Goal: Task Accomplishment & Management: Manage account settings

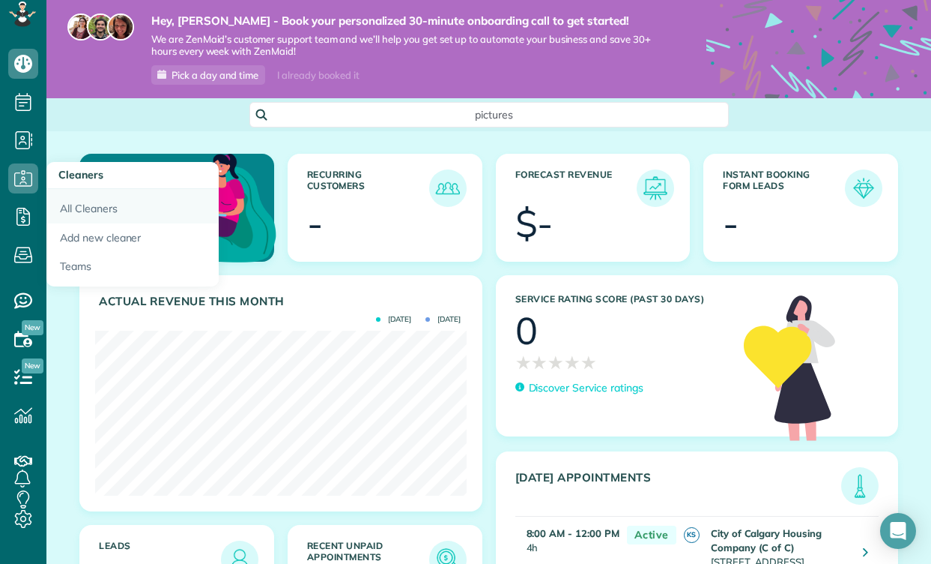
click at [121, 220] on link "All Cleaners" at bounding box center [132, 206] width 172 height 34
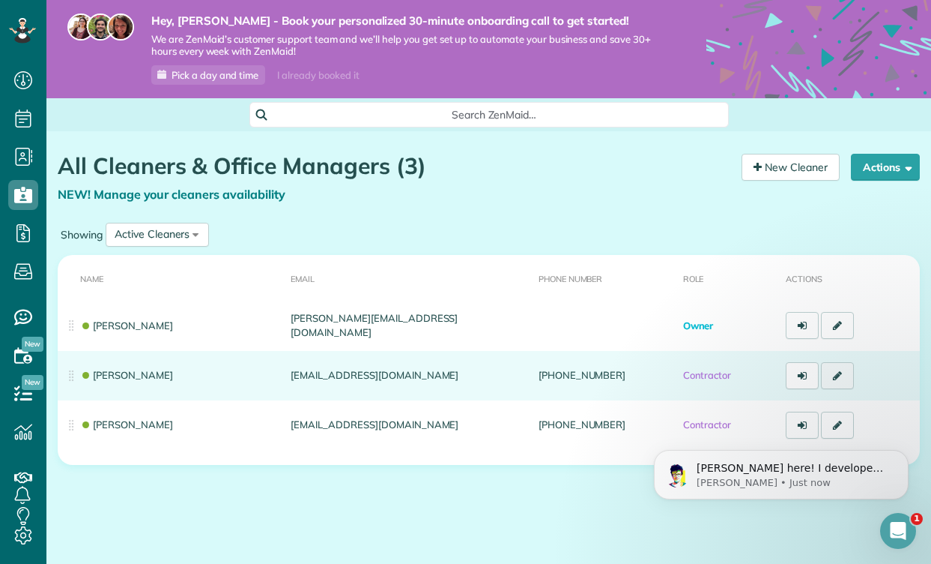
click at [836, 370] on icon at bounding box center [837, 375] width 9 height 10
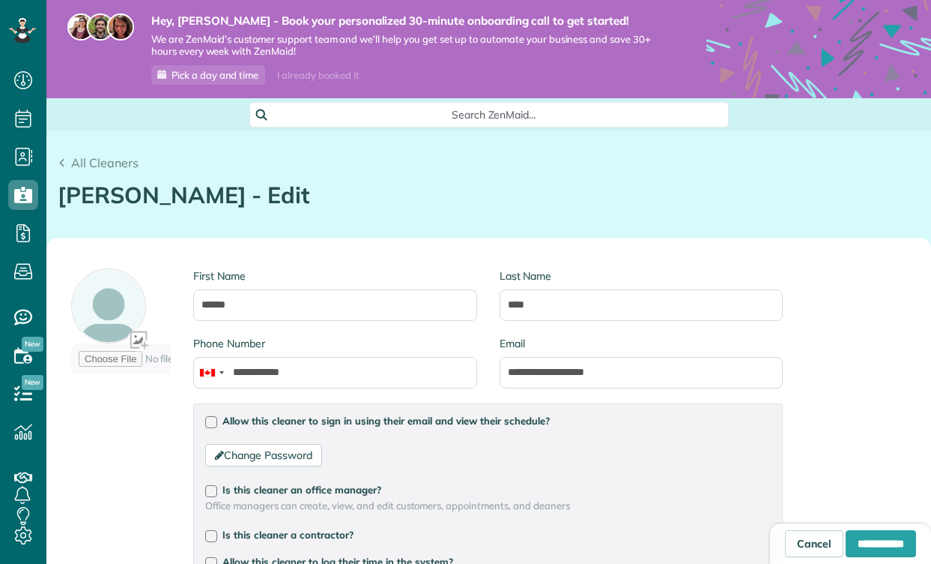
type input "**********"
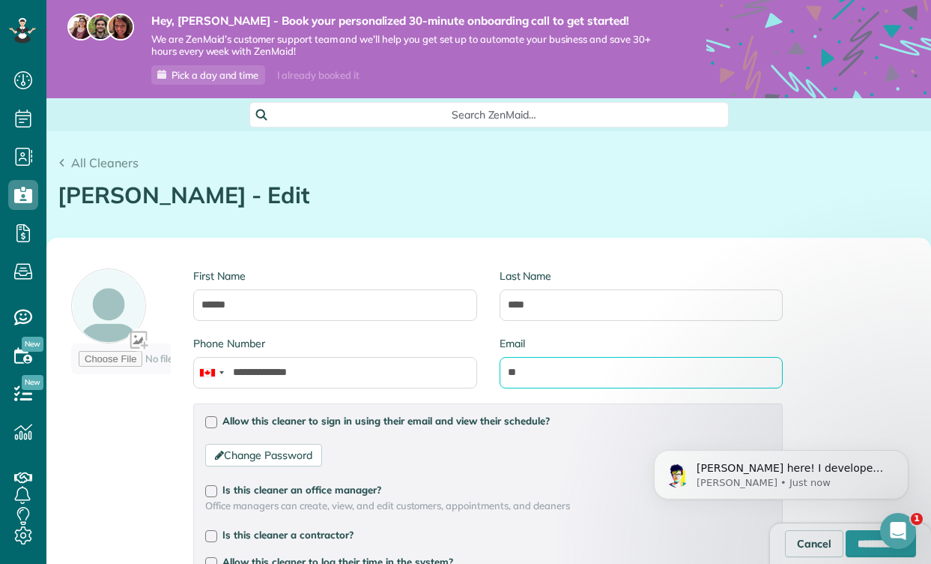
type input "*"
type input "**********"
click at [825, 370] on div "**********" at bounding box center [489, 548] width 884 height 620
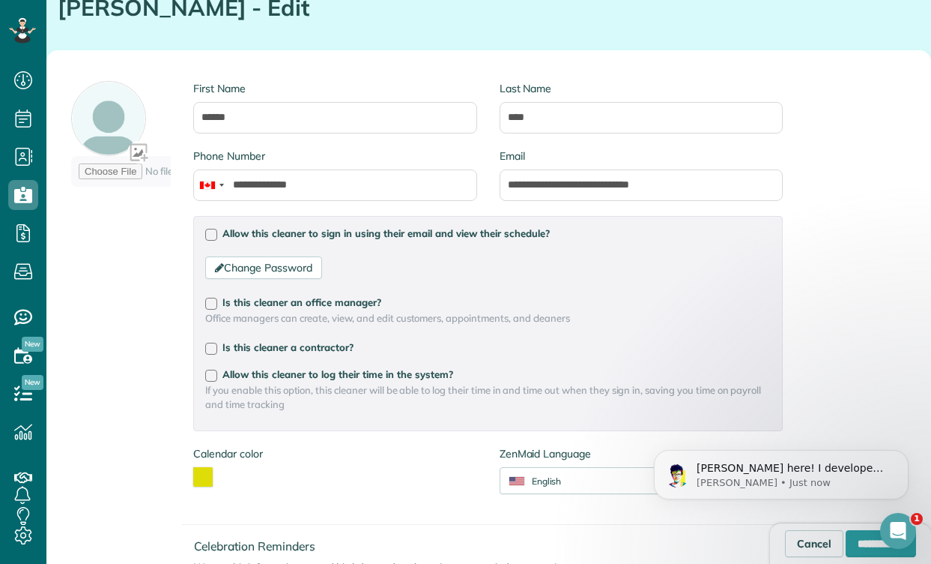
scroll to position [187, 0]
click at [207, 372] on div at bounding box center [211, 376] width 12 height 12
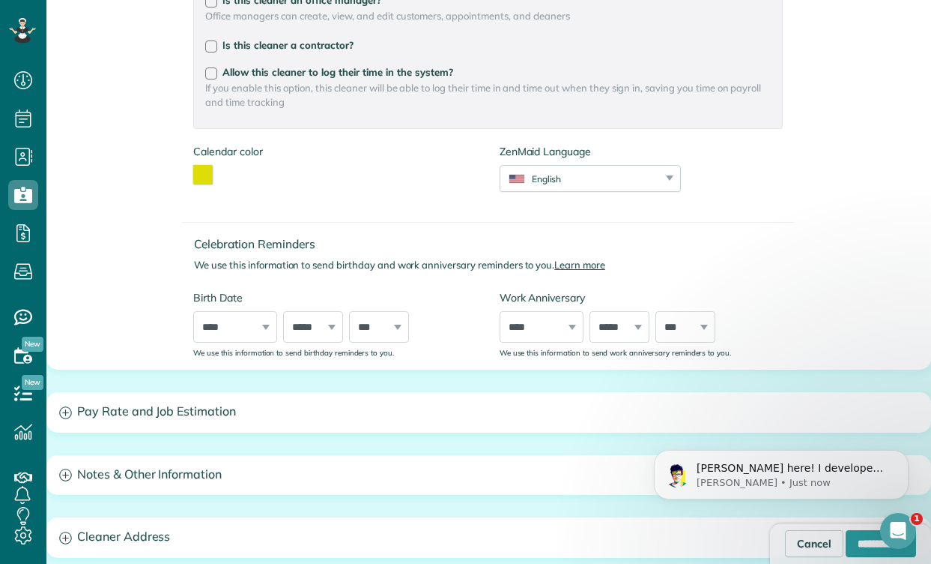
scroll to position [660, 0]
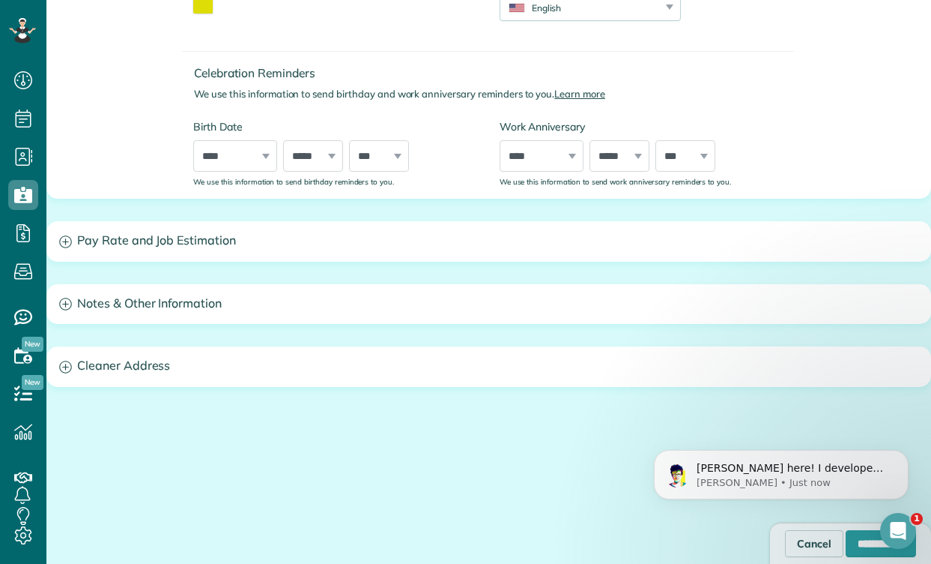
click at [178, 305] on h3 "Notes & Other Information" at bounding box center [489, 304] width 884 height 38
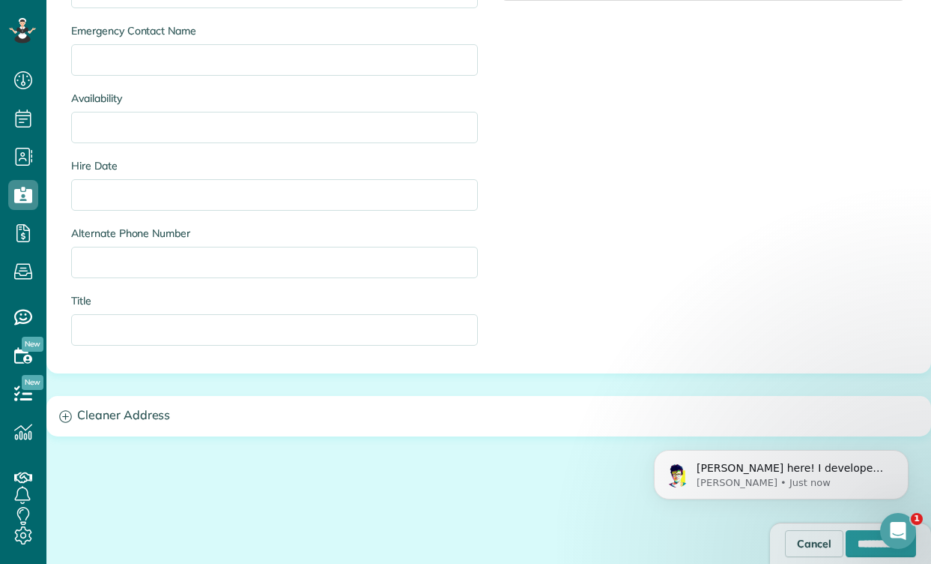
scroll to position [1205, 0]
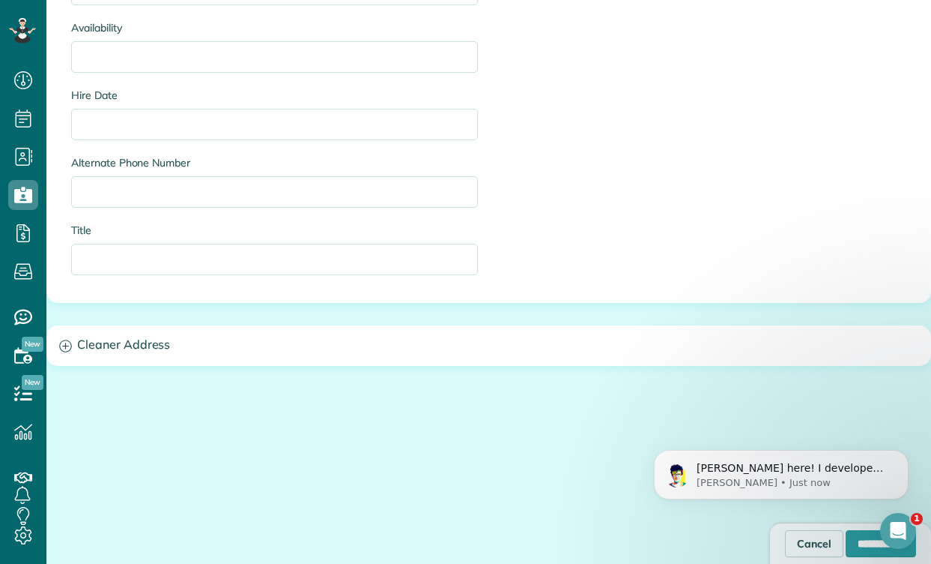
click at [140, 354] on h3 "Cleaner Address" at bounding box center [489, 345] width 884 height 38
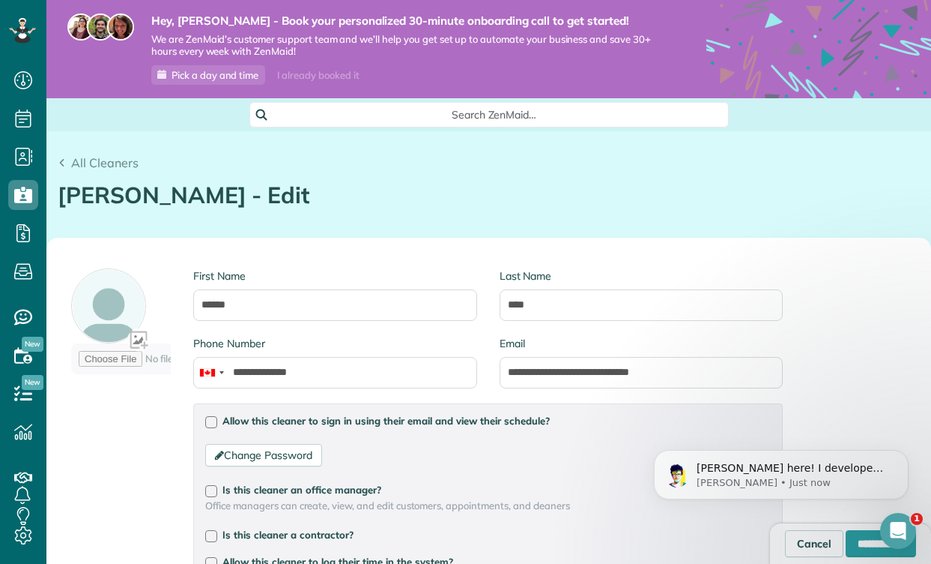
scroll to position [0, 0]
click at [849, 545] on input "**********" at bounding box center [881, 543] width 70 height 27
type input "**********"
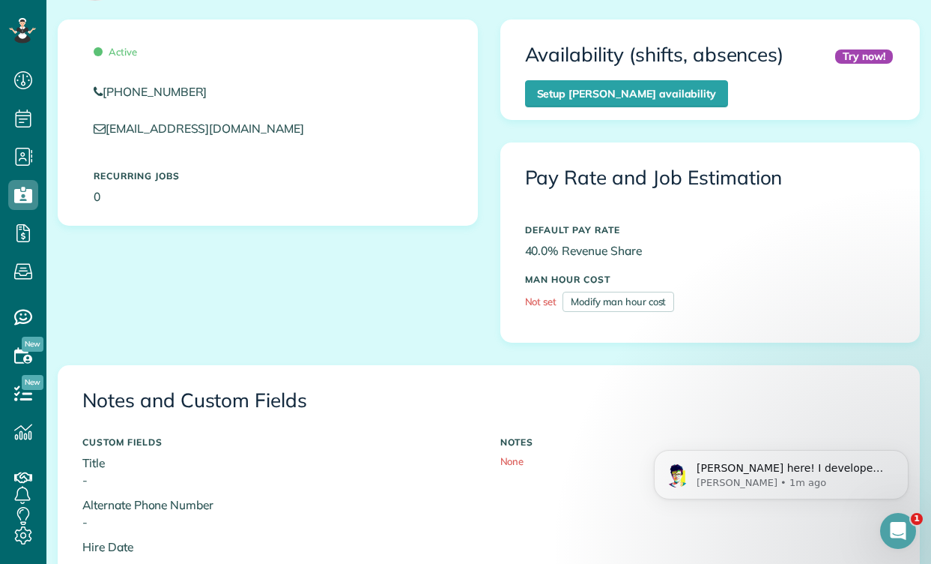
scroll to position [54, 0]
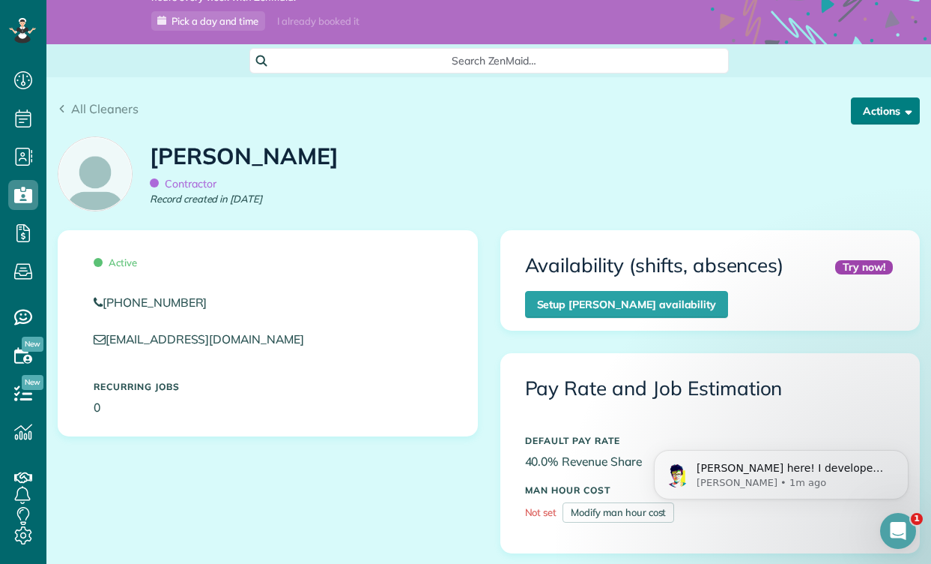
click at [903, 109] on span "button" at bounding box center [906, 110] width 11 height 11
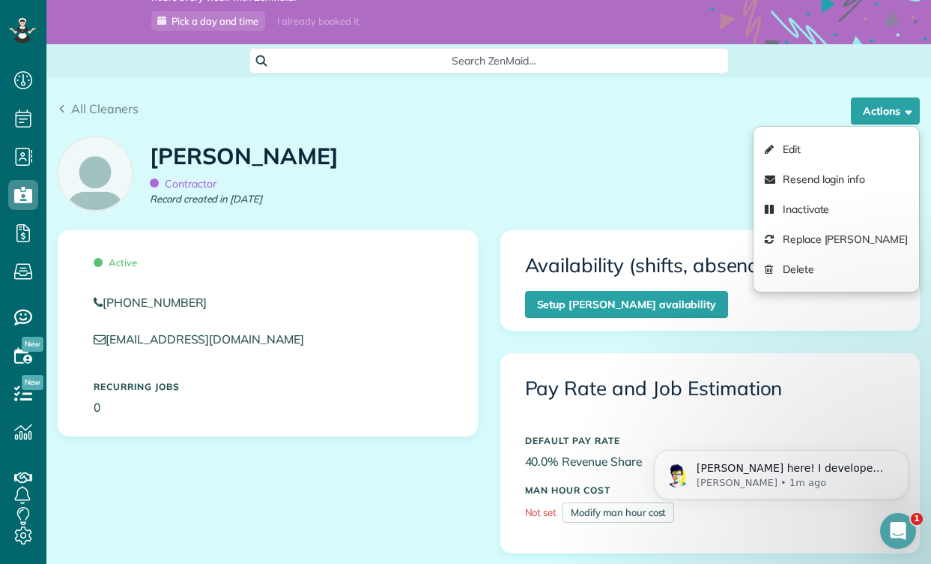
click at [698, 178] on div "Johnny Tran Contractor Record created in Sep 2025" at bounding box center [488, 179] width 885 height 101
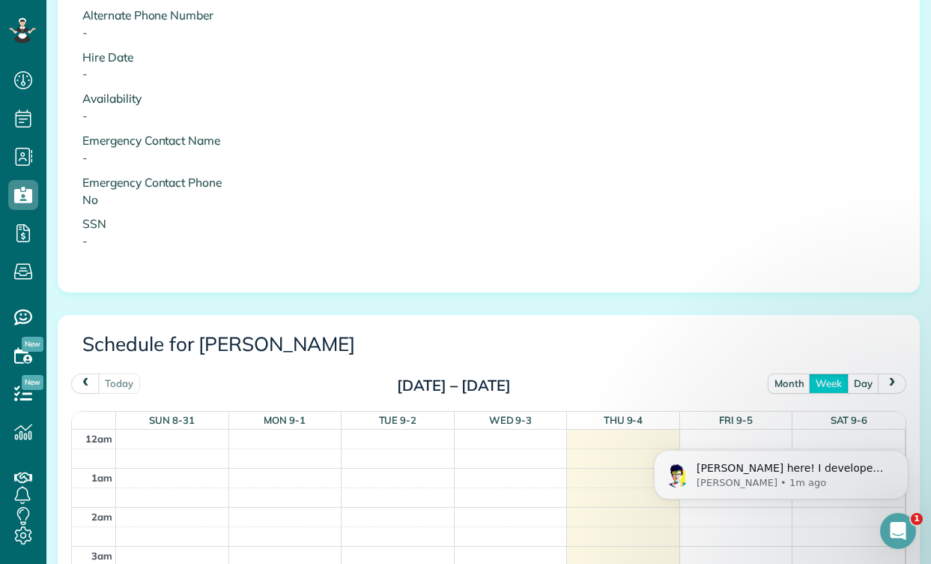
scroll to position [853, 0]
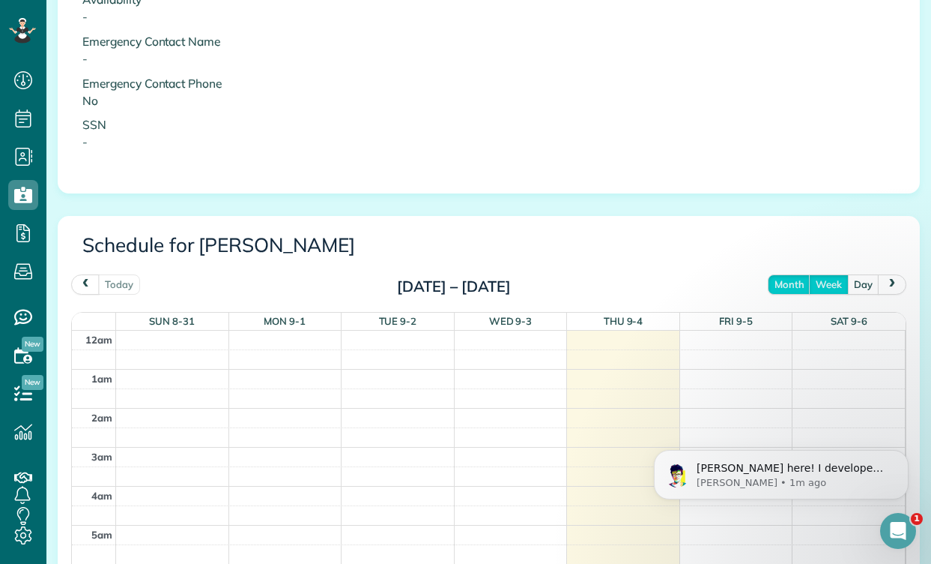
click at [791, 274] on button "month" at bounding box center [789, 284] width 43 height 20
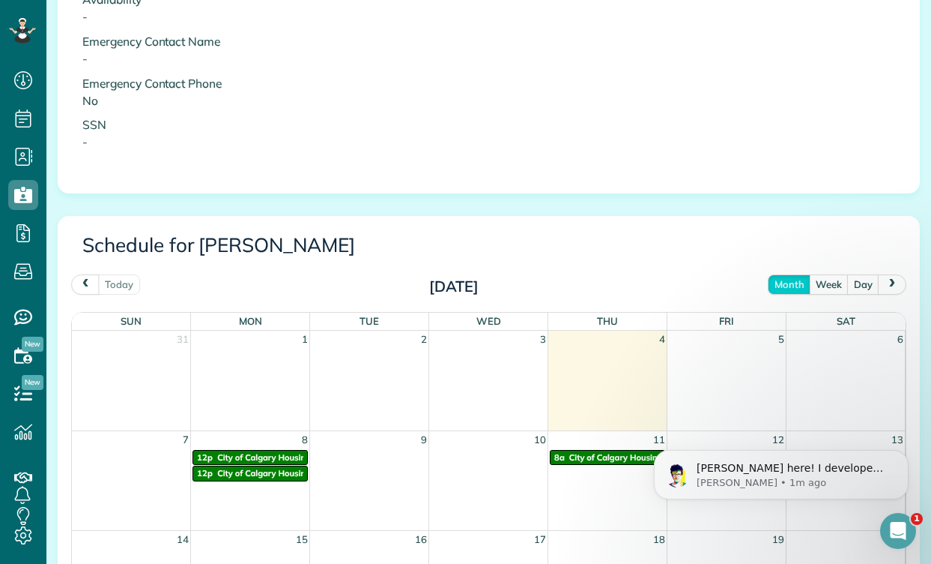
scroll to position [902, 0]
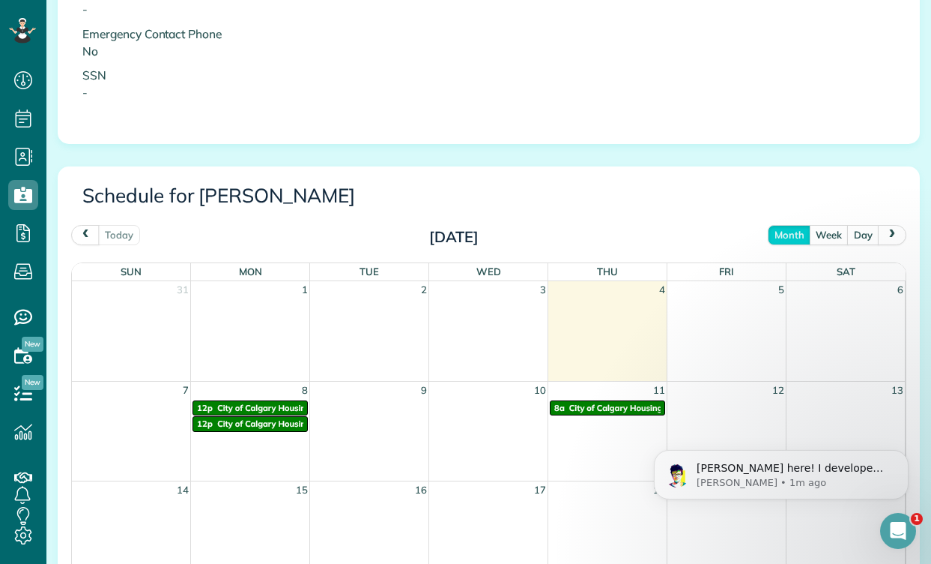
click at [253, 402] on span "City of Calgary Housing Company (C of C)" at bounding box center [299, 407] width 164 height 10
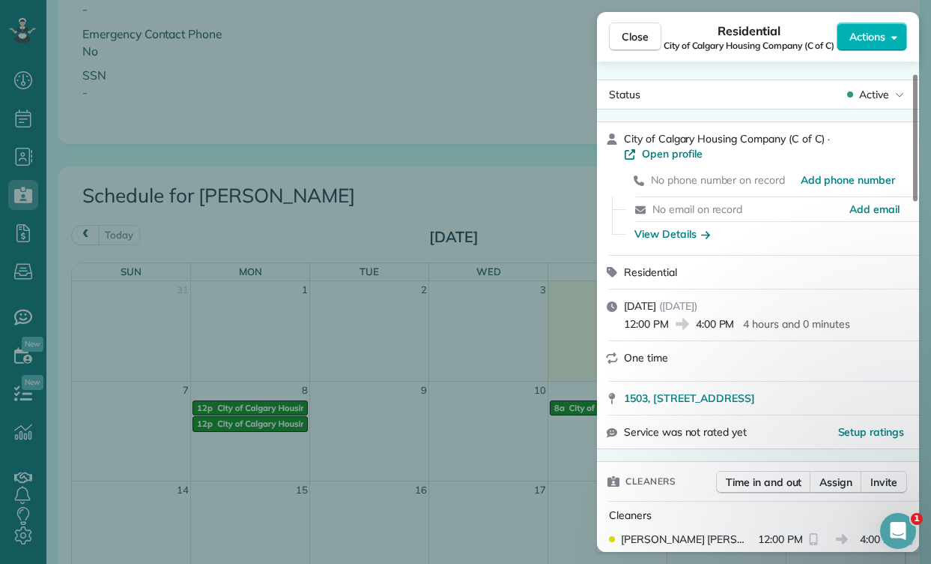
scroll to position [78, 0]
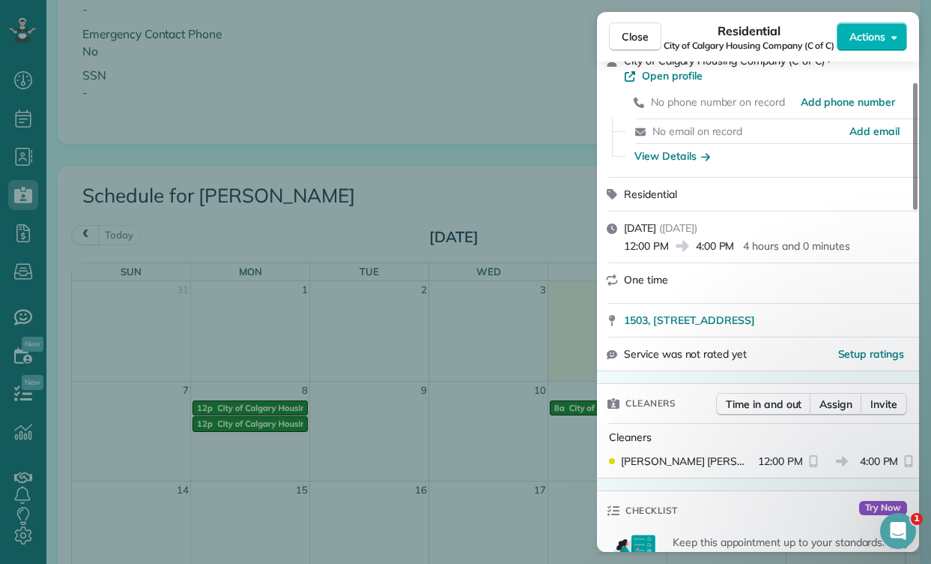
click at [256, 411] on div "Close Residential City of Calgary Housing Company (C of C) Actions Status Activ…" at bounding box center [465, 282] width 931 height 564
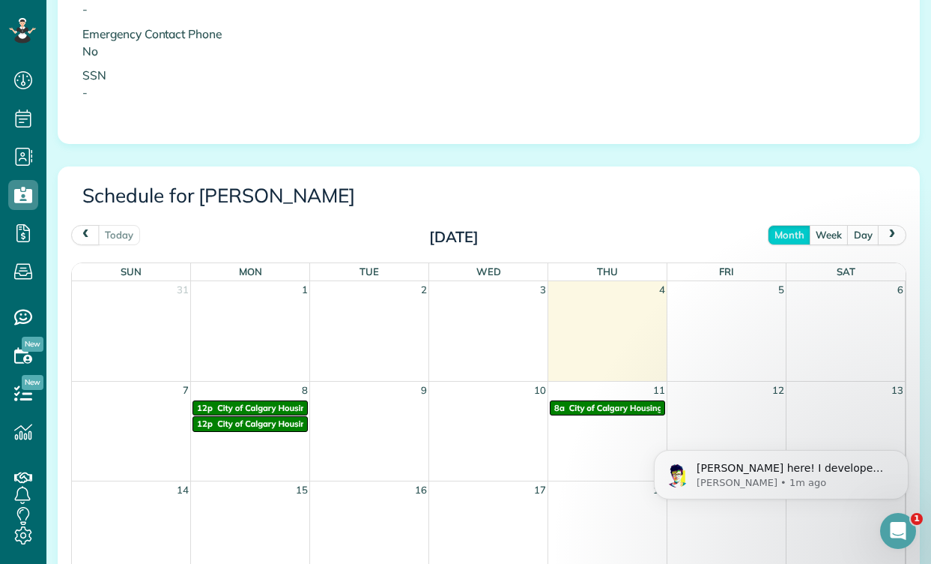
click at [256, 418] on span "City of Calgary Housing Company (C of C)" at bounding box center [299, 423] width 164 height 10
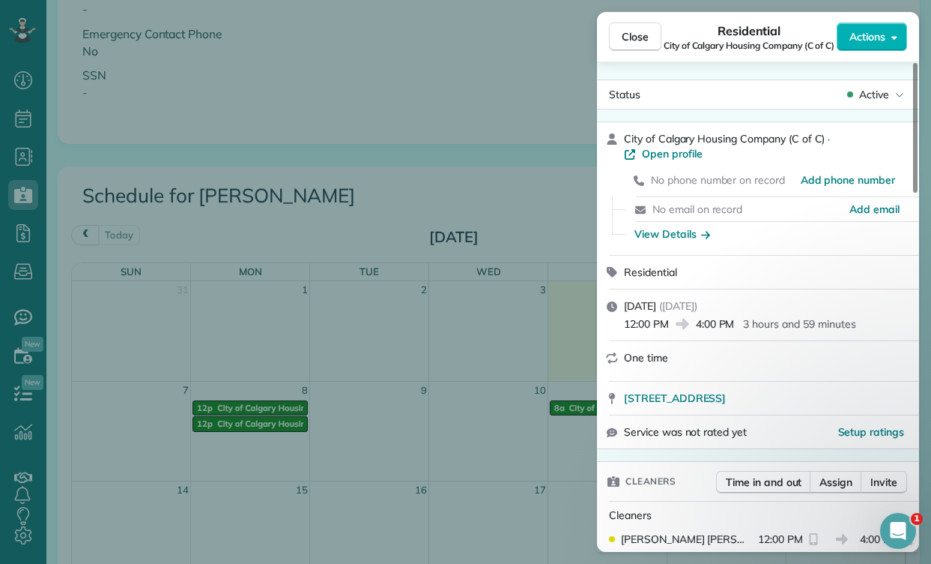
click at [262, 393] on div "Close Residential City of Calgary Housing Company (C of C) Actions Status Activ…" at bounding box center [465, 282] width 931 height 564
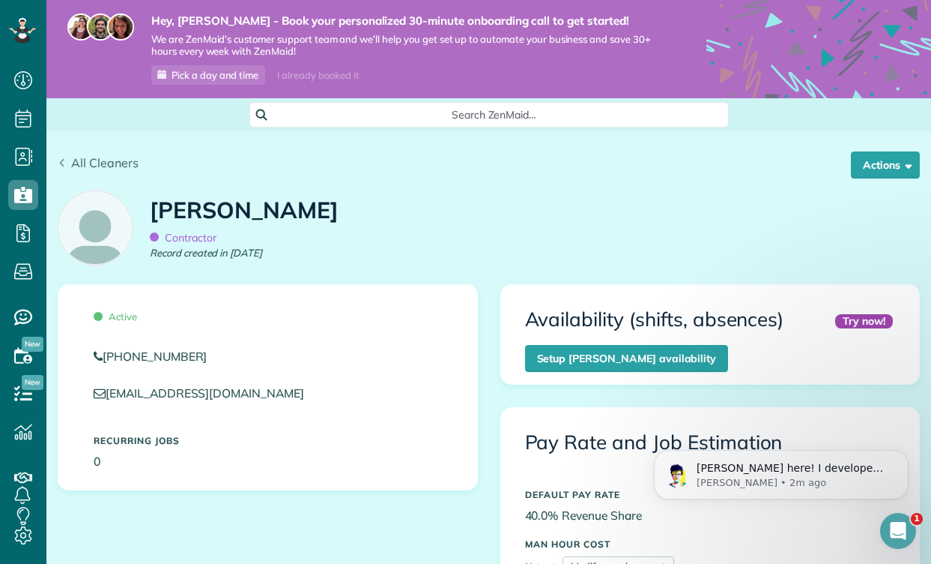
click at [81, 163] on span "All Cleaners" at bounding box center [104, 162] width 67 height 15
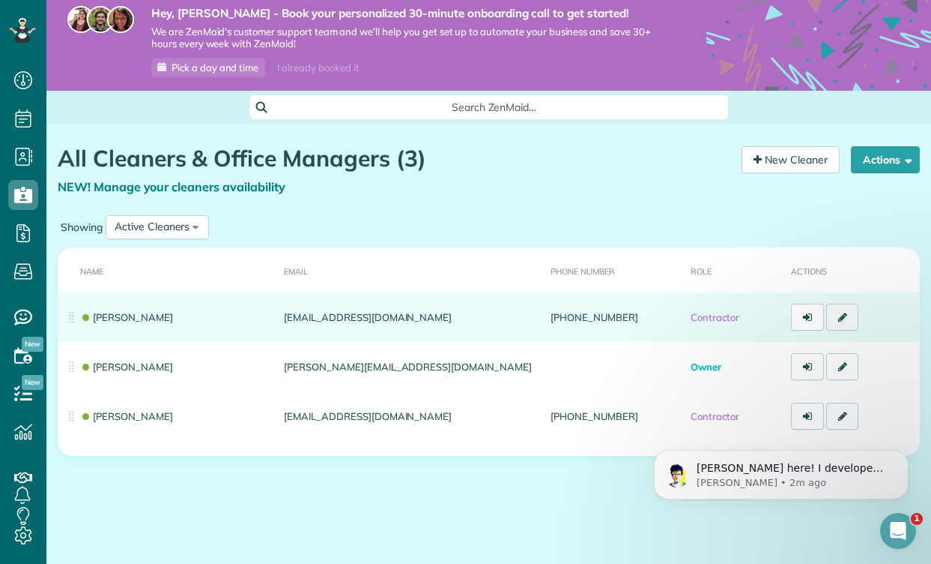
click at [848, 315] on link at bounding box center [843, 317] width 33 height 27
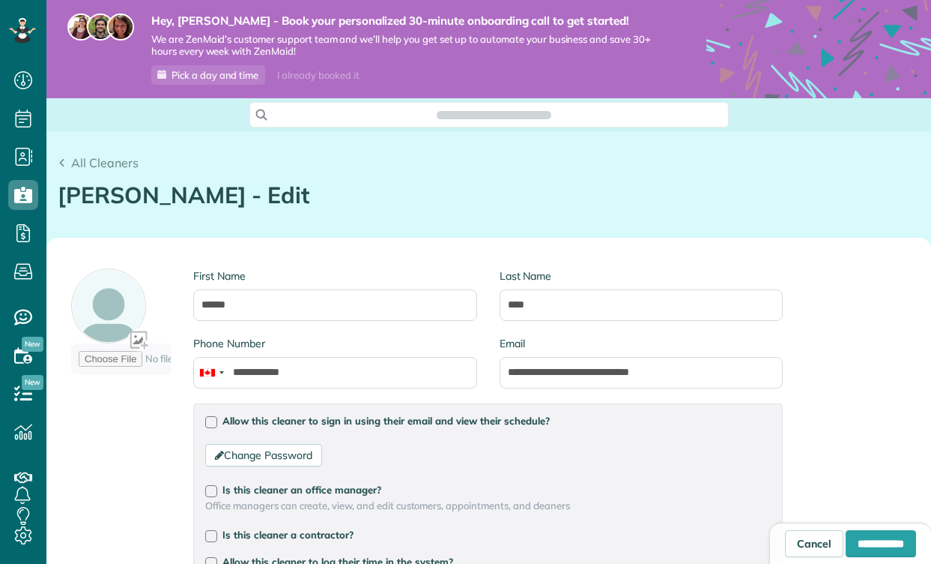
type input "**********"
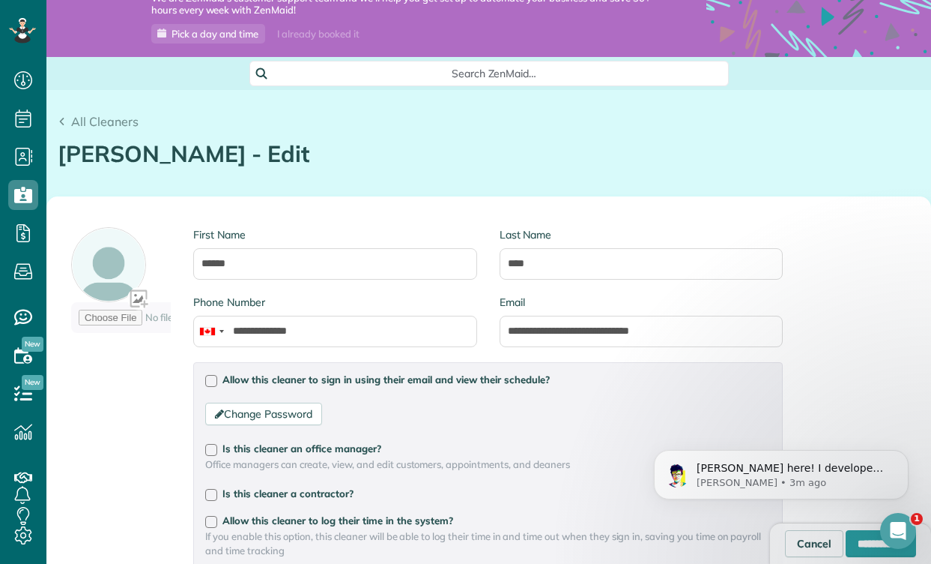
scroll to position [7, 0]
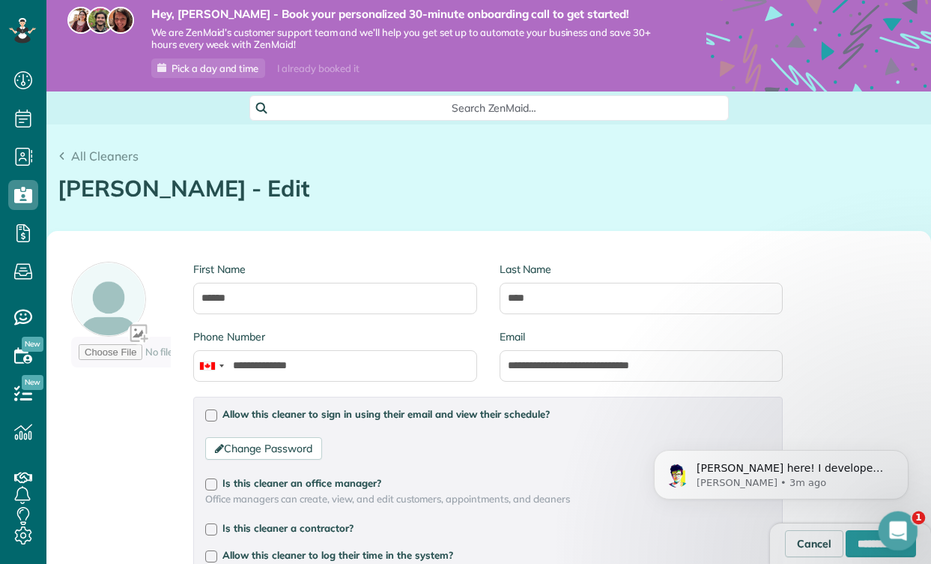
click at [908, 533] on div "Open Intercom Messenger" at bounding box center [896, 528] width 49 height 49
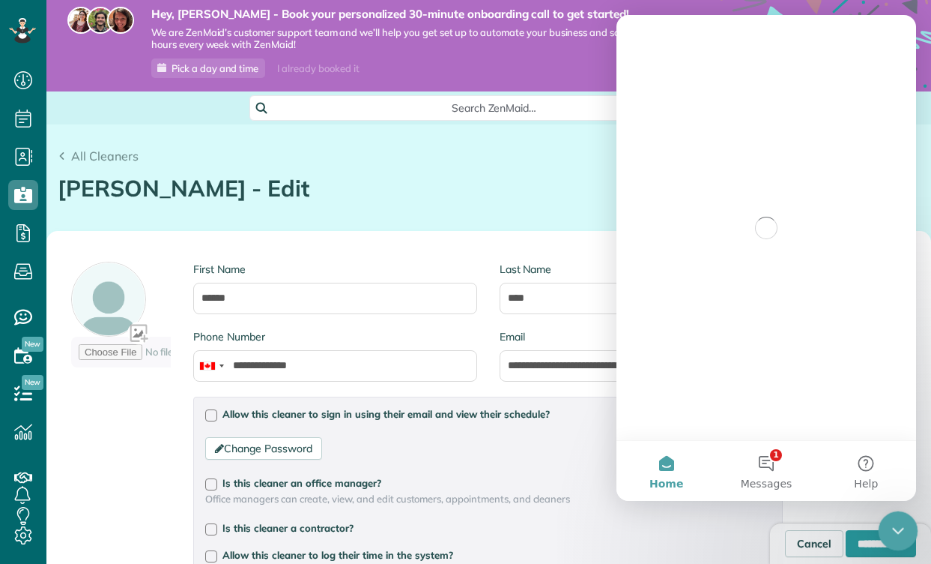
scroll to position [0, 0]
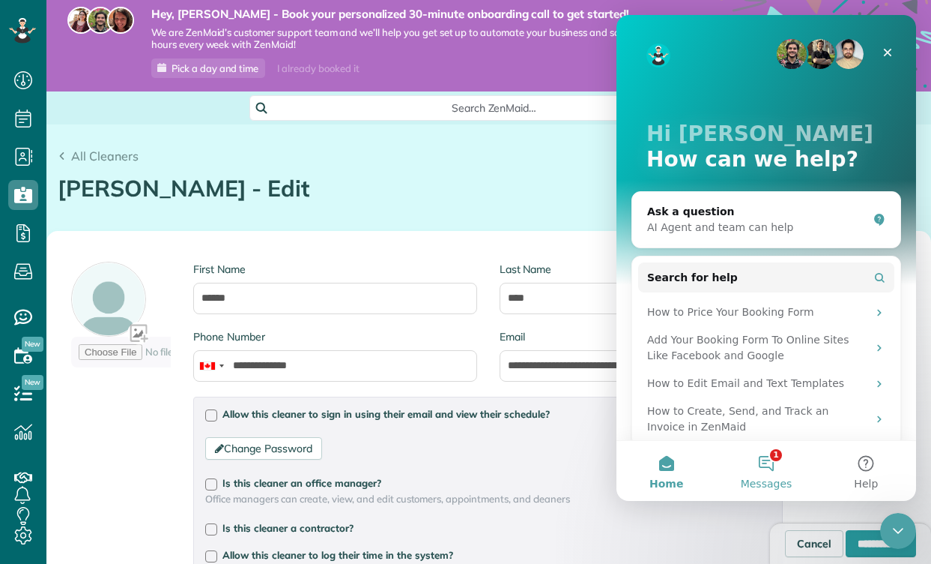
click at [777, 462] on button "1 Messages" at bounding box center [766, 471] width 100 height 60
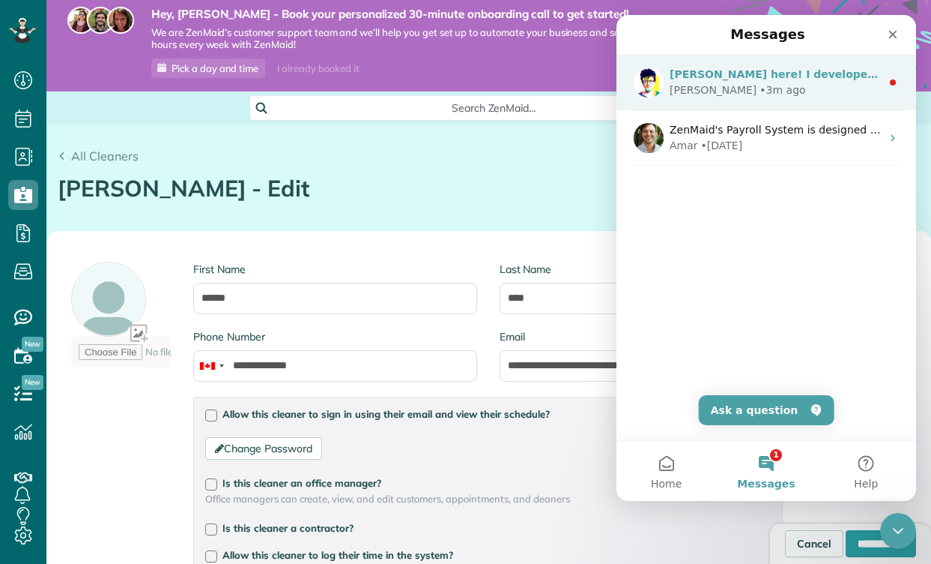
click at [760, 84] on div "• 3m ago" at bounding box center [783, 90] width 46 height 16
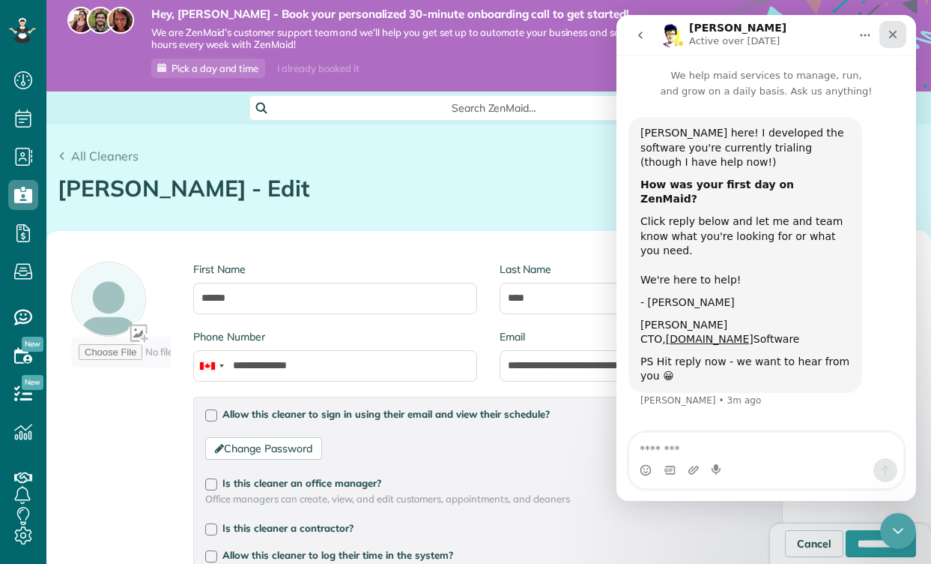
click at [896, 34] on icon "Close" at bounding box center [893, 34] width 12 height 12
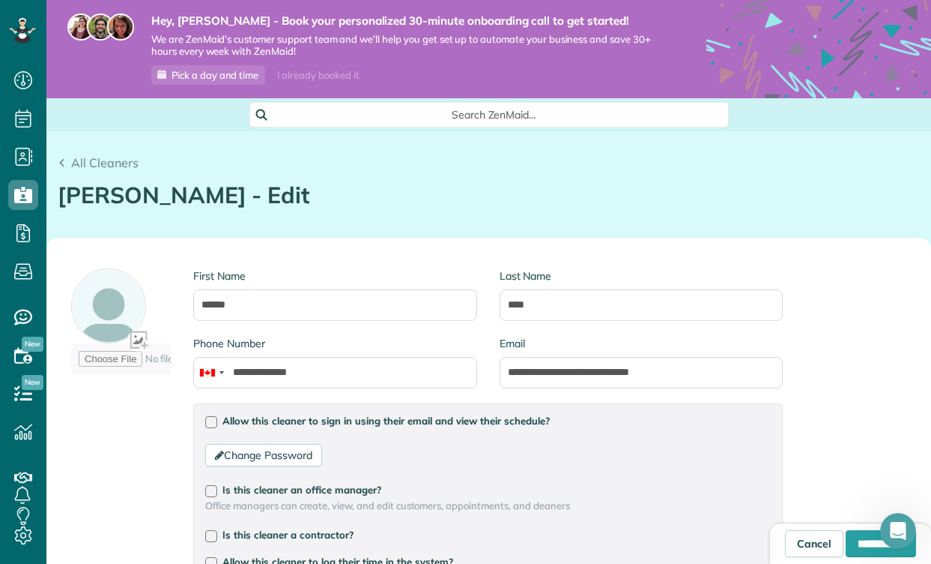
click at [101, 69] on div at bounding box center [96, 48] width 19 height 71
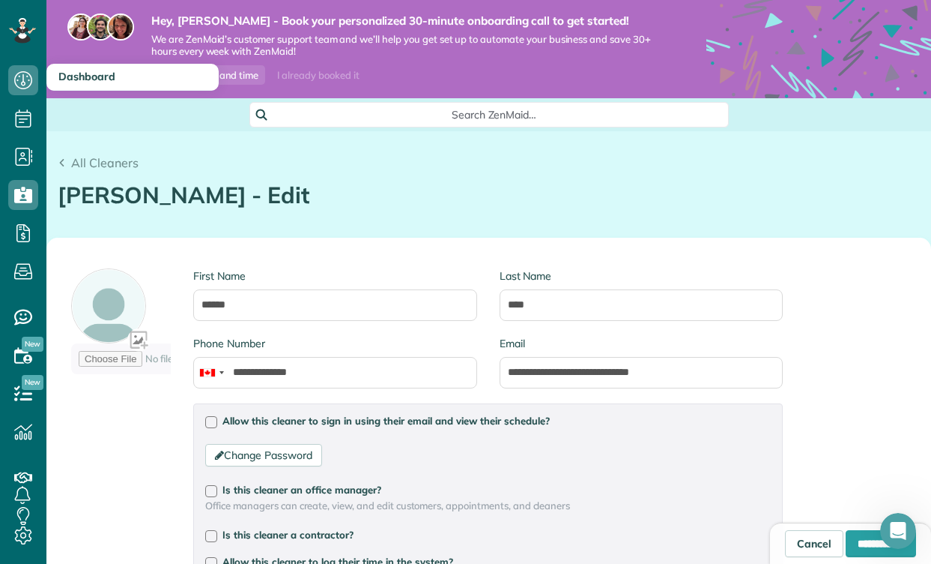
click at [80, 80] on span "Dashboard" at bounding box center [86, 76] width 57 height 13
click at [68, 78] on span "Dashboard" at bounding box center [86, 76] width 57 height 13
click at [73, 76] on span "Dashboard" at bounding box center [86, 76] width 57 height 13
click at [19, 78] on icon at bounding box center [23, 80] width 30 height 30
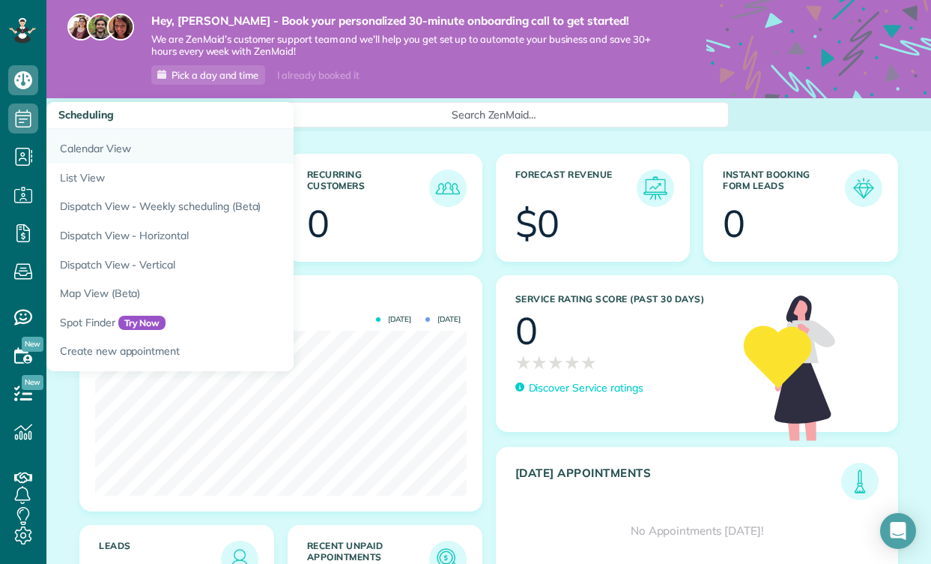
click at [76, 148] on link "Calendar View" at bounding box center [233, 146] width 375 height 34
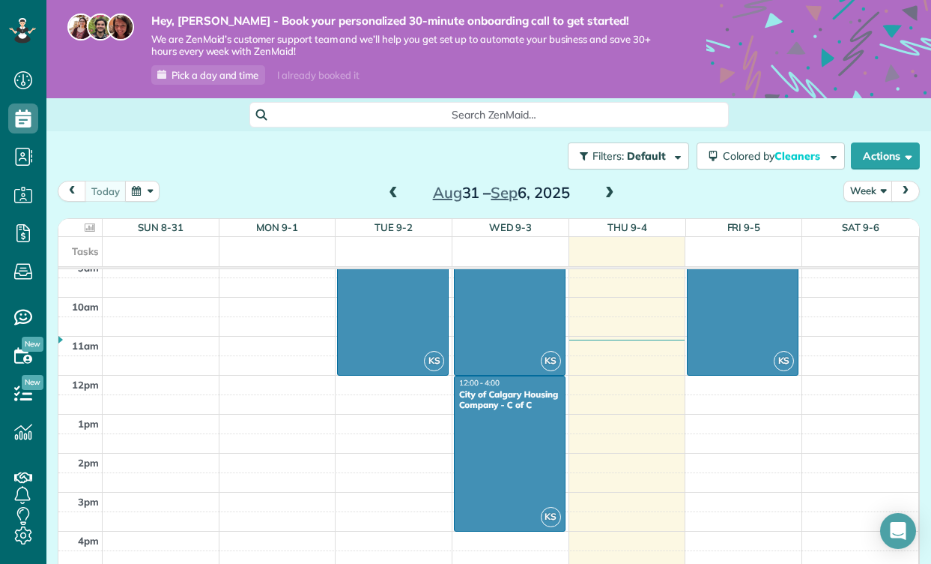
scroll to position [154, 0]
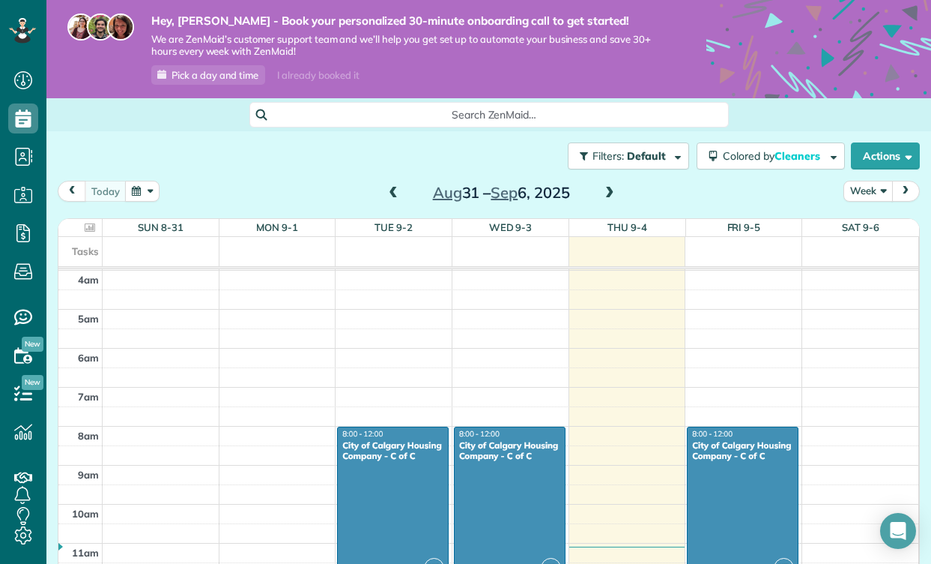
click at [881, 196] on button "Week" at bounding box center [868, 191] width 49 height 20
click at [887, 281] on link "Month" at bounding box center [904, 286] width 118 height 30
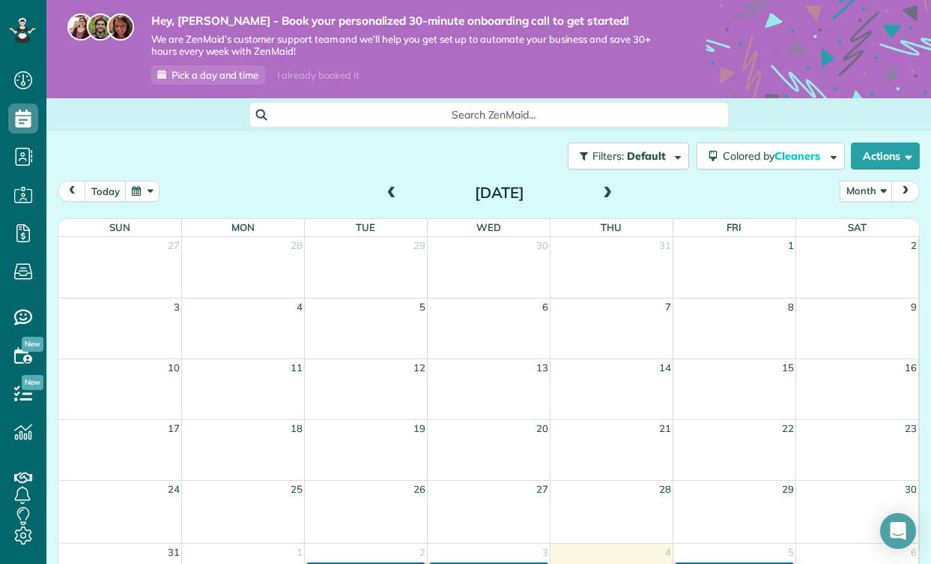
click at [608, 190] on span at bounding box center [608, 193] width 16 height 13
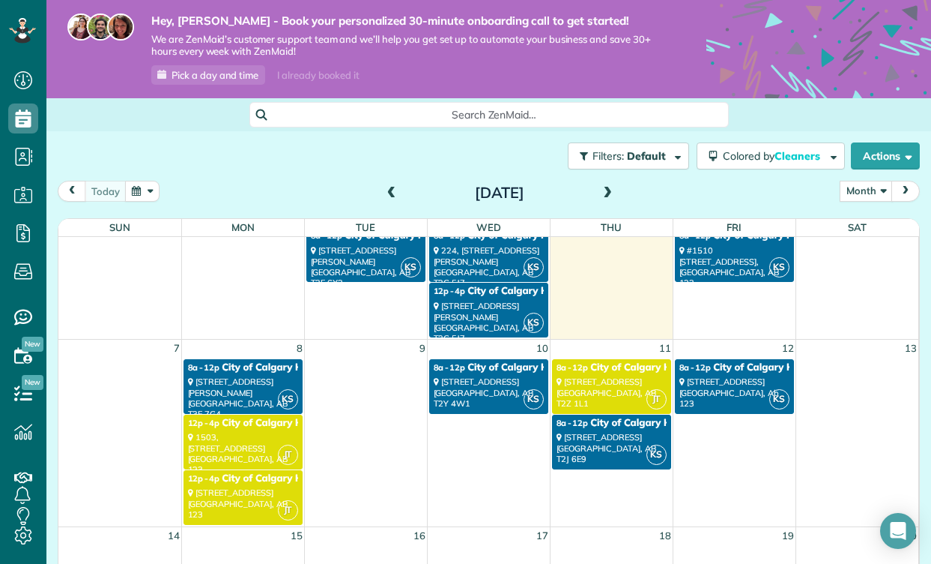
scroll to position [28, 0]
click at [244, 488] on div "601 5717 2 Street SW Calgary, AB 123" at bounding box center [243, 503] width 110 height 32
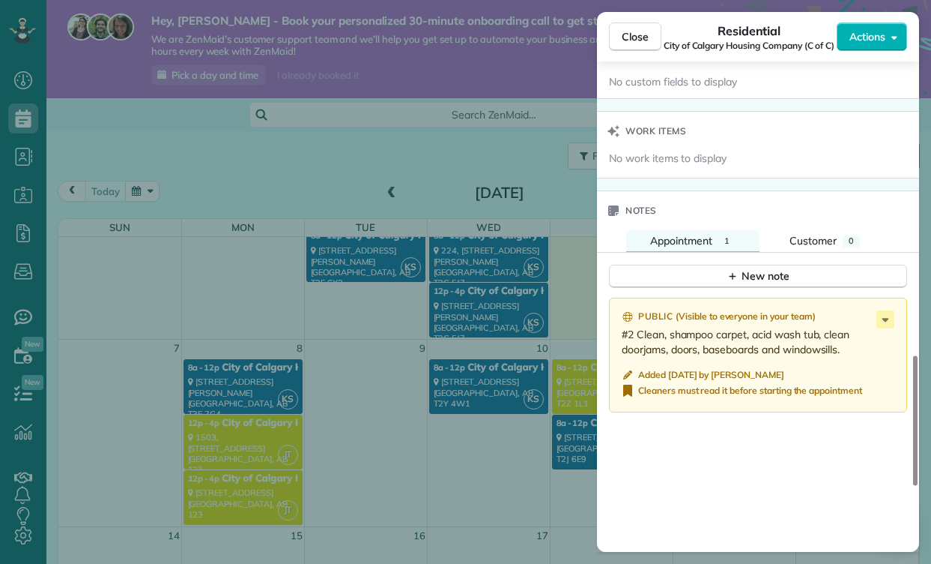
click at [253, 490] on div "Close Residential City of Calgary Housing Company (C of C) Actions Status Activ…" at bounding box center [465, 282] width 931 height 564
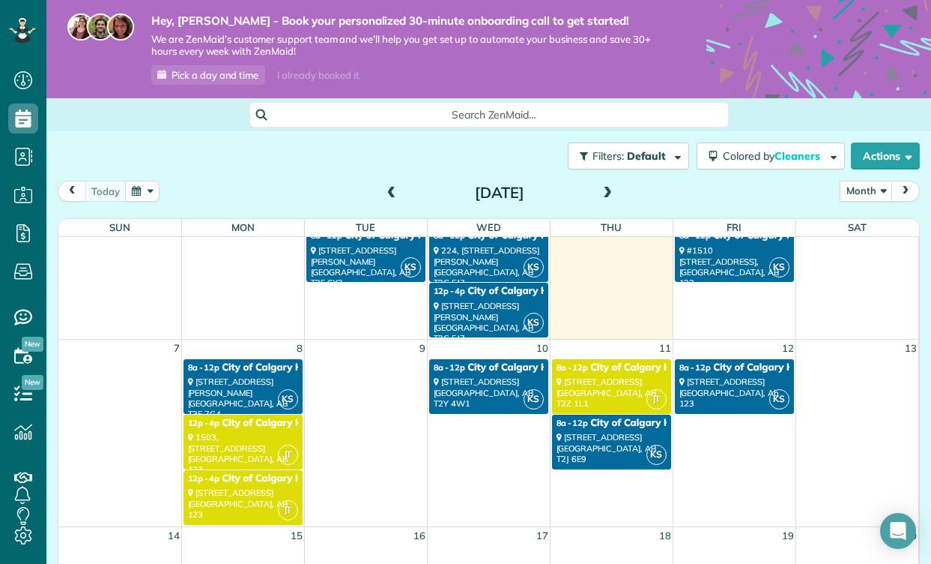
click at [253, 490] on div "601 5717 2 Street SW Calgary, AB 123" at bounding box center [243, 503] width 110 height 32
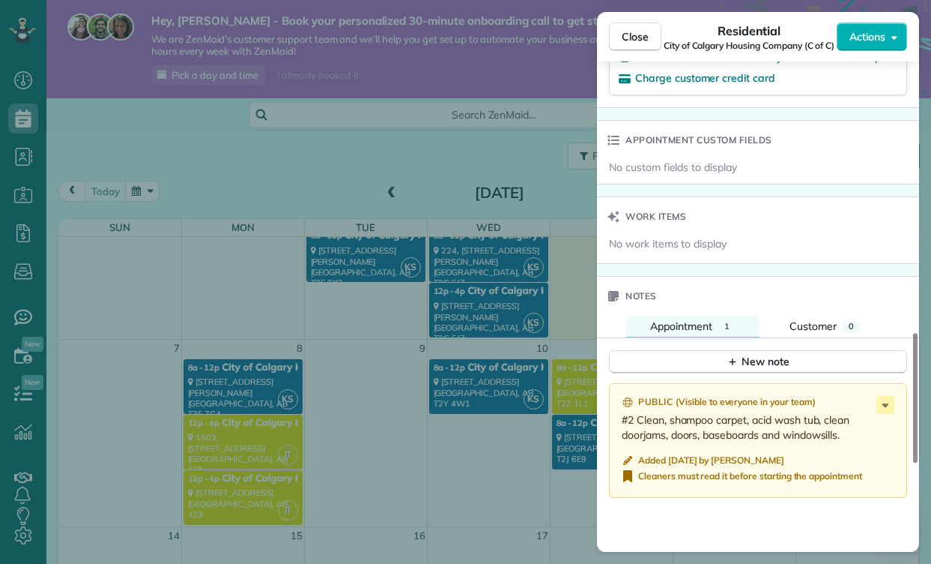
click at [244, 489] on div "Close Residential City of Calgary Housing Company (C of C) Actions Status Activ…" at bounding box center [465, 282] width 931 height 564
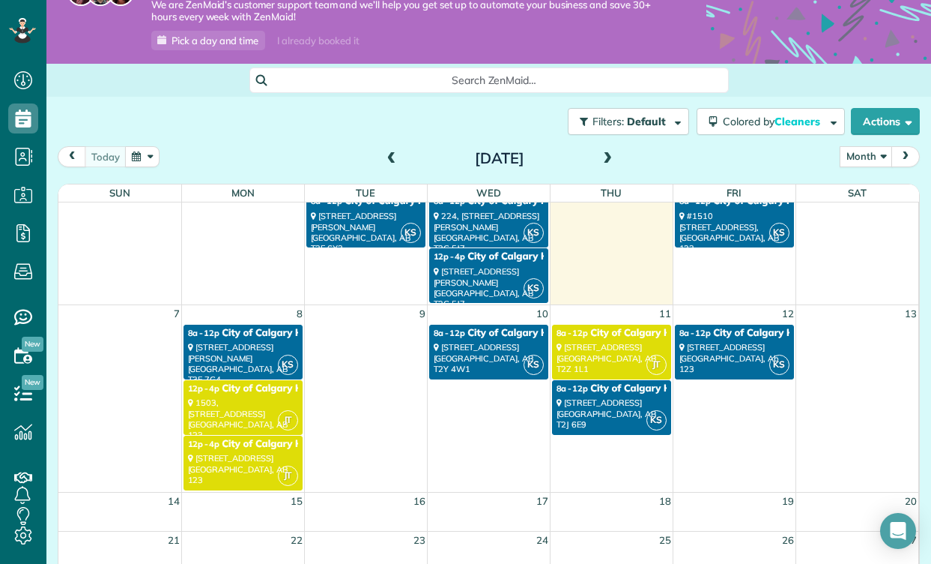
click at [256, 441] on span "City of Calgary Housing Company - C of C" at bounding box center [320, 444] width 197 height 12
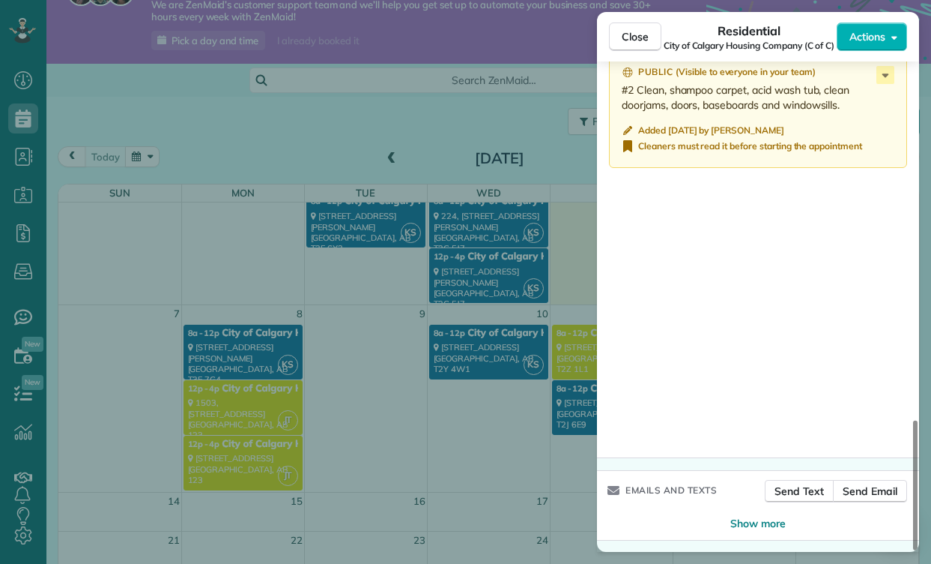
click at [259, 419] on div "Close Residential City of Calgary Housing Company (C of C) Actions Status Activ…" at bounding box center [465, 282] width 931 height 564
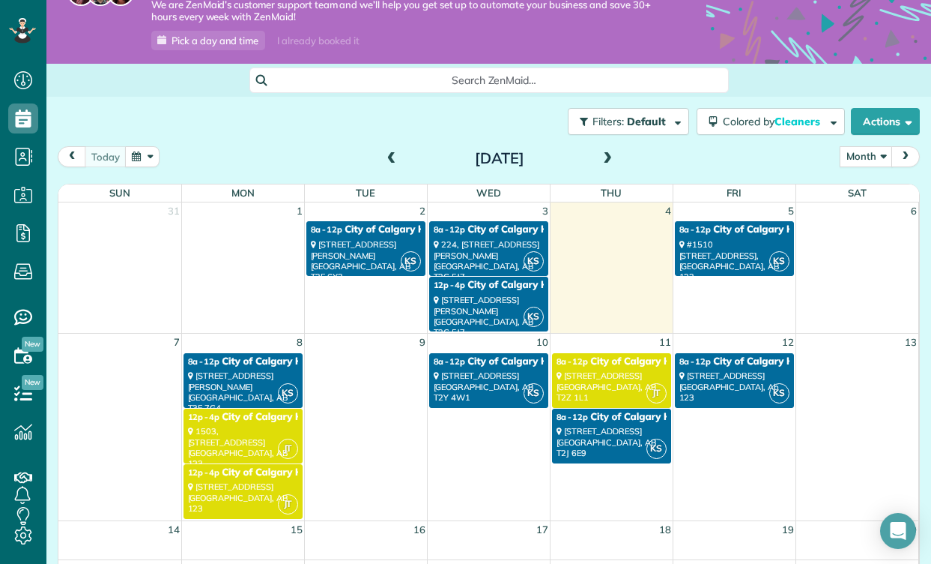
scroll to position [-2, 0]
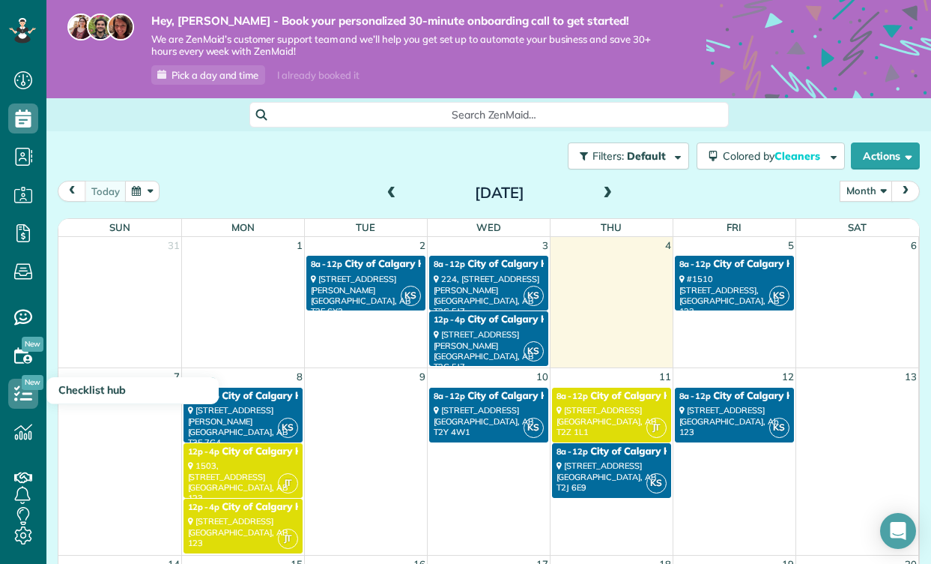
click at [27, 396] on icon at bounding box center [23, 393] width 30 height 30
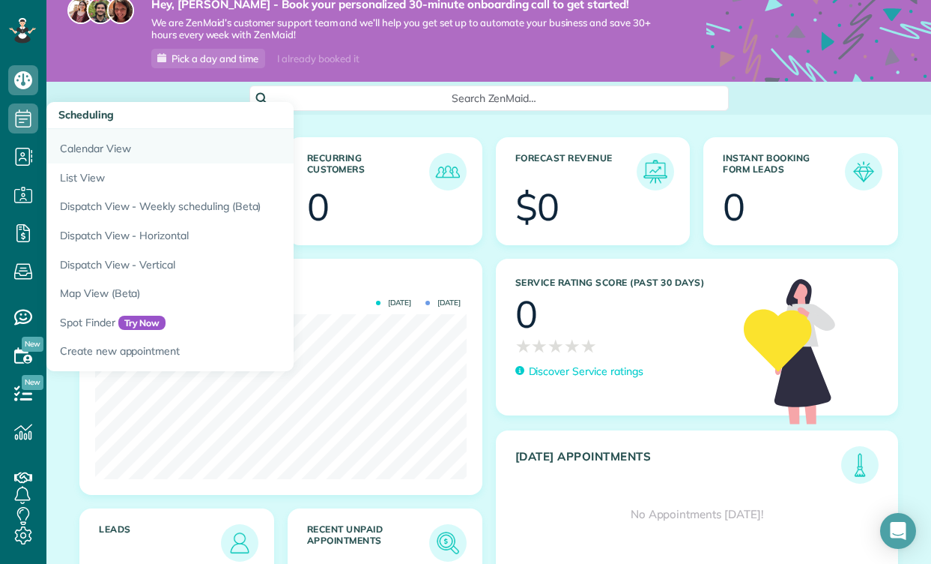
click at [115, 145] on link "Calendar View" at bounding box center [233, 146] width 375 height 34
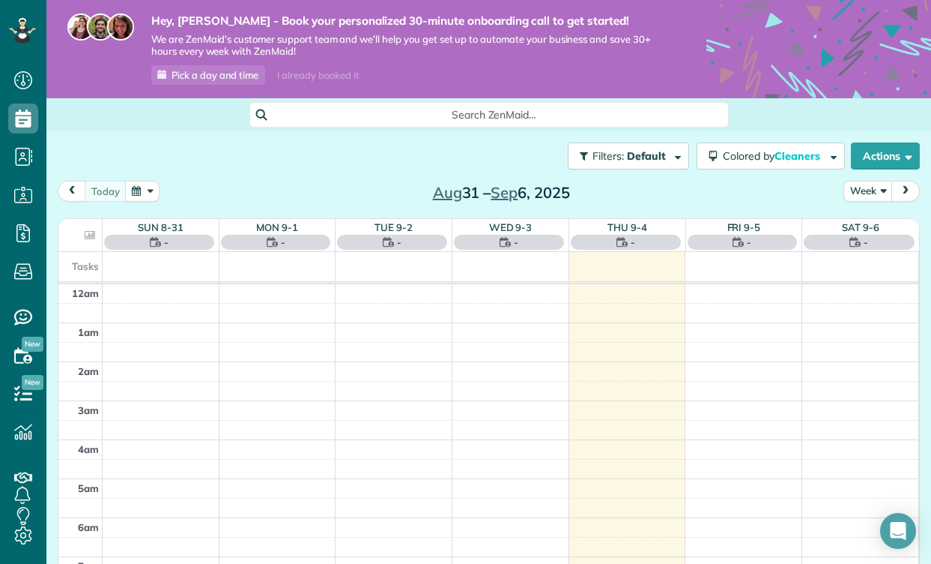
scroll to position [7, 7]
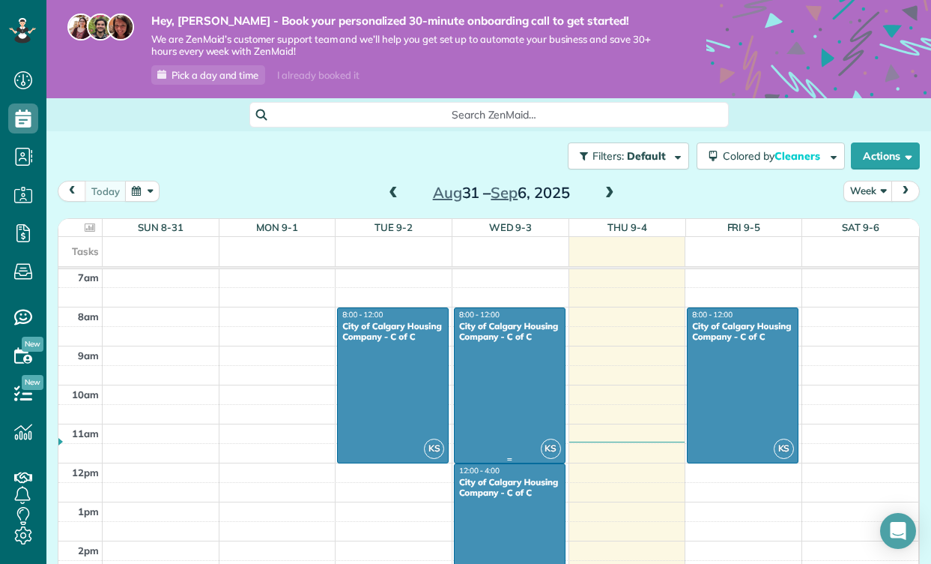
click at [511, 327] on div "City of Calgary Housing Company - C of C" at bounding box center [510, 332] width 103 height 22
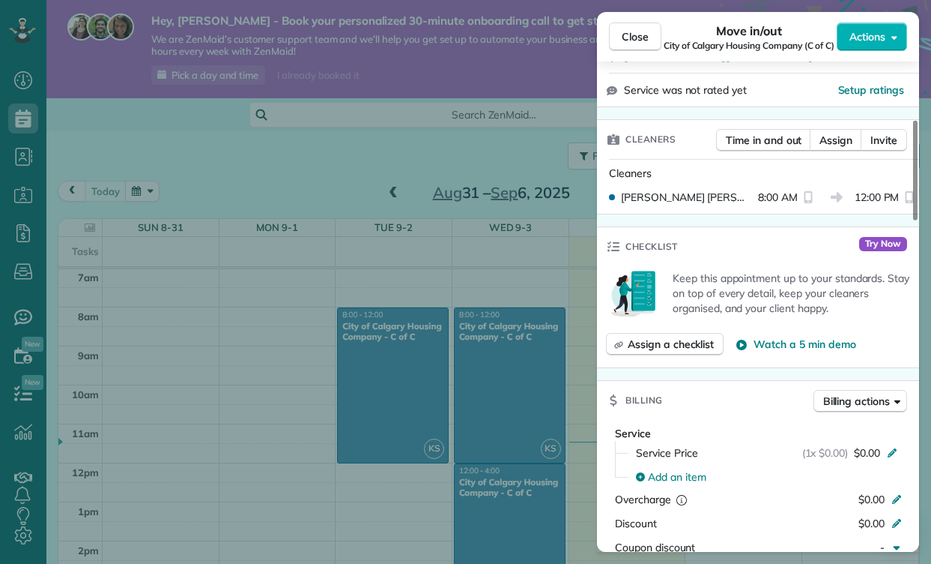
scroll to position [343, 0]
click at [688, 356] on div "Keep this appointment up to your standards. Stay on top of every detail, keep y…" at bounding box center [758, 315] width 322 height 101
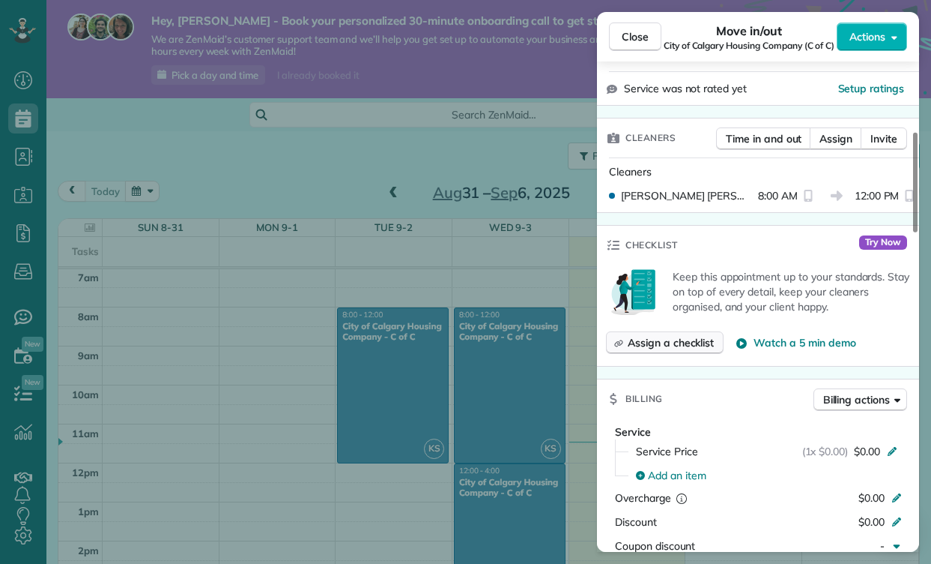
click at [691, 348] on span "Assign a checklist" at bounding box center [671, 342] width 86 height 15
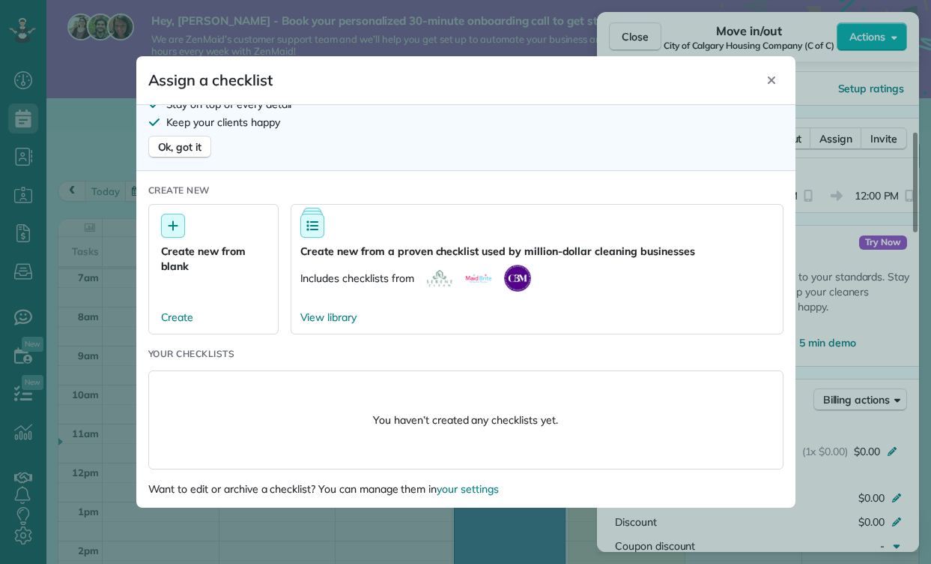
click at [457, 413] on p "You haven’t created any checklists yet." at bounding box center [465, 419] width 184 height 15
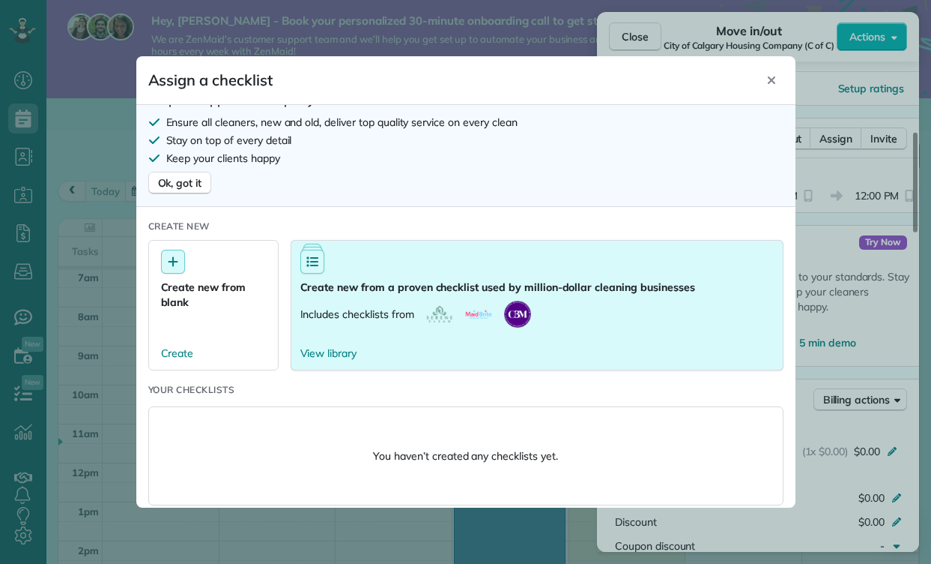
scroll to position [0, 0]
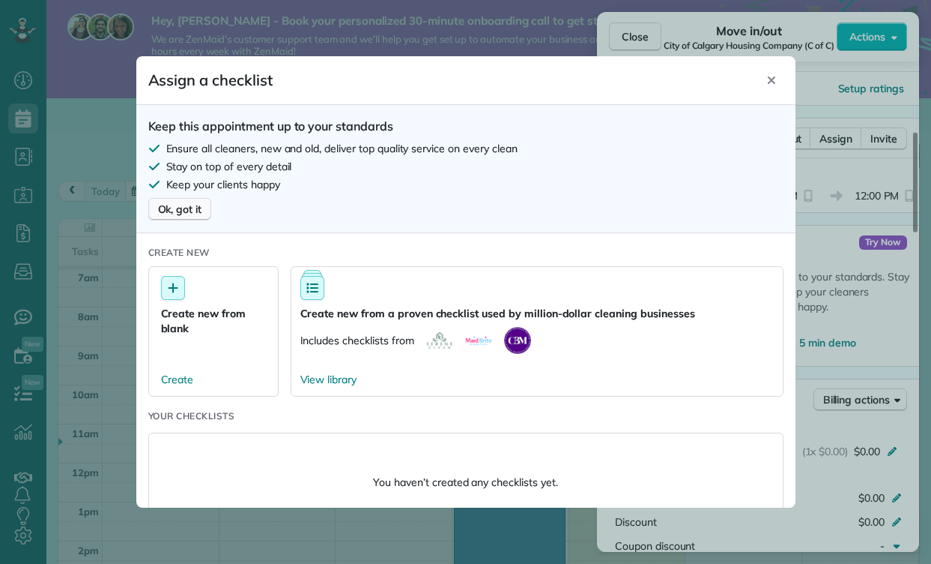
click at [176, 211] on span "Ok, got it" at bounding box center [180, 209] width 44 height 15
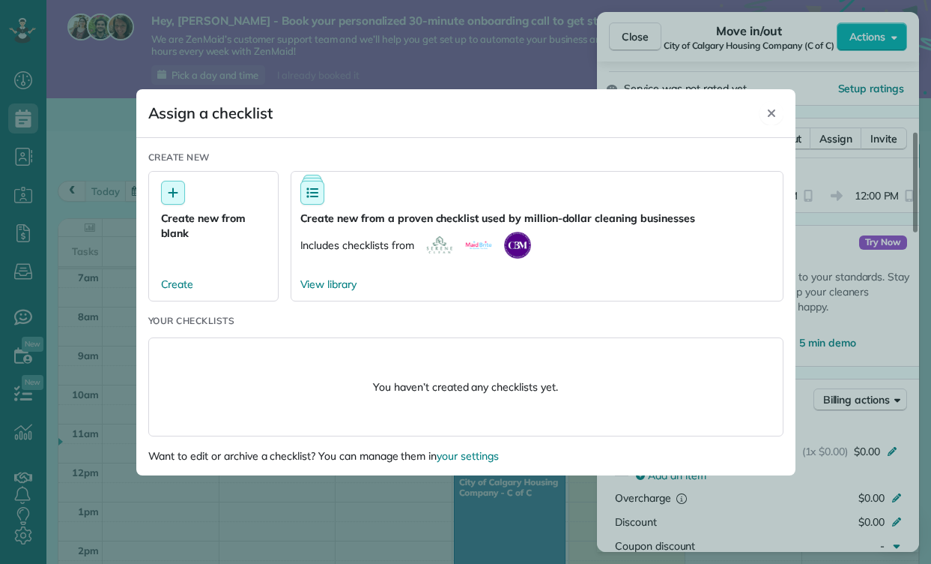
click at [773, 103] on div "Close" at bounding box center [772, 113] width 24 height 24
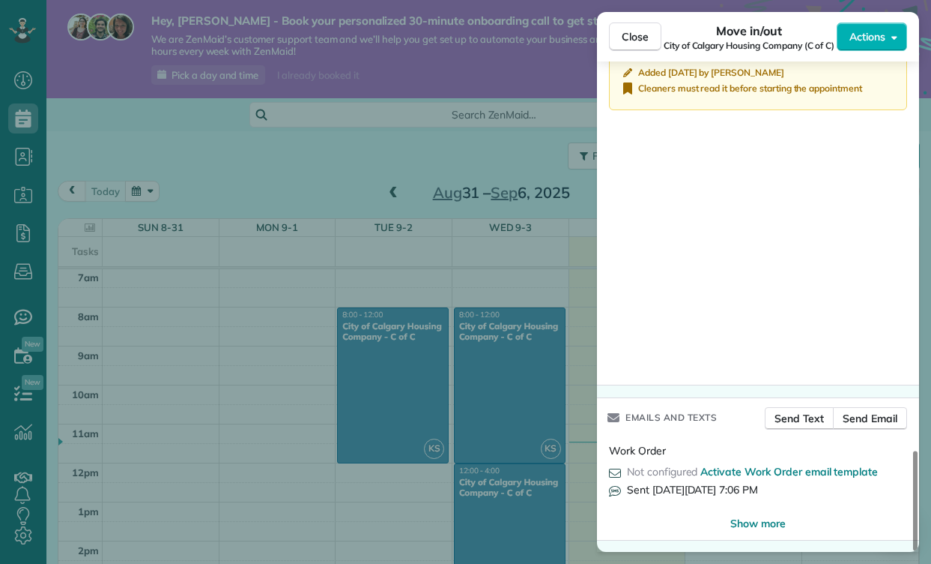
scroll to position [1912, 0]
click at [777, 525] on span "Show more" at bounding box center [758, 523] width 55 height 15
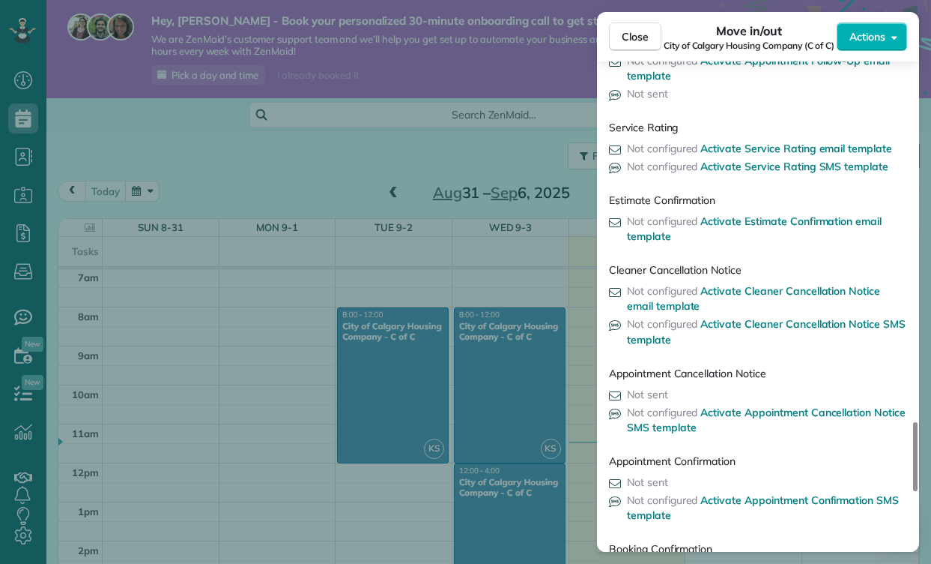
scroll to position [2549, 0]
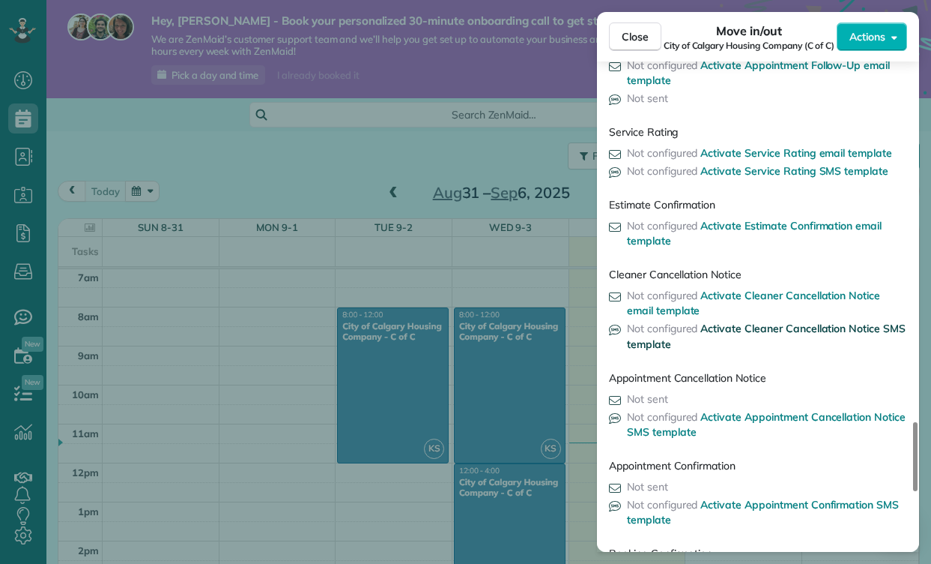
click at [753, 328] on span "Activate Cleaner Cancellation Notice SMS template" at bounding box center [766, 335] width 279 height 28
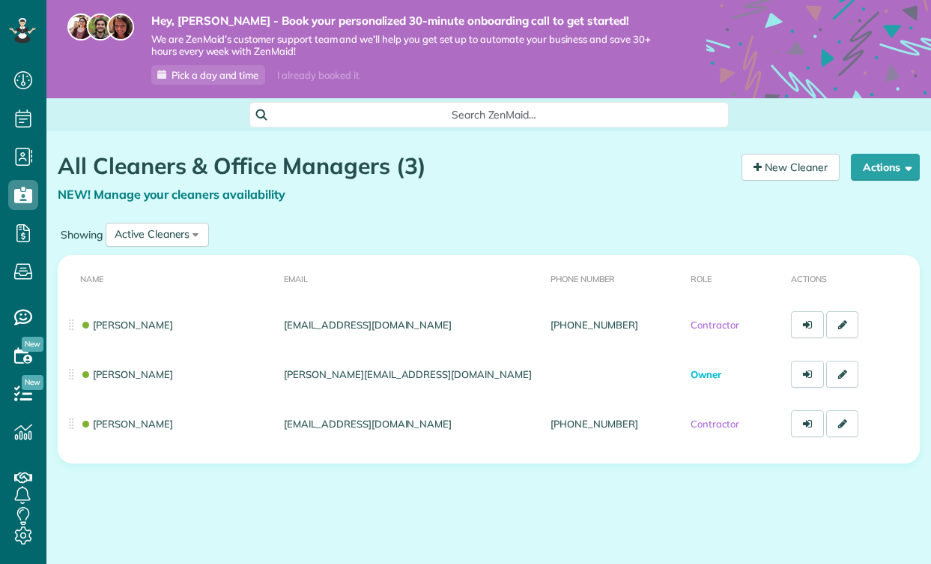
scroll to position [7, 7]
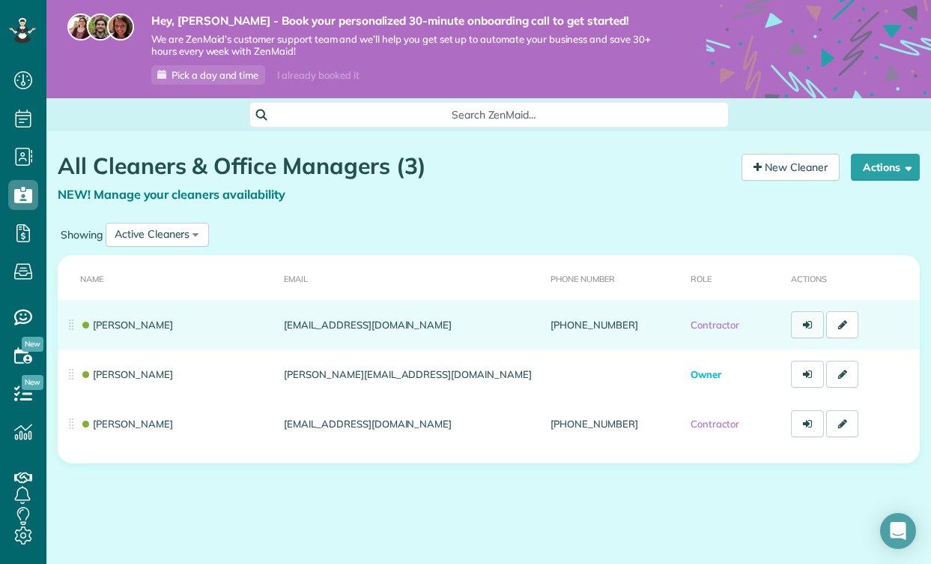
click at [803, 324] on icon at bounding box center [807, 324] width 9 height 10
click at [850, 321] on link at bounding box center [843, 324] width 33 height 27
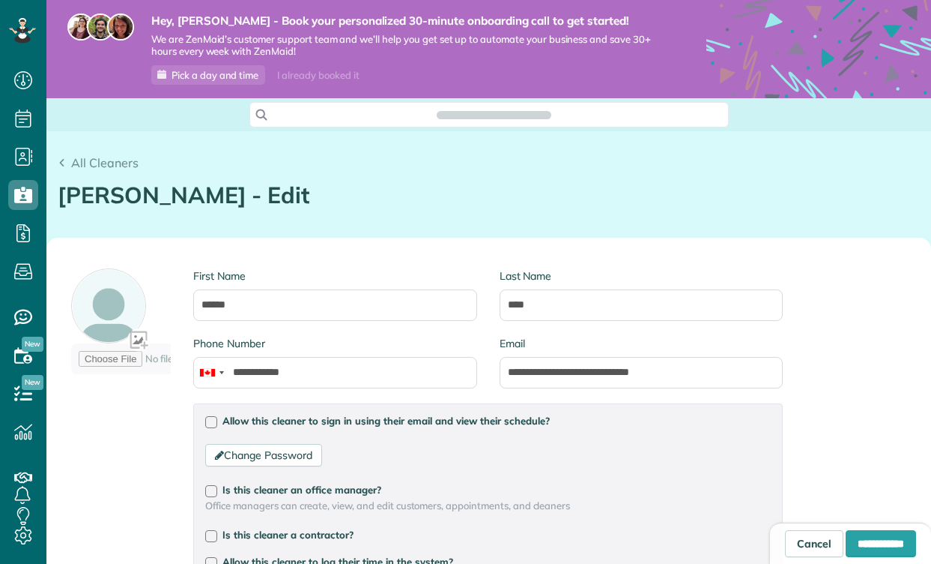
type input "**********"
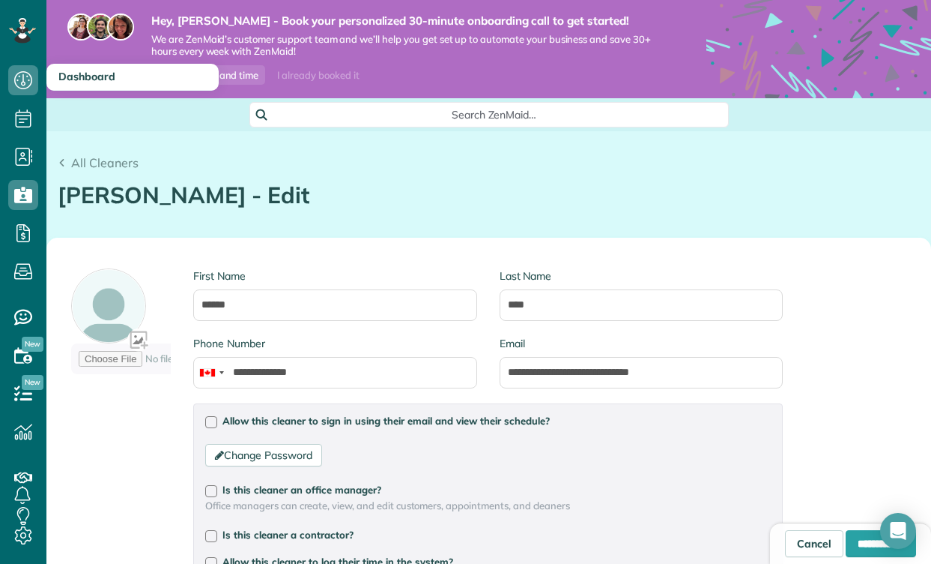
click at [25, 82] on icon at bounding box center [23, 80] width 30 height 30
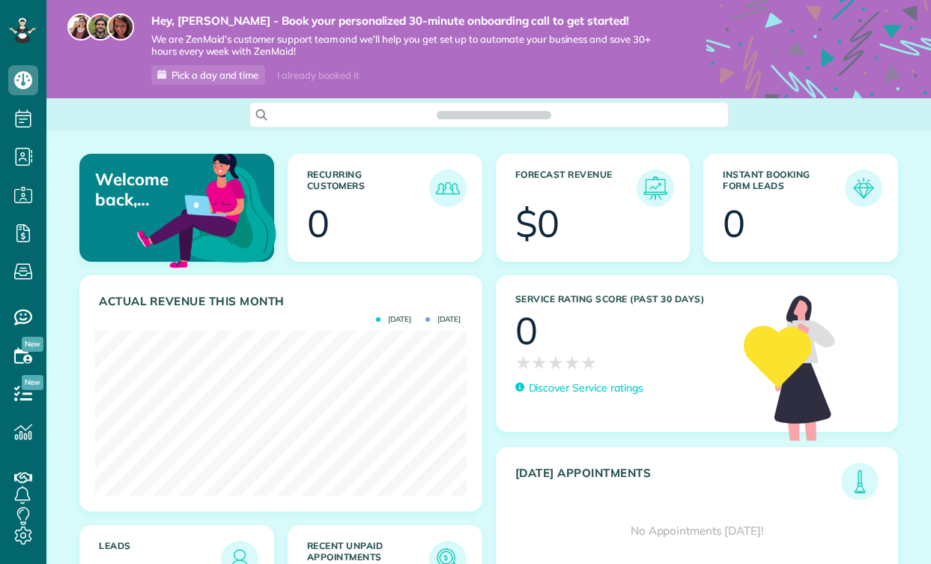
scroll to position [165, 371]
click at [28, 396] on icon at bounding box center [23, 393] width 30 height 30
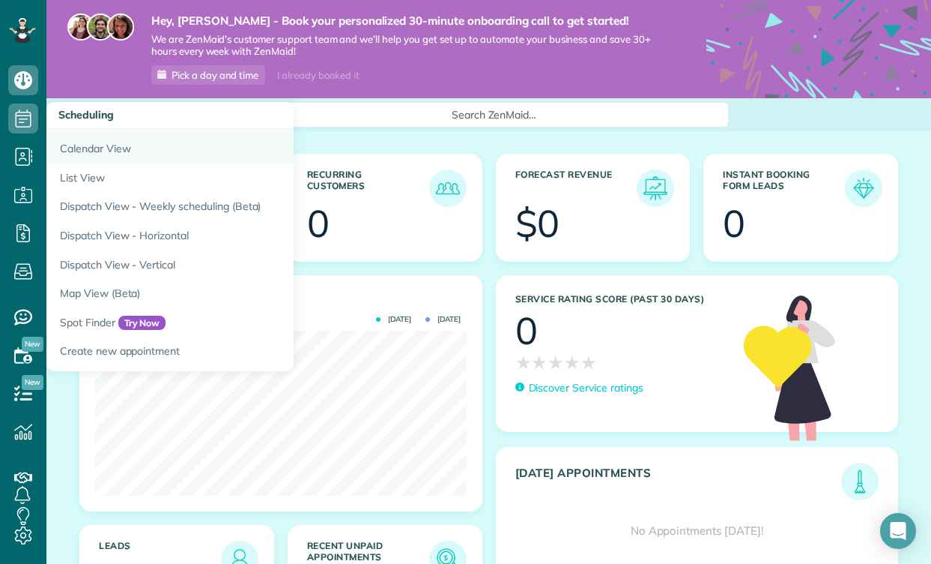
click at [73, 139] on link "Calendar View" at bounding box center [233, 146] width 375 height 34
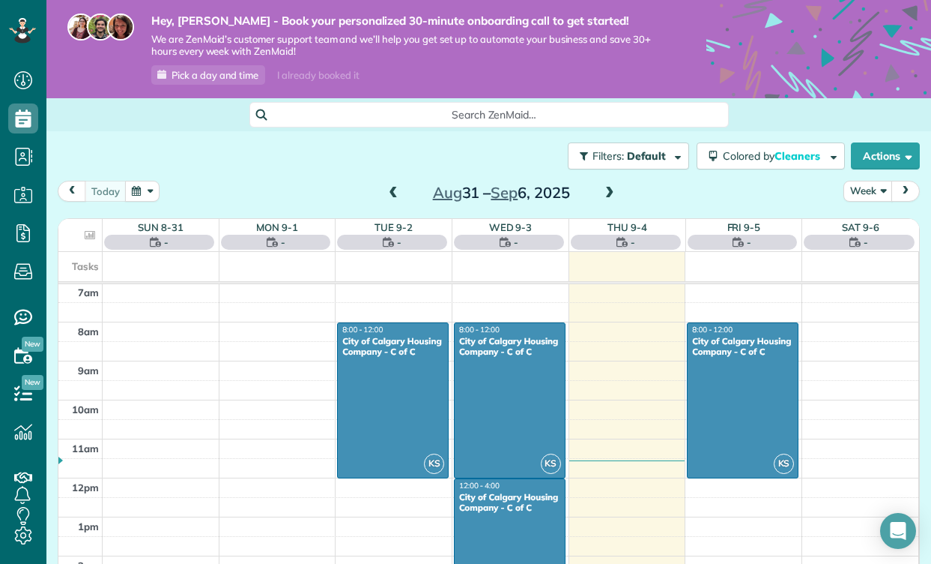
scroll to position [274, 0]
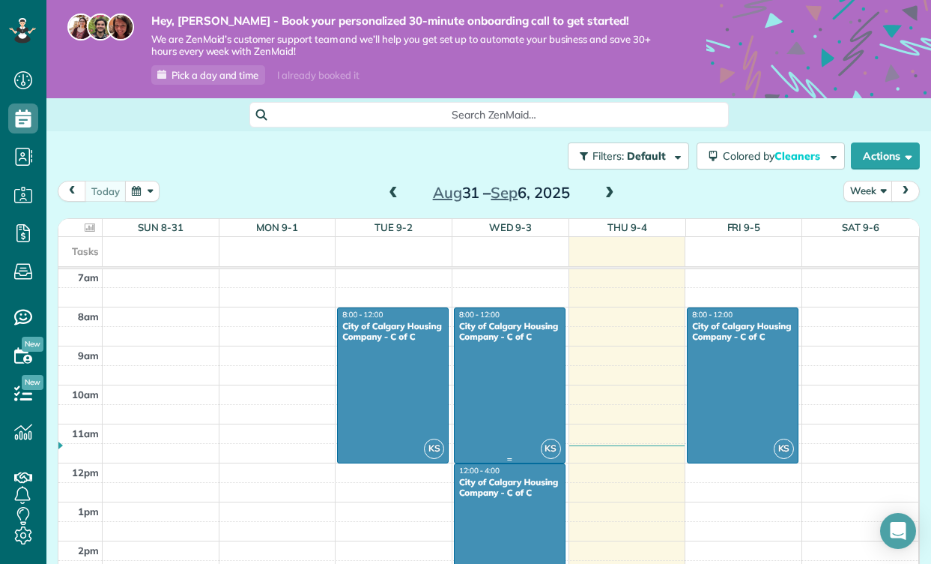
click at [486, 416] on div at bounding box center [510, 385] width 110 height 154
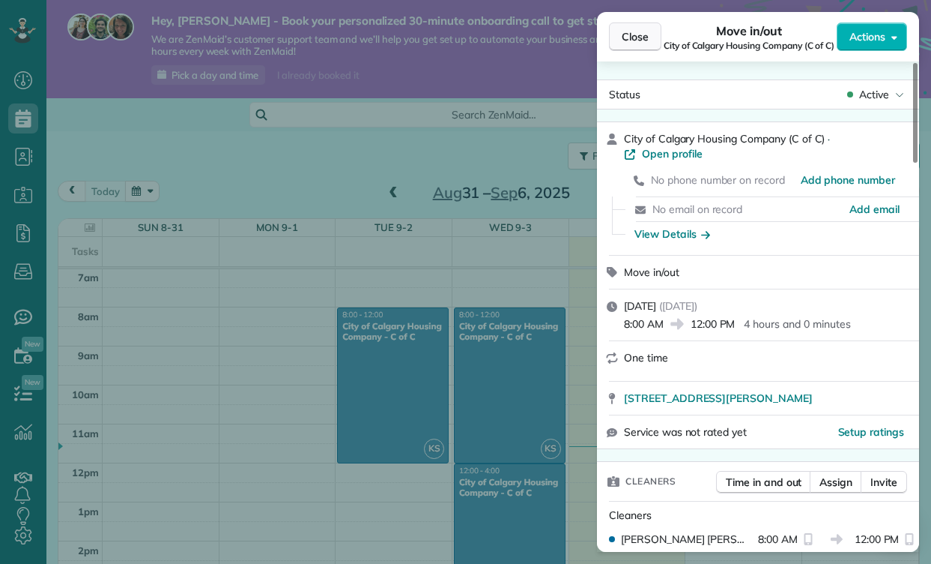
click at [650, 34] on button "Close" at bounding box center [635, 36] width 52 height 28
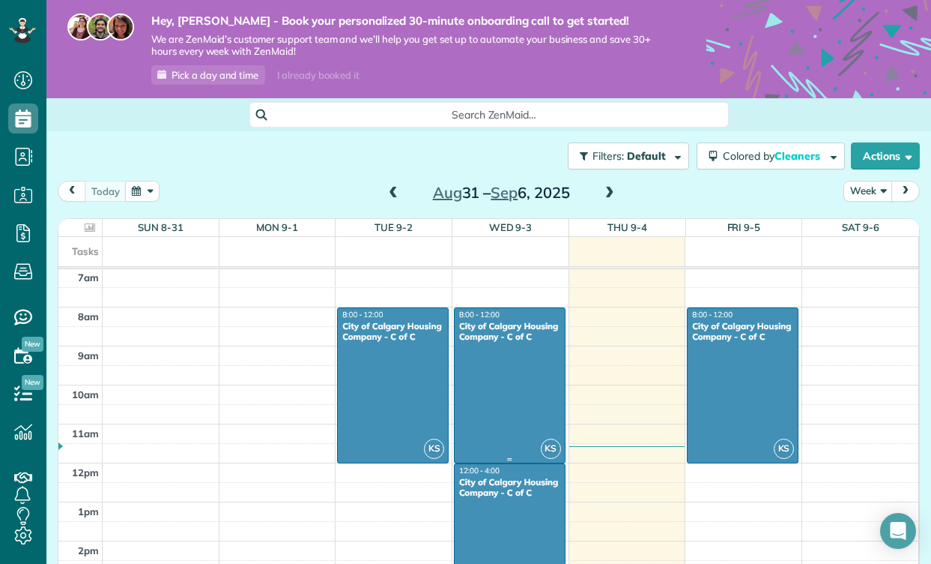
click at [498, 402] on div at bounding box center [510, 385] width 110 height 154
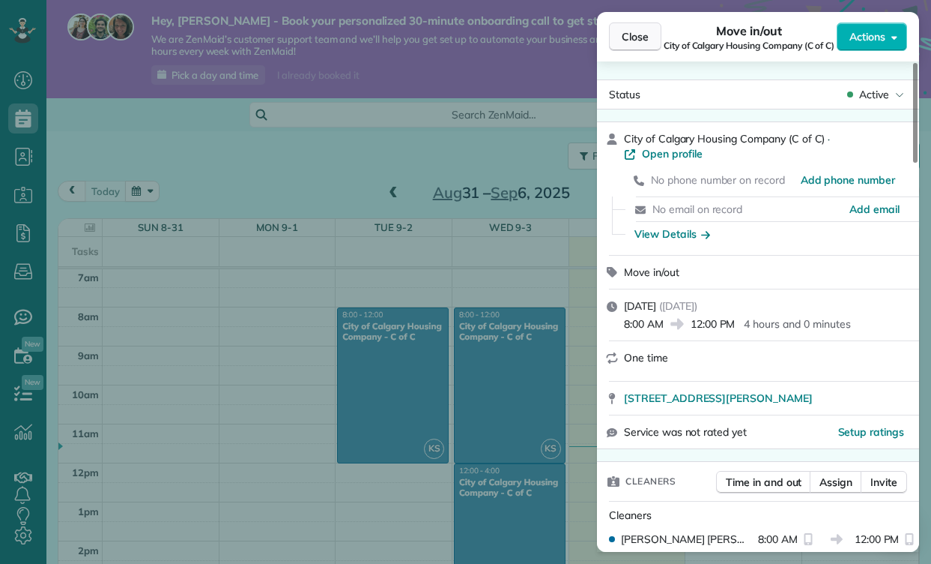
click at [639, 44] on button "Close" at bounding box center [635, 36] width 52 height 28
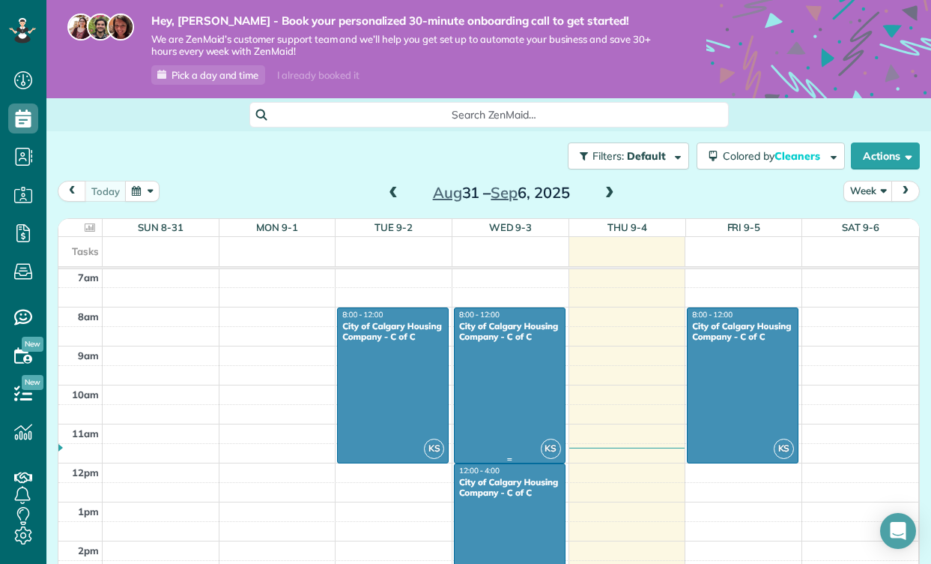
click at [505, 425] on div at bounding box center [510, 385] width 110 height 154
click at [0, 0] on div at bounding box center [0, 0] width 0 height 0
click at [505, 425] on div at bounding box center [510, 385] width 110 height 154
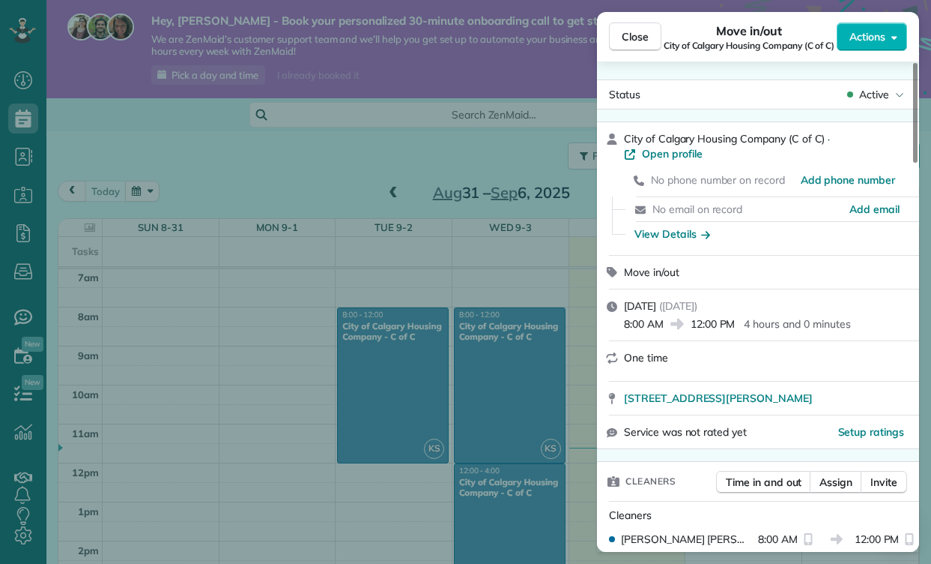
click at [178, 124] on div "Close Move in/out City of Calgary Housing Company (C of C) Actions Status Activ…" at bounding box center [465, 282] width 931 height 564
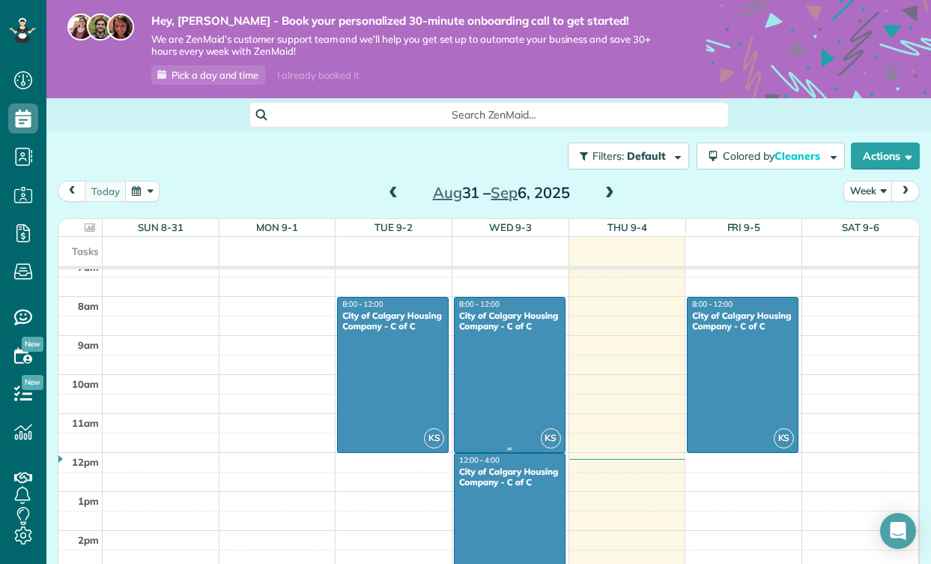
scroll to position [286, 0]
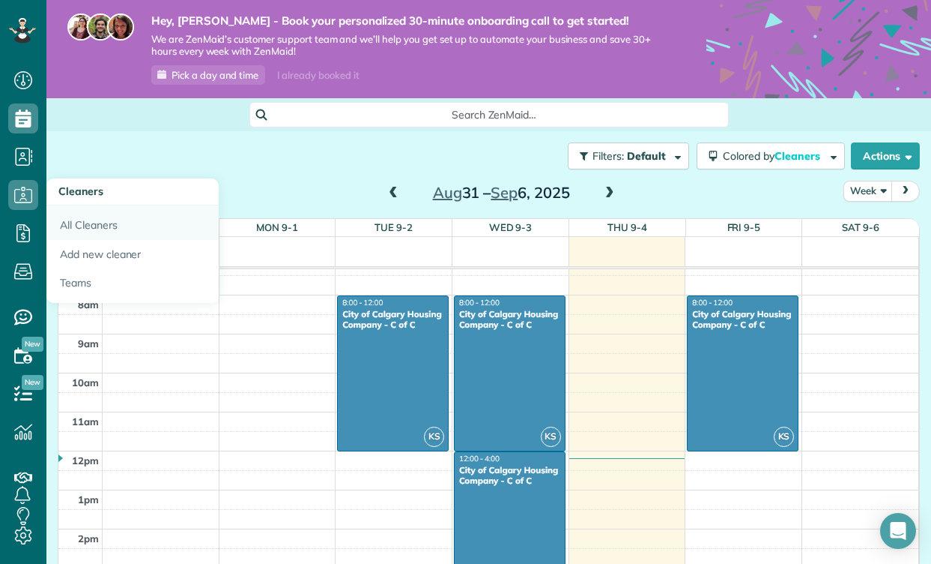
click at [87, 226] on link "All Cleaners" at bounding box center [132, 222] width 172 height 34
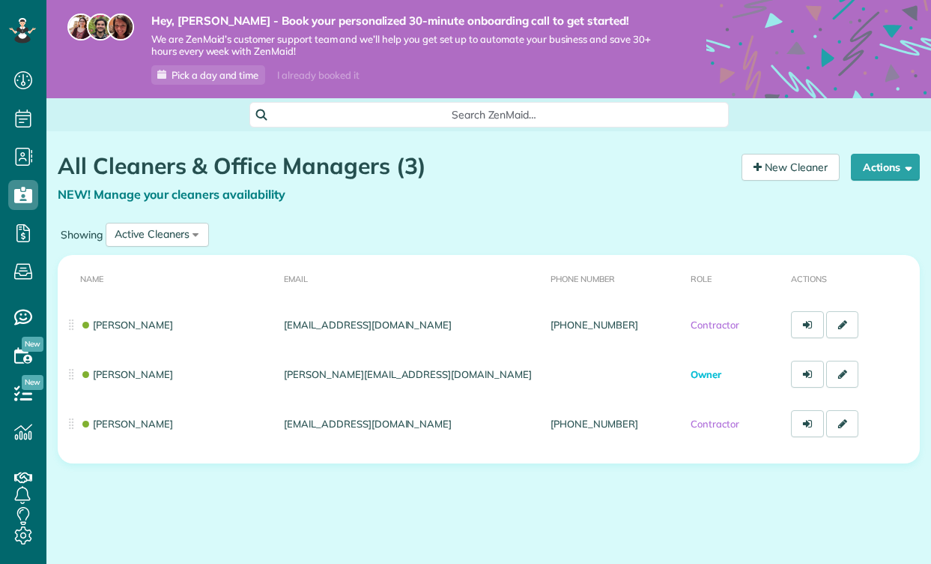
scroll to position [7, 7]
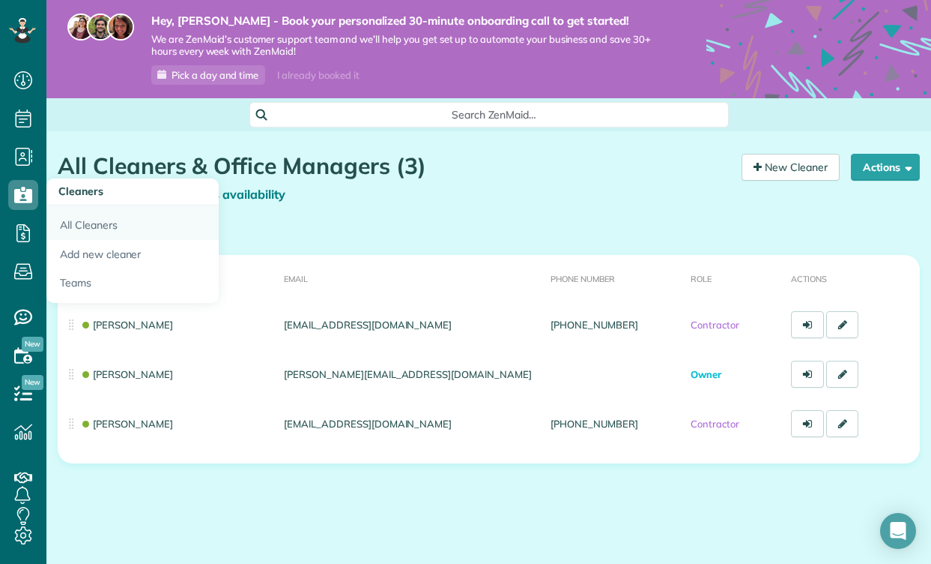
click at [120, 222] on link "All Cleaners" at bounding box center [132, 222] width 172 height 34
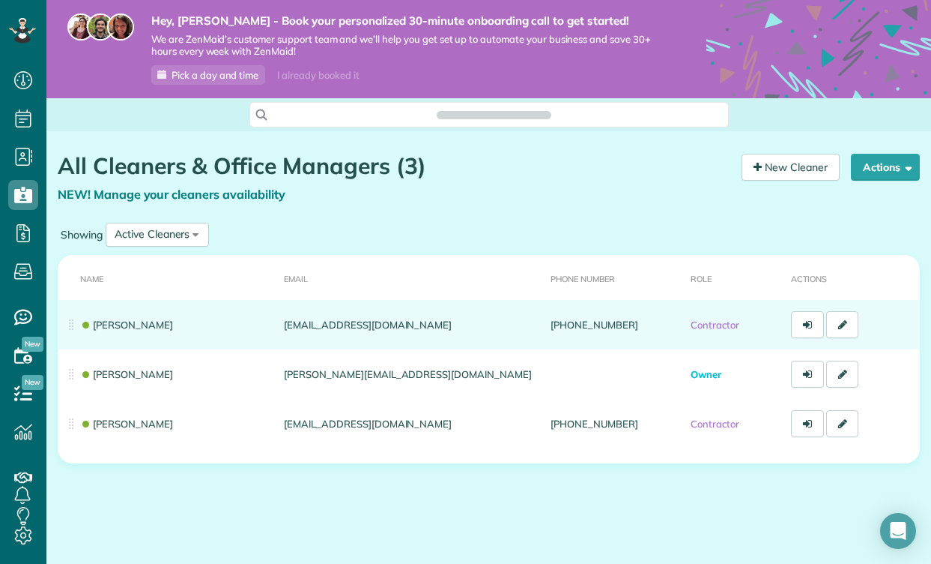
scroll to position [7, 7]
click at [233, 322] on td "[PERSON_NAME]" at bounding box center [168, 324] width 220 height 49
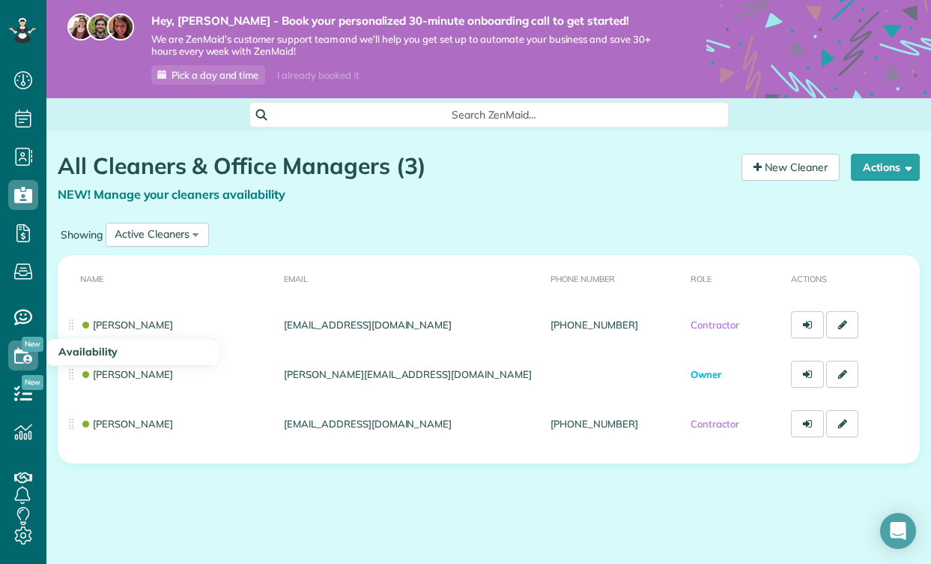
click at [27, 360] on icon at bounding box center [23, 355] width 30 height 30
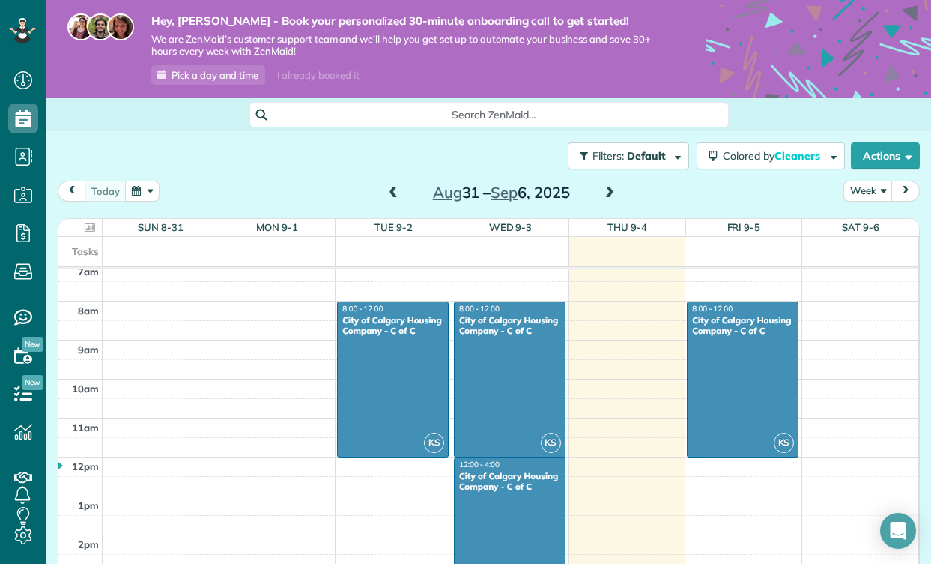
scroll to position [280, 0]
click at [24, 398] on use at bounding box center [23, 392] width 18 height 15
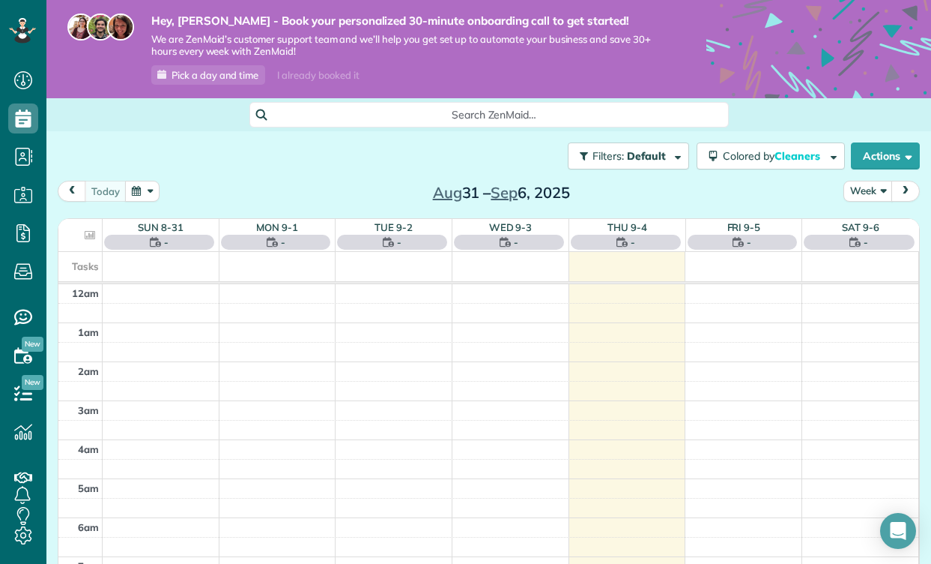
scroll to position [274, 0]
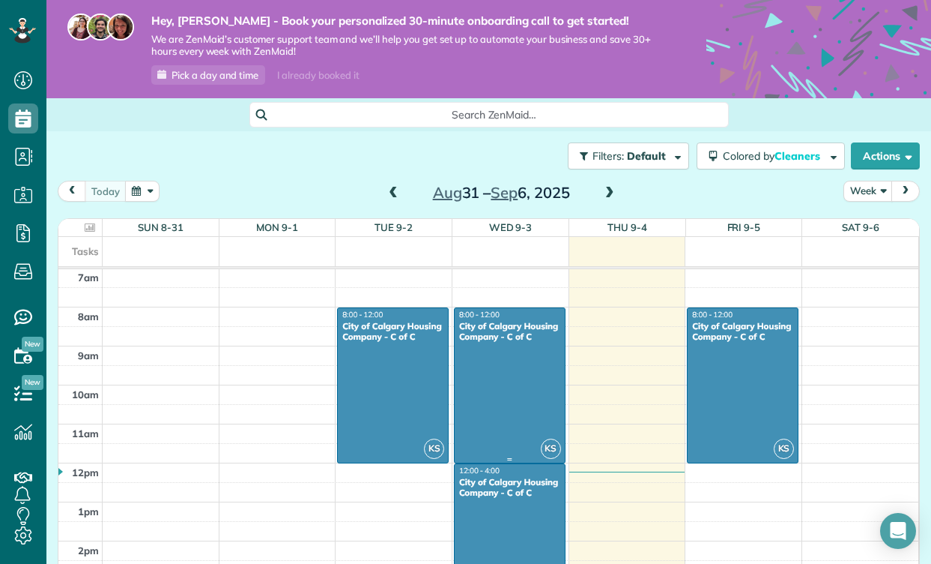
click at [540, 369] on div at bounding box center [510, 385] width 110 height 154
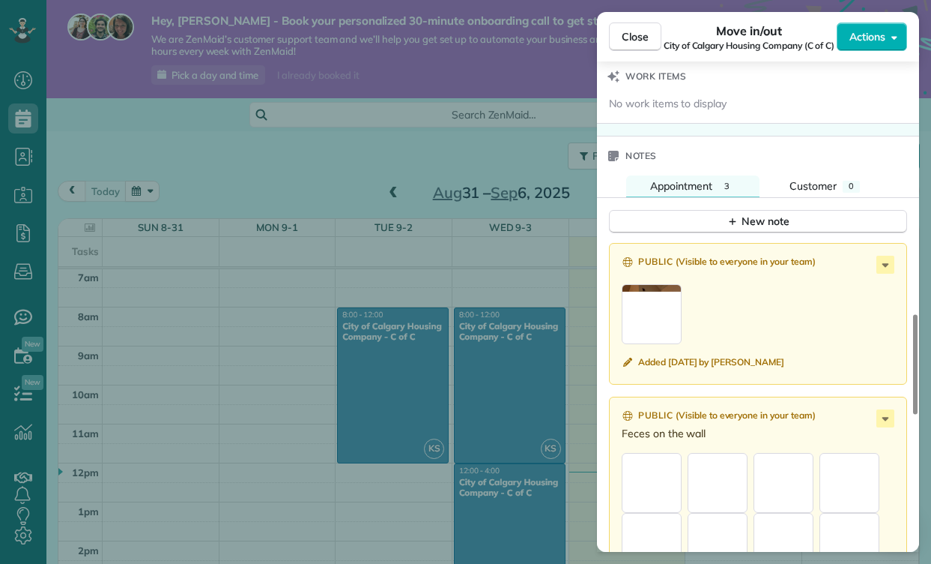
scroll to position [1282, 0]
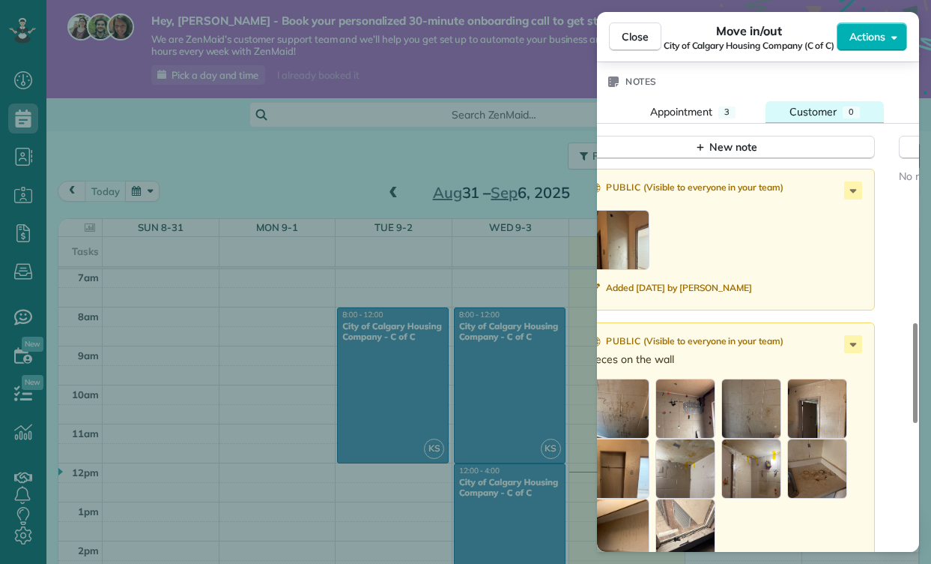
click at [825, 104] on div "Customer" at bounding box center [813, 111] width 47 height 15
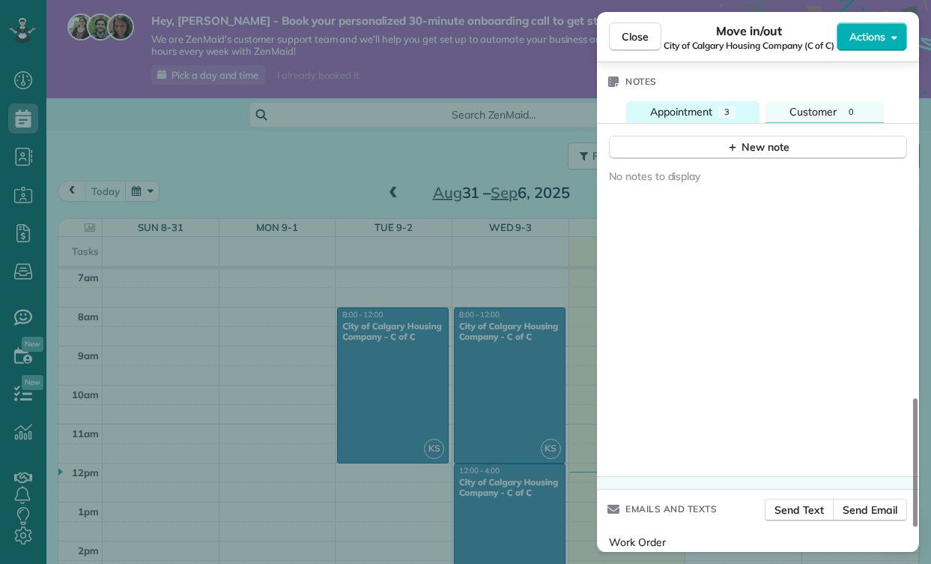
click at [698, 114] on span "Appointment" at bounding box center [681, 111] width 62 height 13
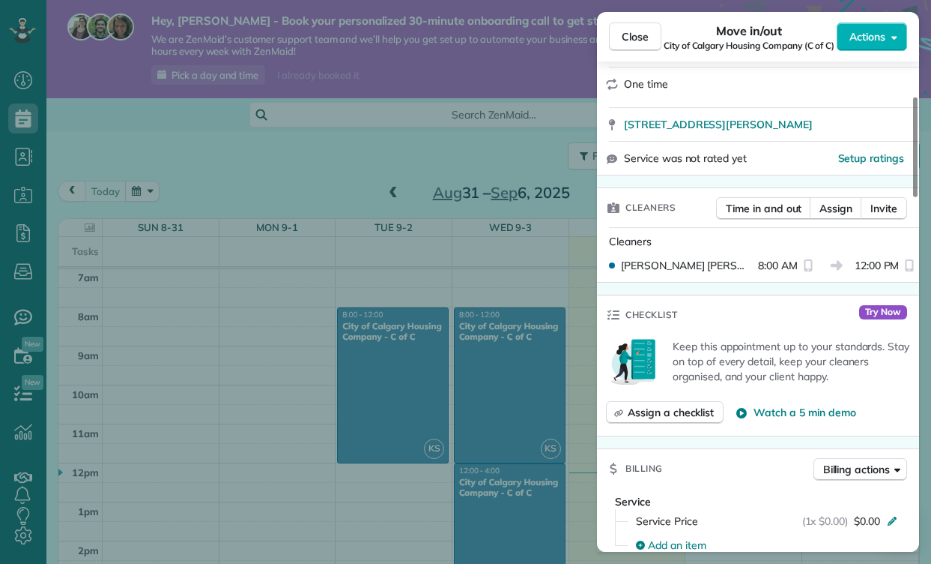
scroll to position [0, 0]
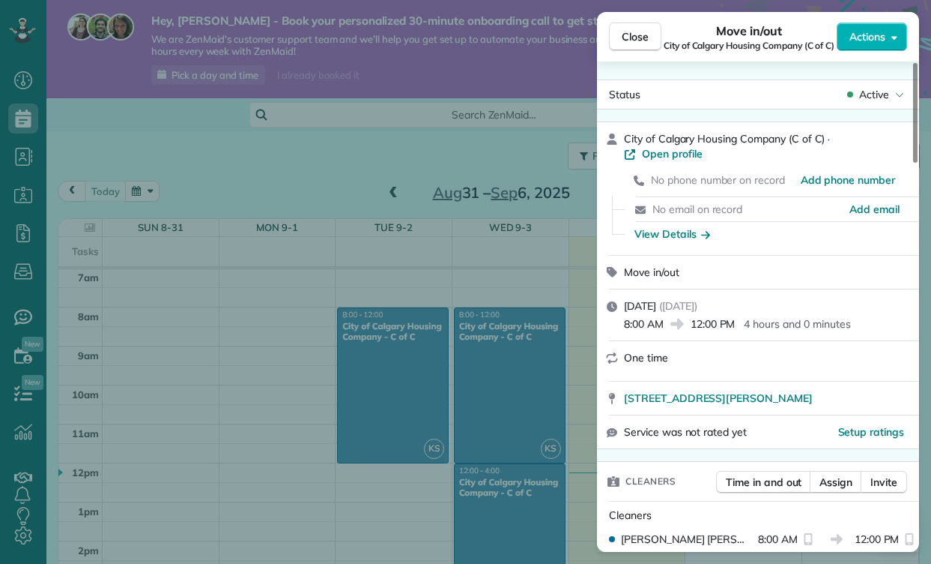
click at [264, 123] on div "Close Move in/out City of Calgary Housing Company (C of C) Actions Status Activ…" at bounding box center [465, 282] width 931 height 564
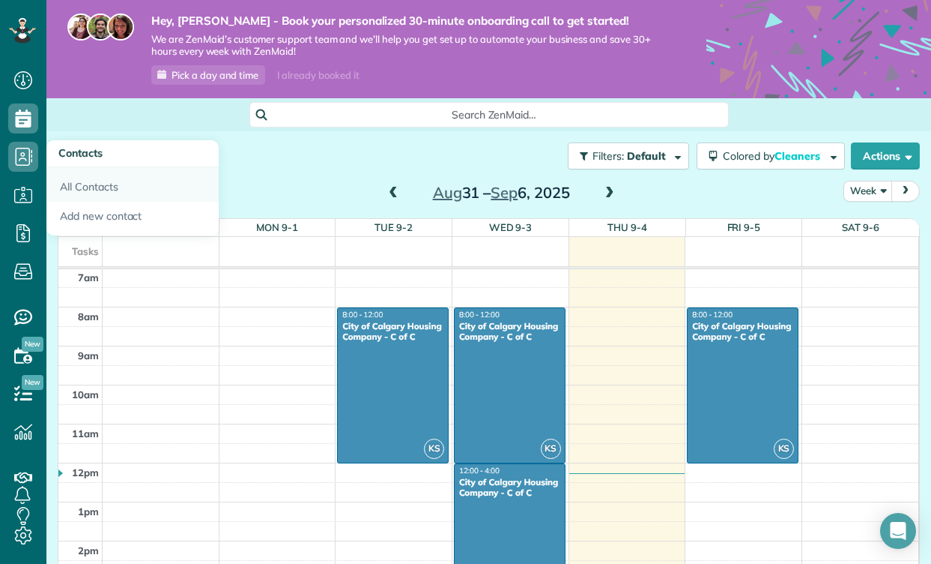
click at [122, 194] on link "All Contacts" at bounding box center [132, 184] width 172 height 34
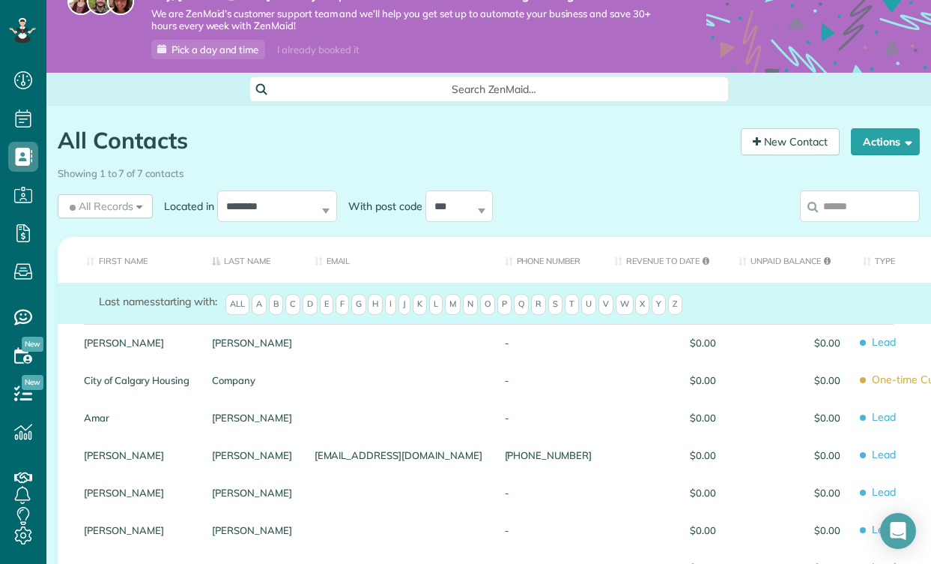
scroll to position [31, 0]
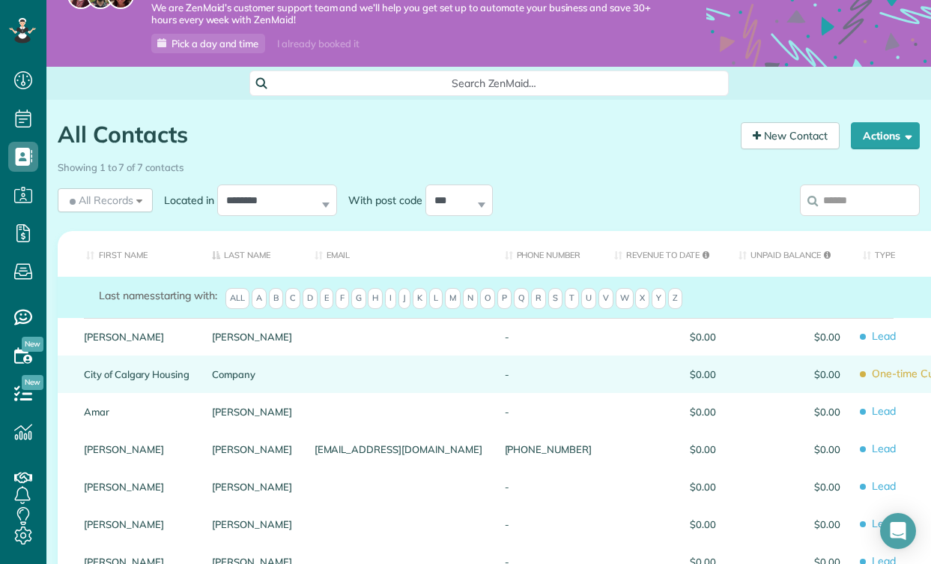
click at [267, 371] on link "Company" at bounding box center [252, 374] width 80 height 10
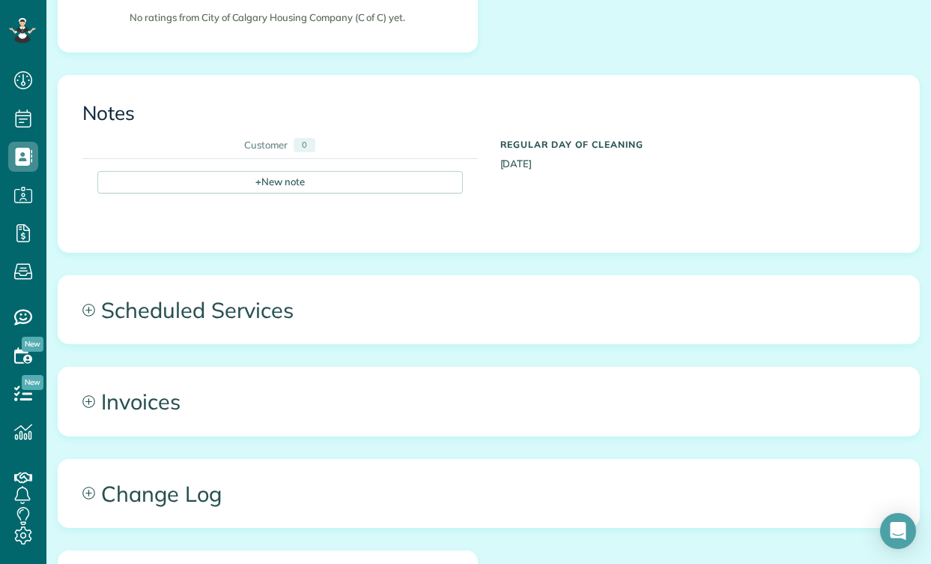
scroll to position [812, 0]
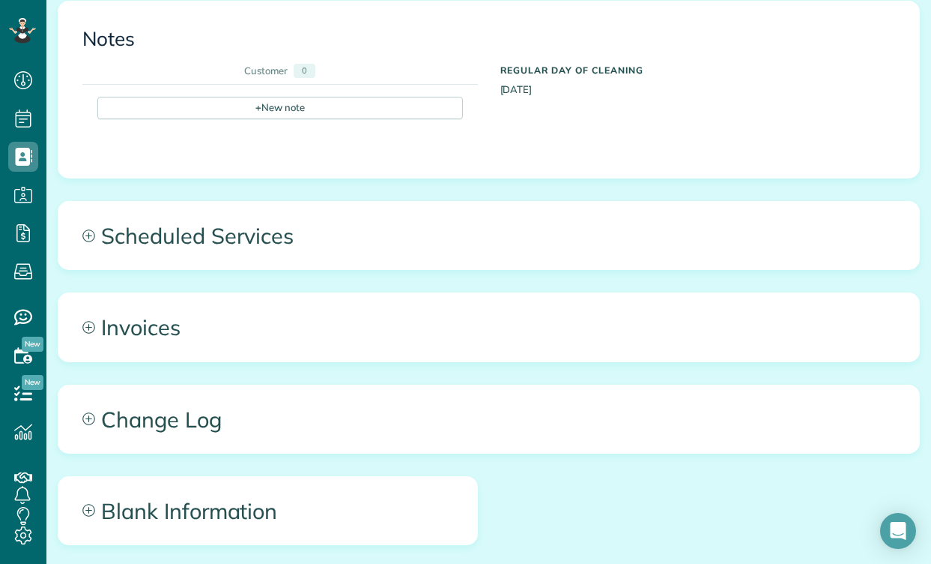
click at [271, 229] on span "Scheduled Services" at bounding box center [488, 235] width 861 height 67
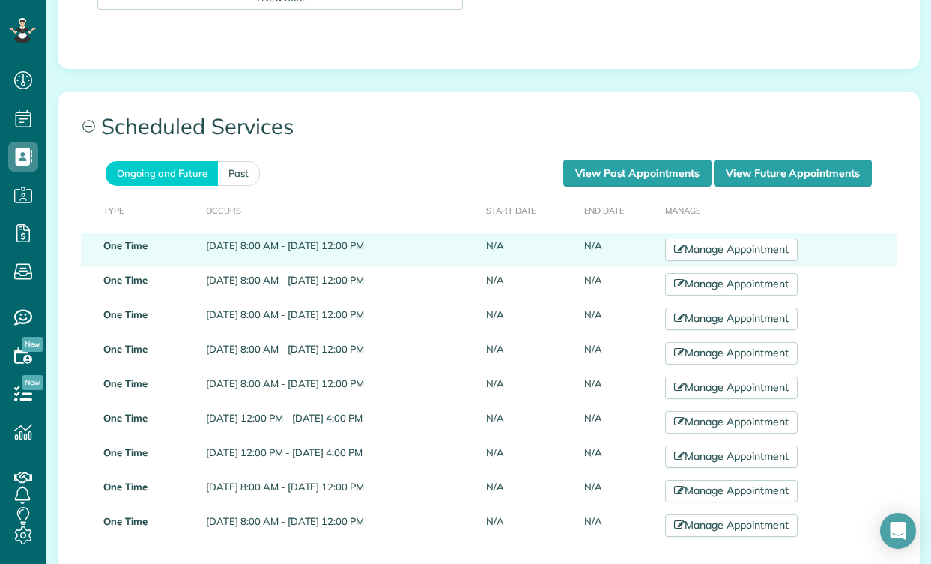
scroll to position [1301, 0]
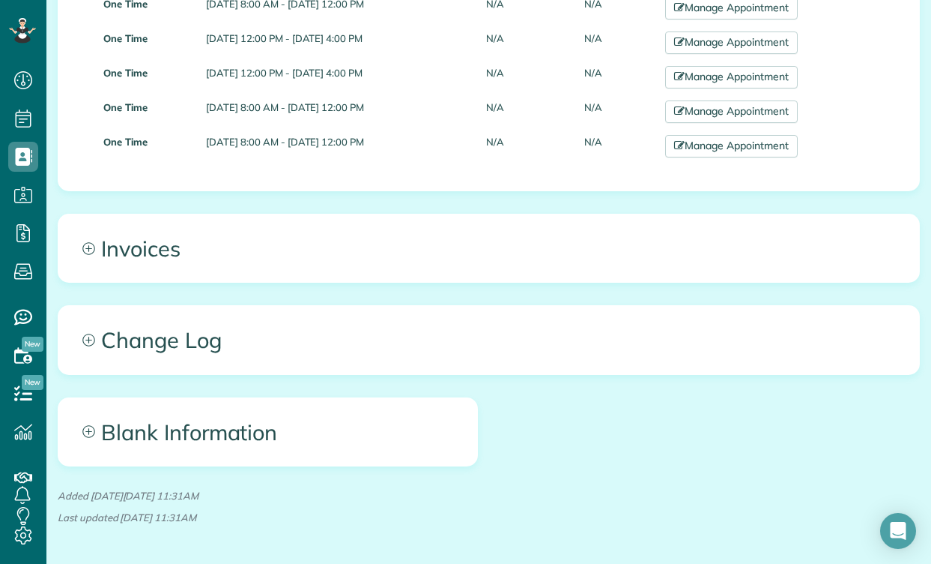
click at [251, 421] on span "Blank Information" at bounding box center [267, 431] width 419 height 67
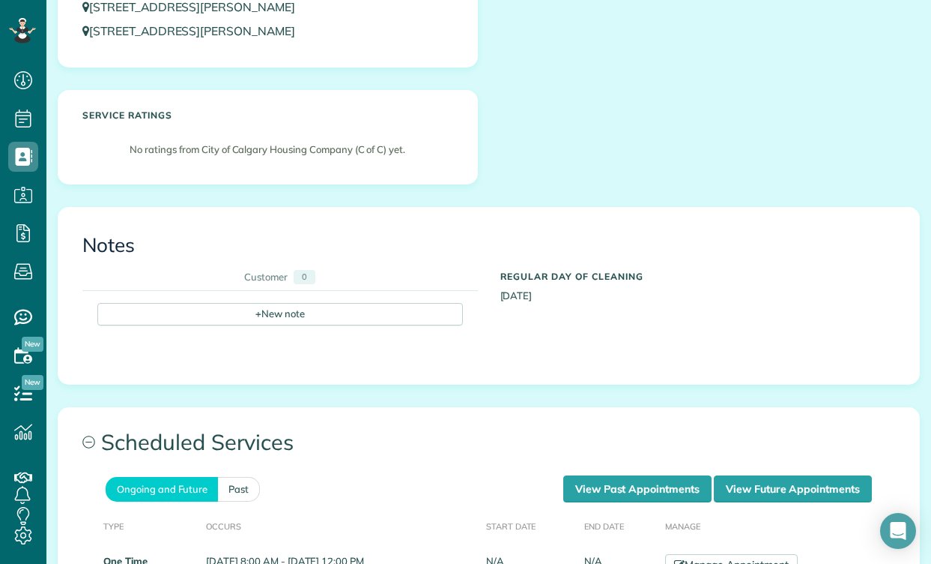
scroll to position [601, 0]
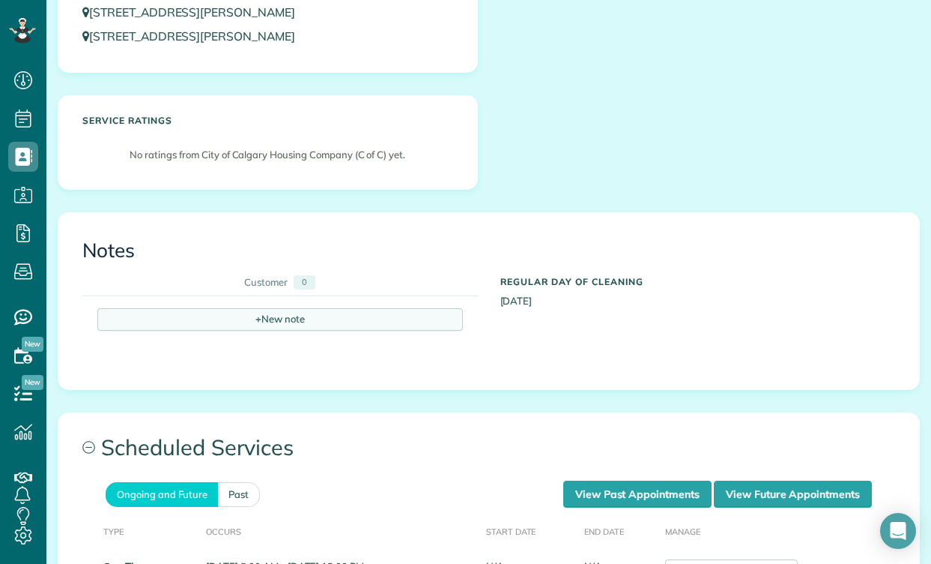
click at [369, 317] on div "+ New note" at bounding box center [280, 319] width 366 height 22
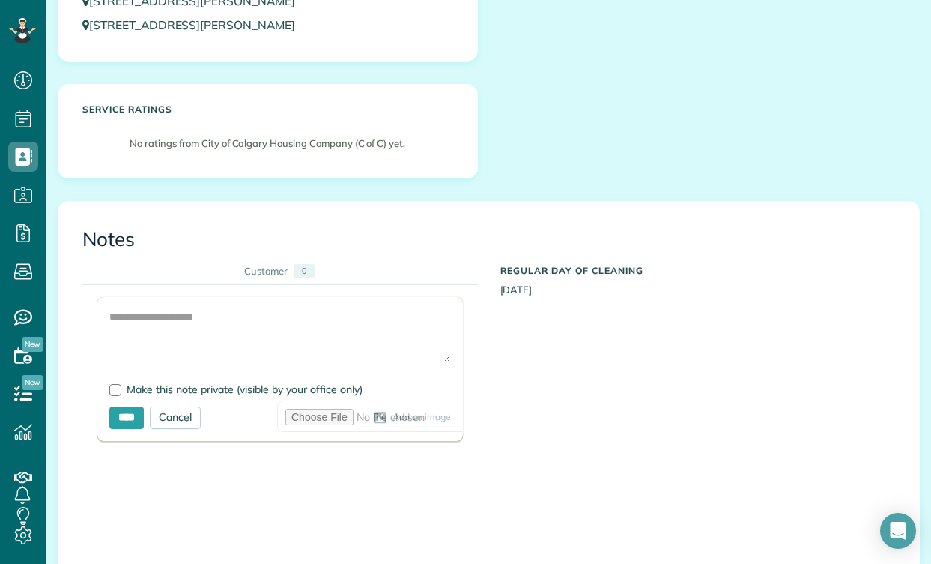
scroll to position [613, 0]
click at [393, 408] on input "file" at bounding box center [460, 414] width 366 height 31
type textarea "**********"
click at [348, 340] on textarea at bounding box center [280, 334] width 342 height 52
type textarea "**********"
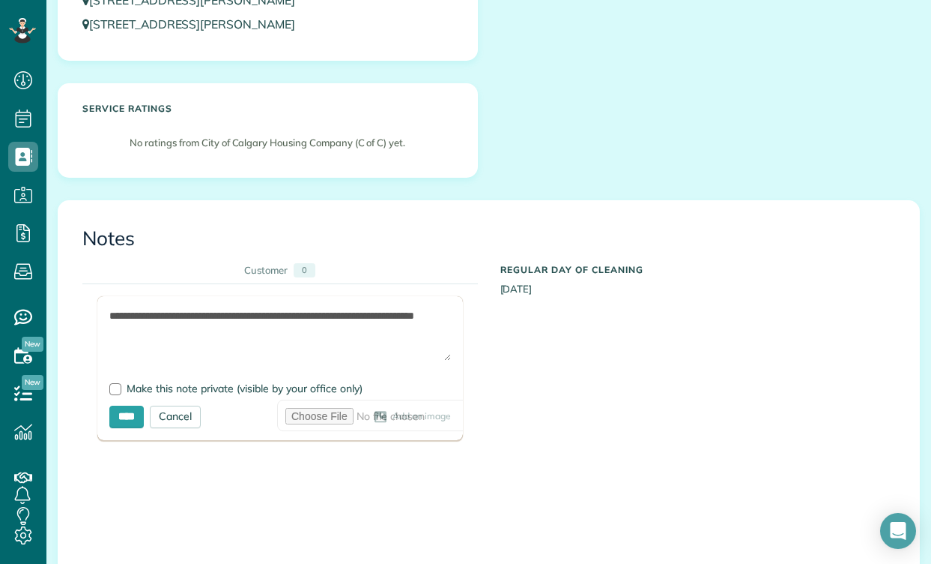
click at [233, 312] on textarea "**********" at bounding box center [280, 334] width 342 height 52
drag, startPoint x: 296, startPoint y: 318, endPoint x: 81, endPoint y: 304, distance: 215.5
click at [81, 304] on div "**********" at bounding box center [280, 434] width 418 height 355
click at [190, 405] on div "Cancel" at bounding box center [175, 416] width 51 height 22
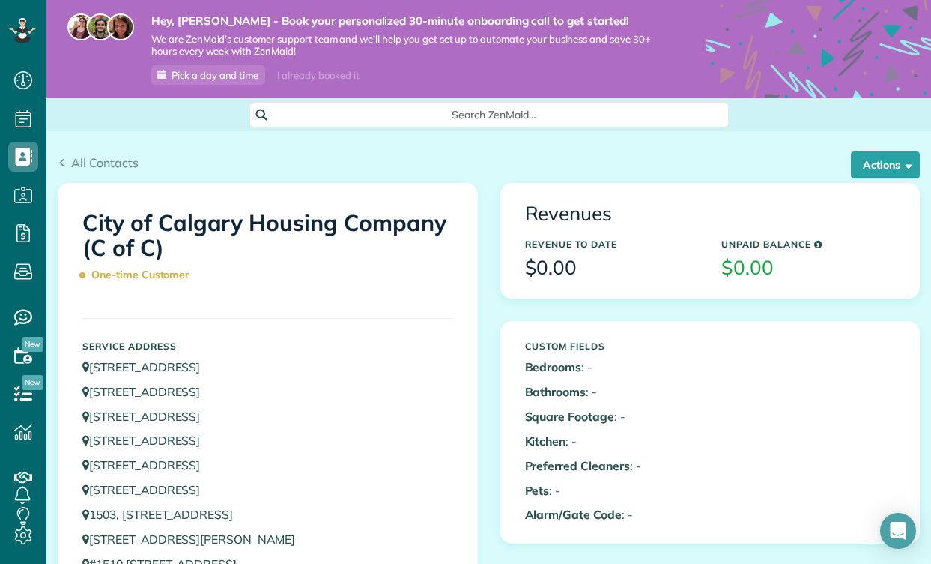
scroll to position [0, 0]
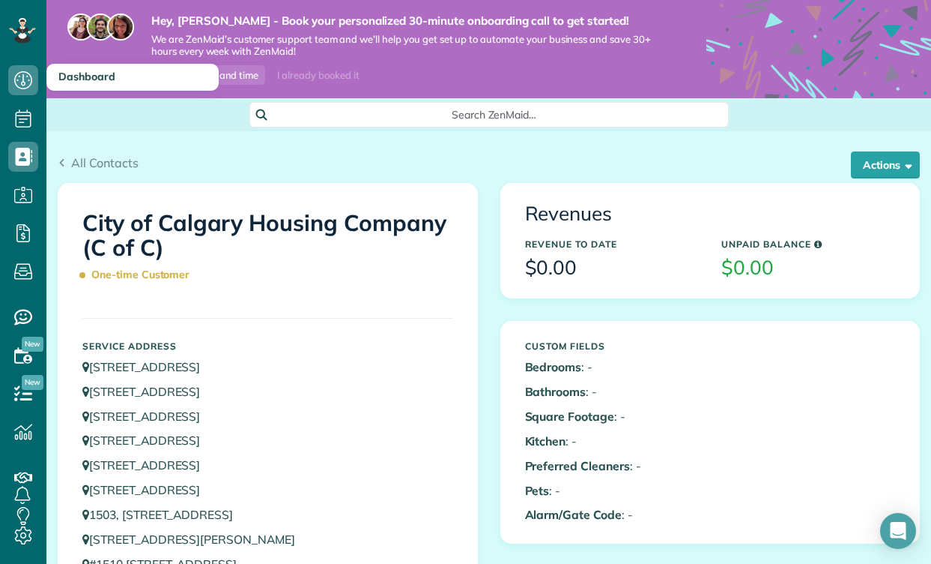
click at [22, 76] on icon at bounding box center [23, 80] width 30 height 30
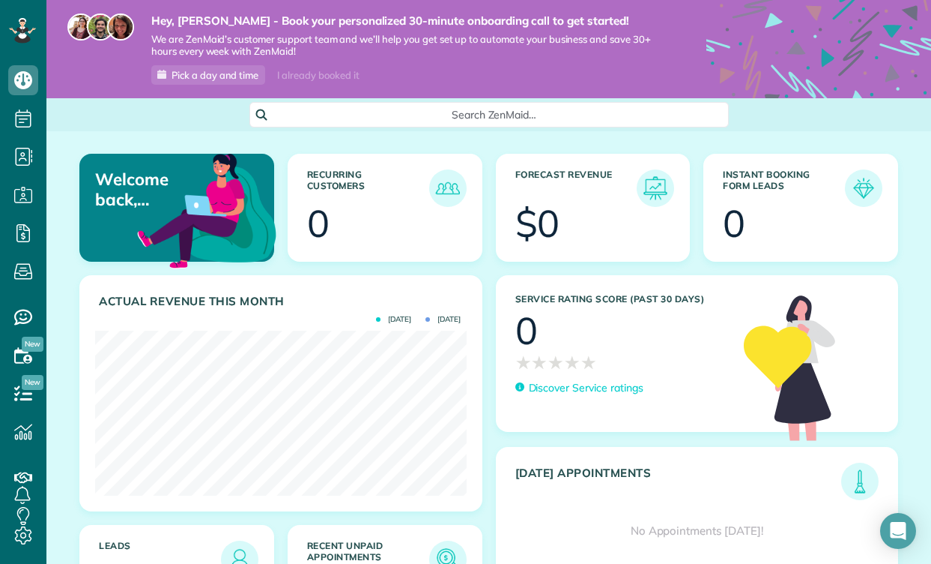
scroll to position [165, 371]
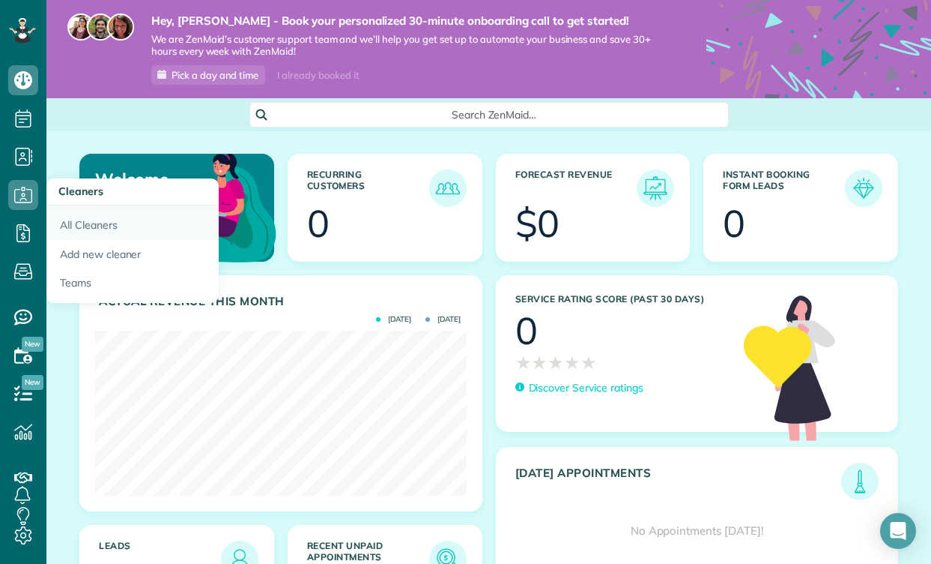
click at [79, 221] on link "All Cleaners" at bounding box center [132, 222] width 172 height 34
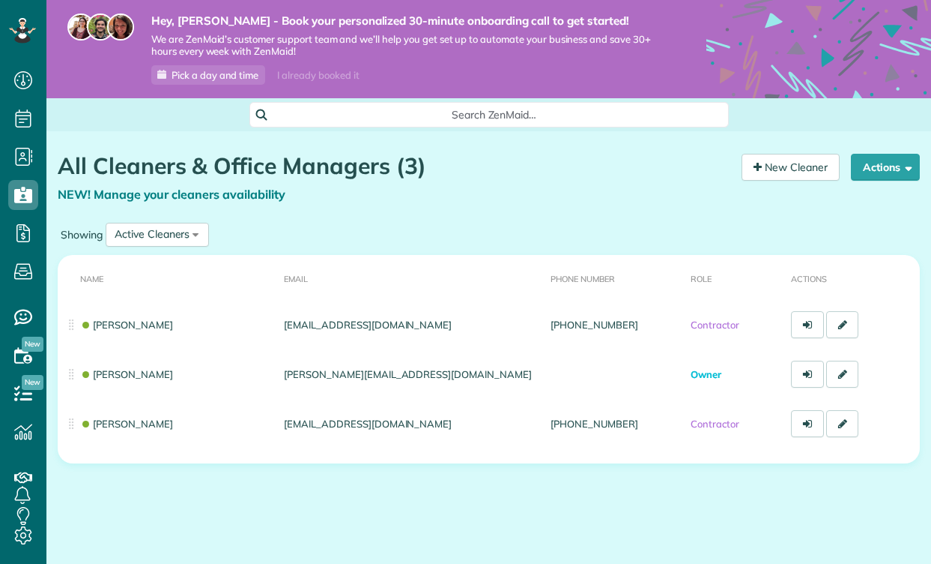
scroll to position [7, 7]
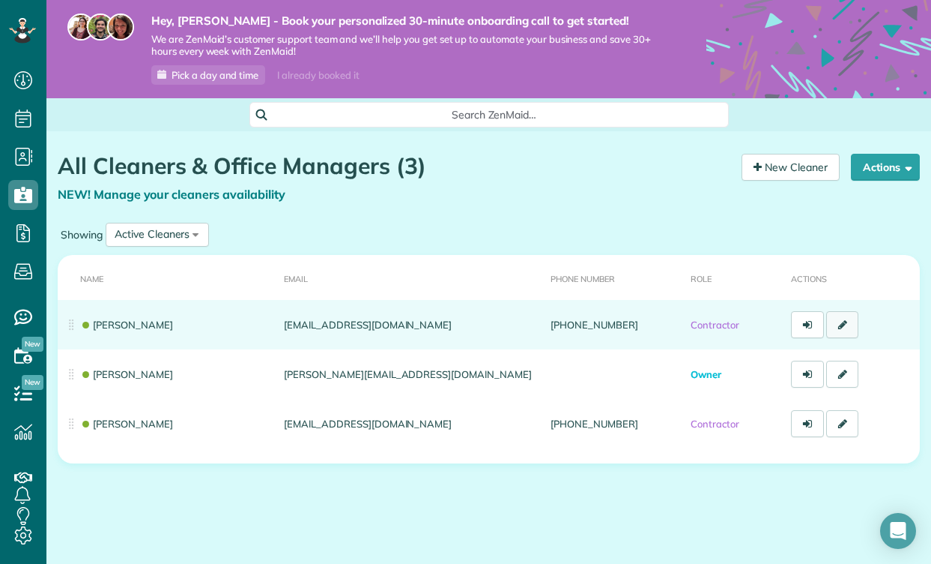
click at [843, 315] on link at bounding box center [843, 324] width 33 height 27
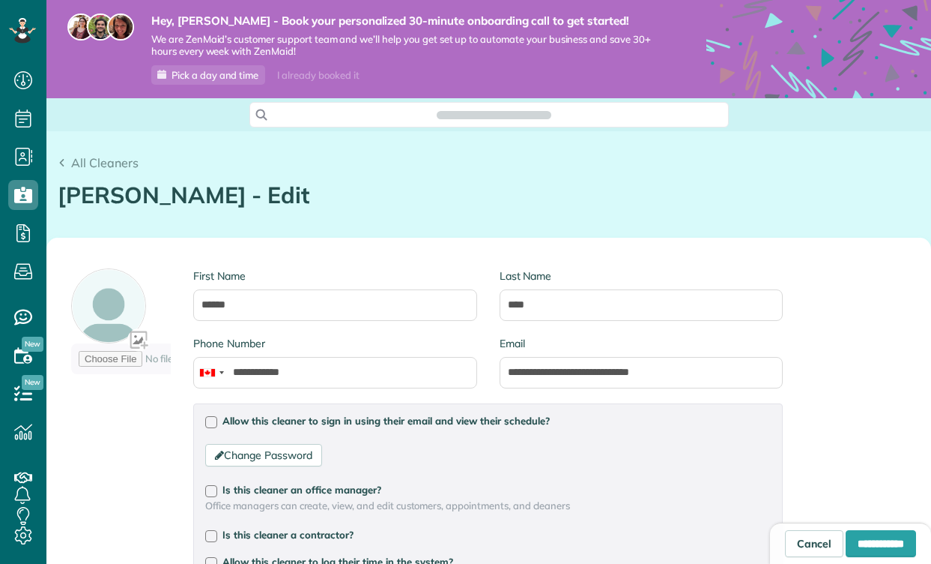
type input "**********"
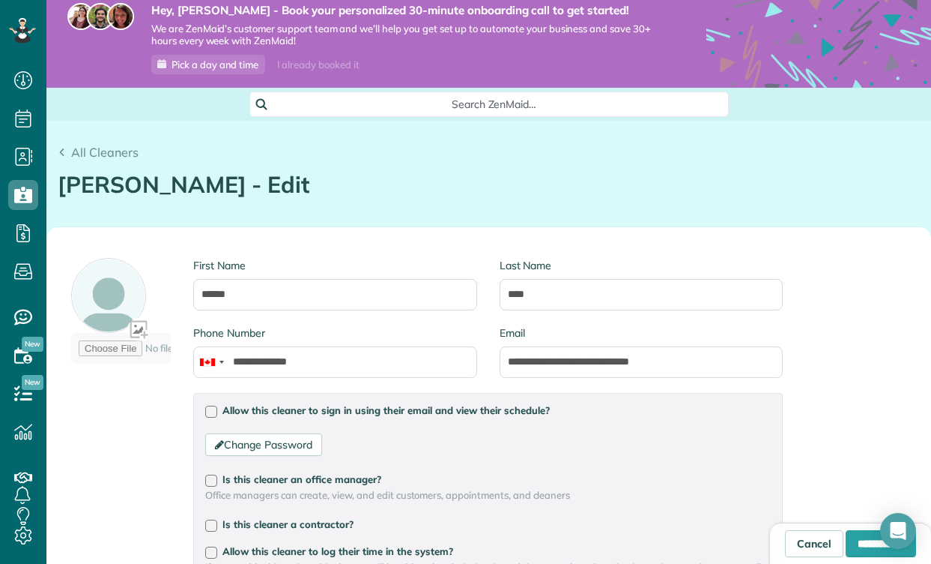
scroll to position [10, 0]
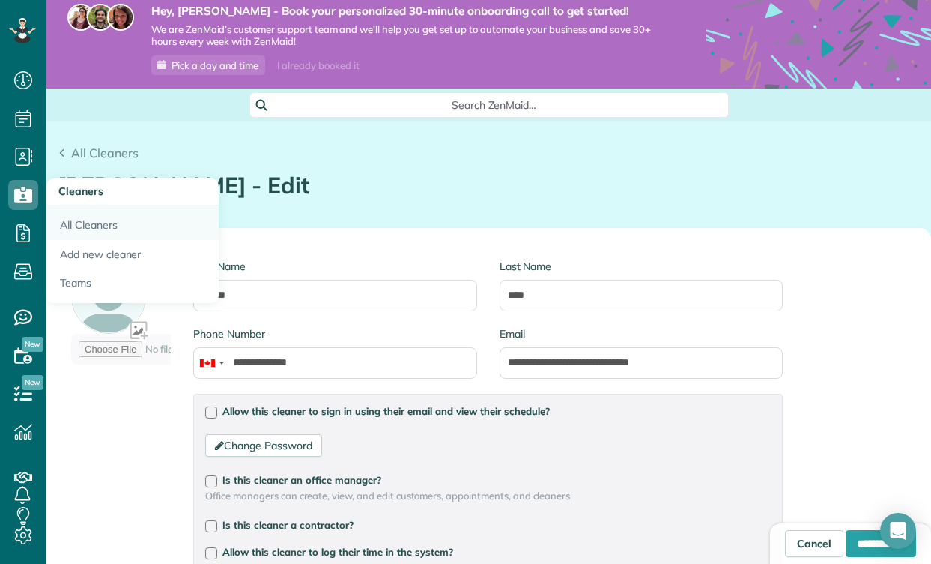
click at [75, 219] on link "All Cleaners" at bounding box center [132, 222] width 172 height 34
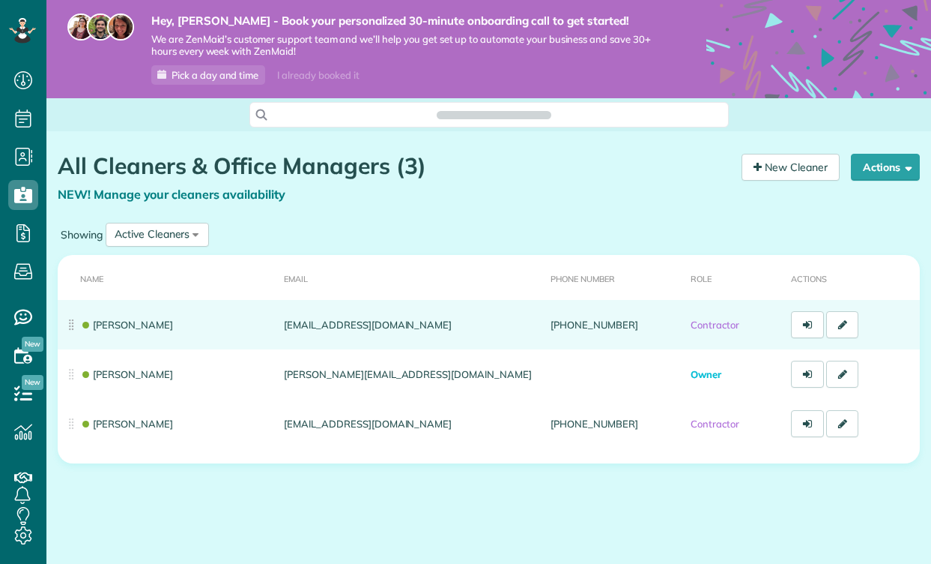
scroll to position [7, 7]
click at [136, 318] on link "[PERSON_NAME]" at bounding box center [126, 324] width 93 height 12
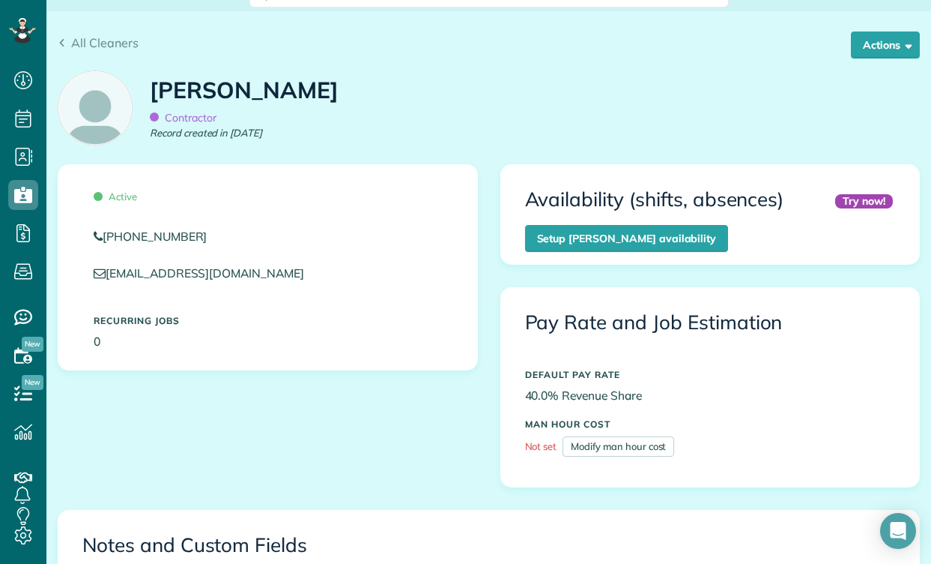
scroll to position [112, 0]
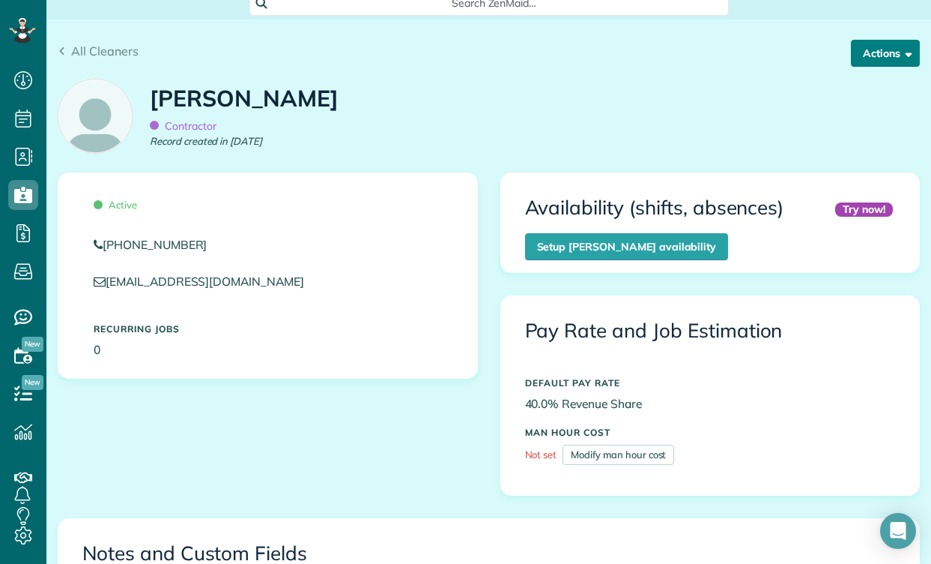
click at [890, 61] on button "Actions" at bounding box center [885, 53] width 69 height 27
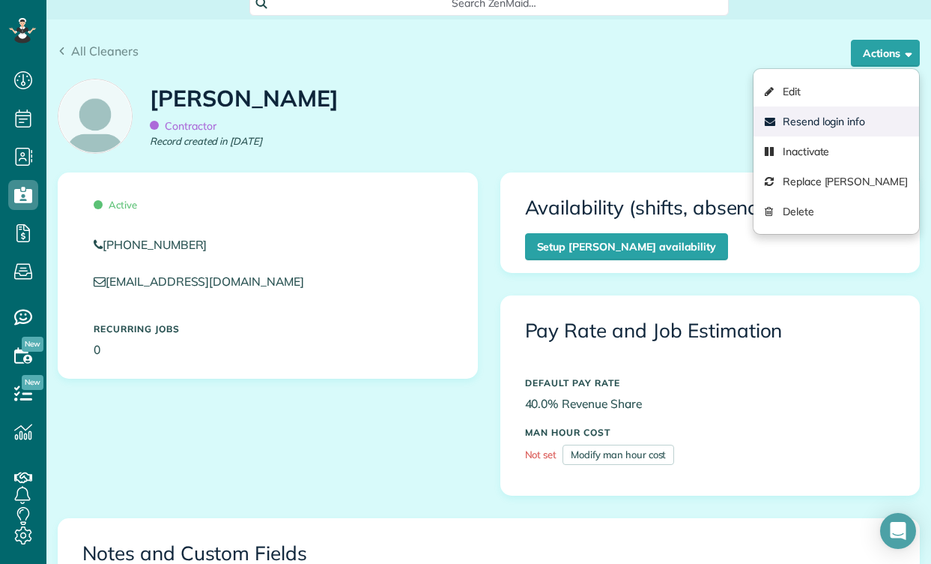
click at [854, 122] on link "Resend login info" at bounding box center [837, 121] width 166 height 30
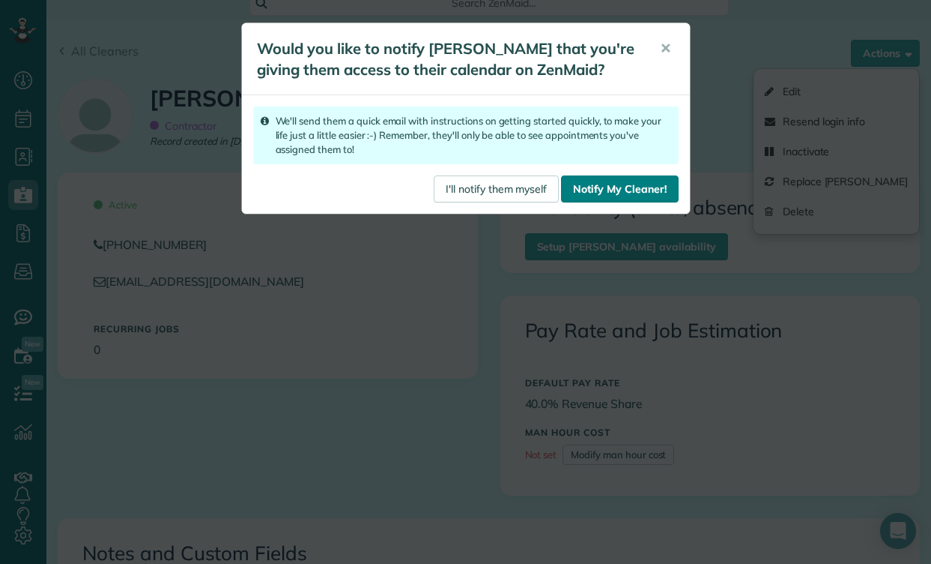
click at [620, 184] on link "Notify My Cleaner!" at bounding box center [619, 188] width 117 height 27
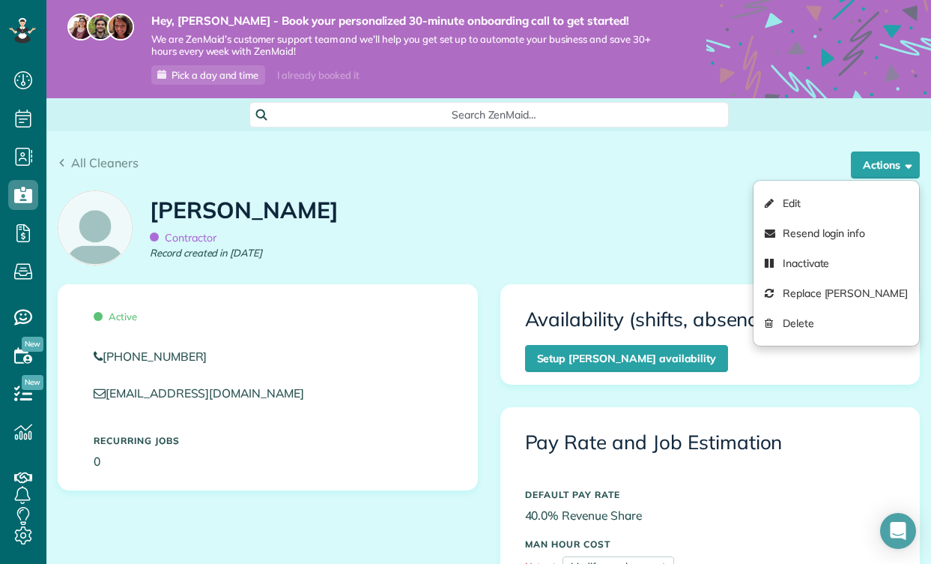
scroll to position [0, 0]
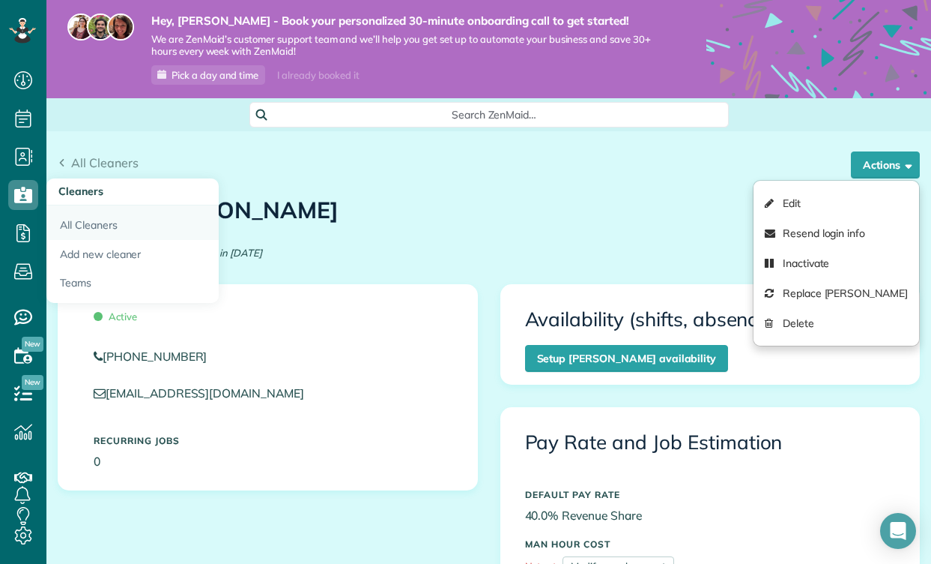
click at [88, 220] on link "All Cleaners" at bounding box center [132, 222] width 172 height 34
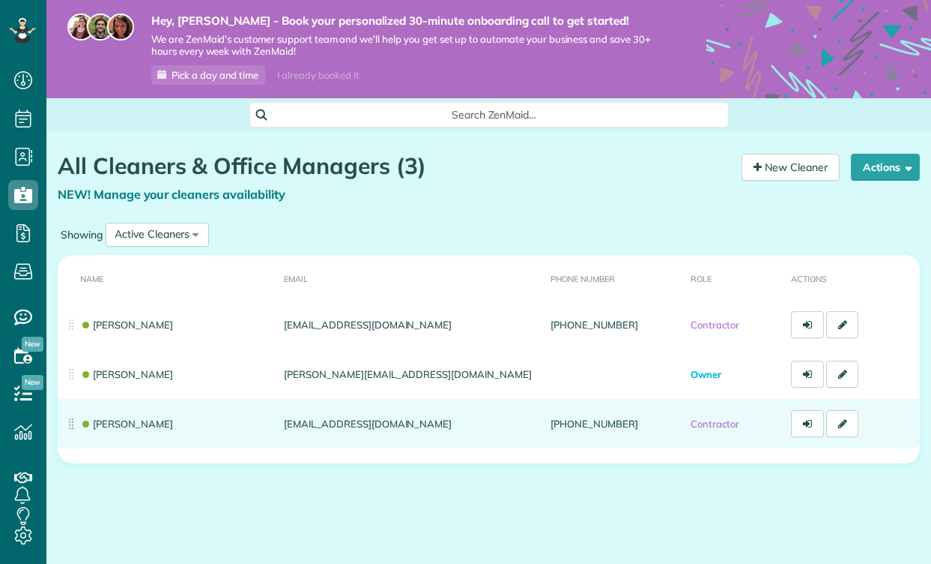
scroll to position [7, 7]
click at [136, 417] on link "[PERSON_NAME]" at bounding box center [126, 423] width 93 height 12
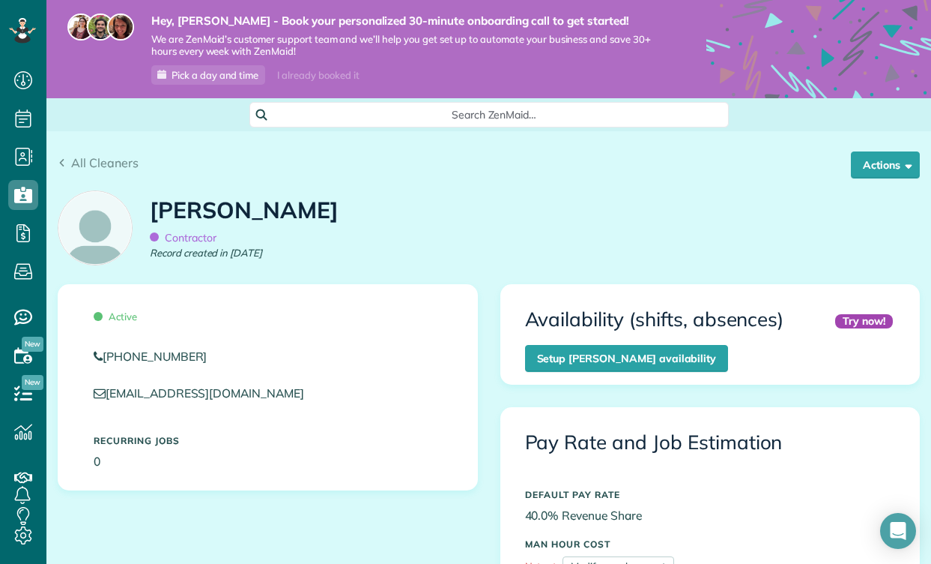
scroll to position [274, 0]
click at [870, 166] on button "Actions" at bounding box center [885, 164] width 69 height 27
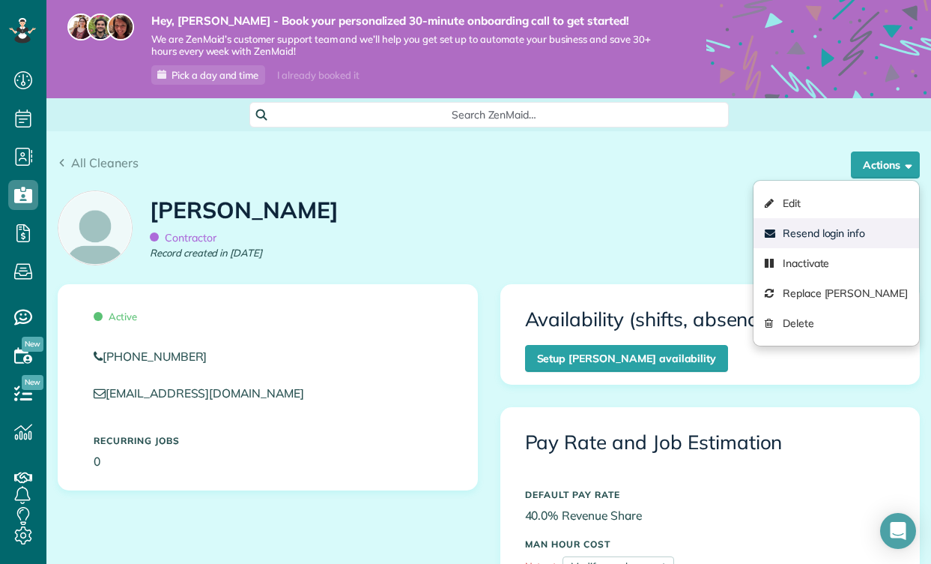
click at [830, 231] on link "Resend login info" at bounding box center [837, 233] width 166 height 30
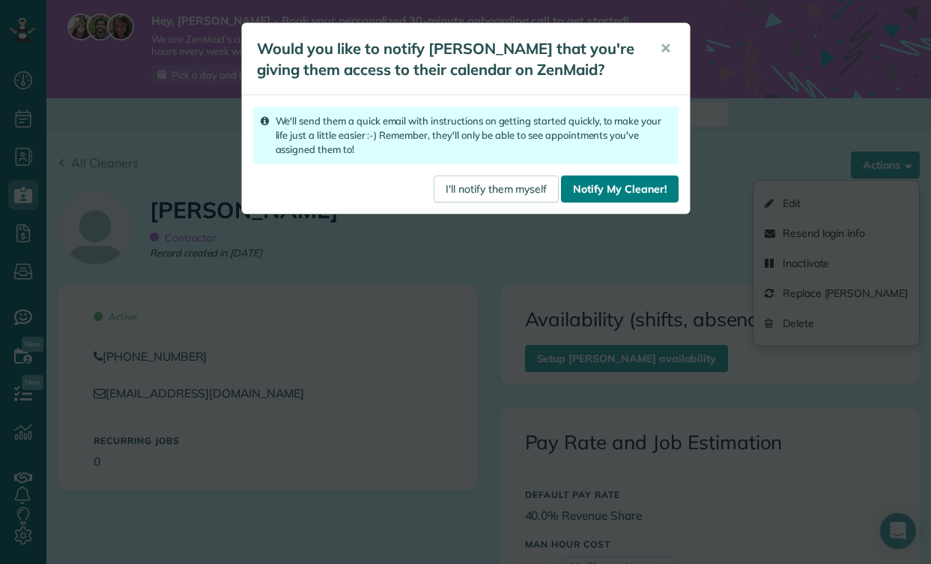
click at [637, 202] on link "Notify My Cleaner!" at bounding box center [619, 188] width 117 height 27
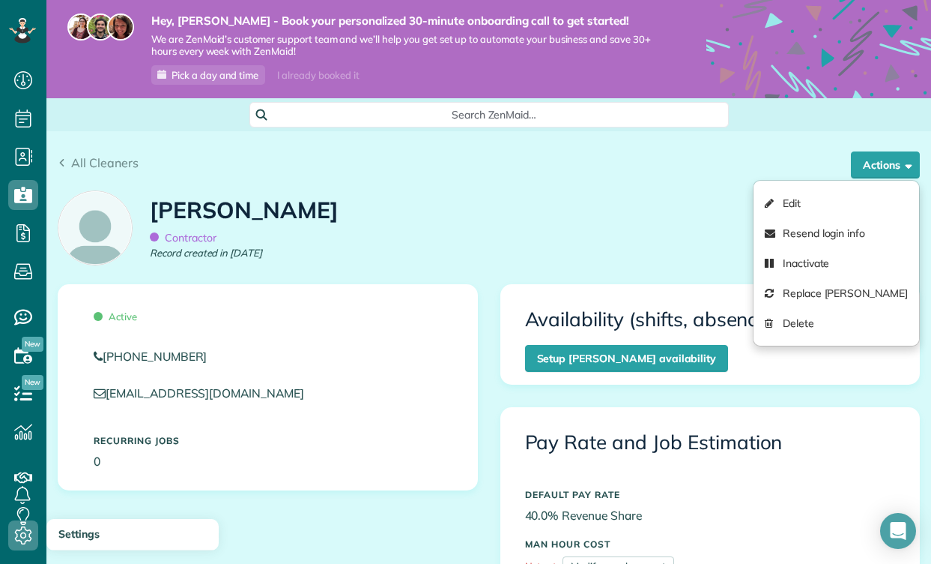
click at [23, 539] on icon at bounding box center [23, 535] width 30 height 30
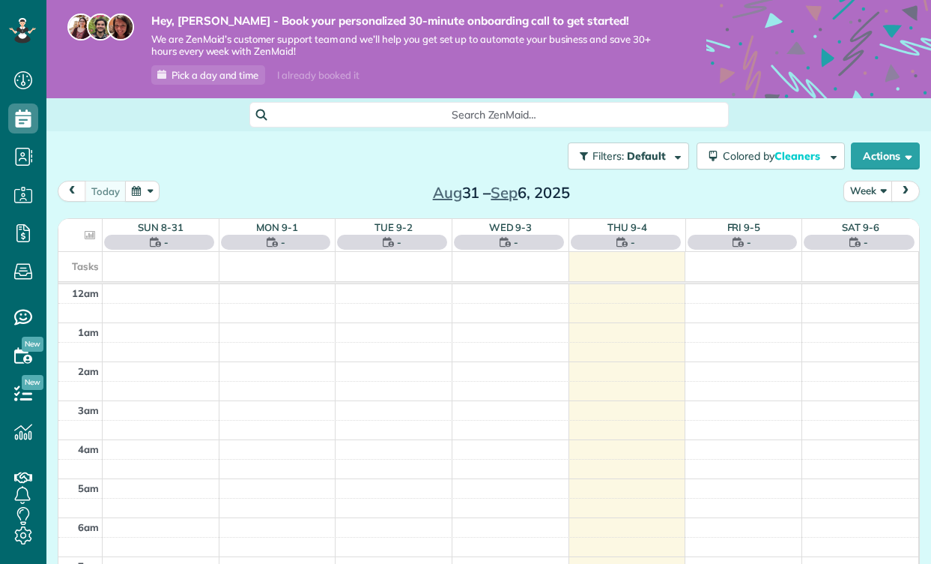
scroll to position [7, 7]
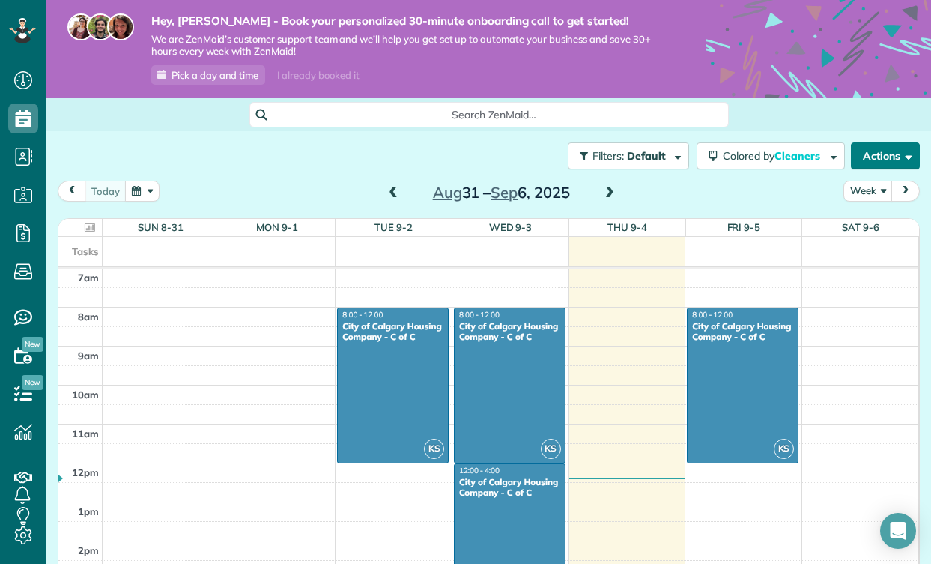
click at [870, 152] on button "Actions" at bounding box center [885, 155] width 69 height 27
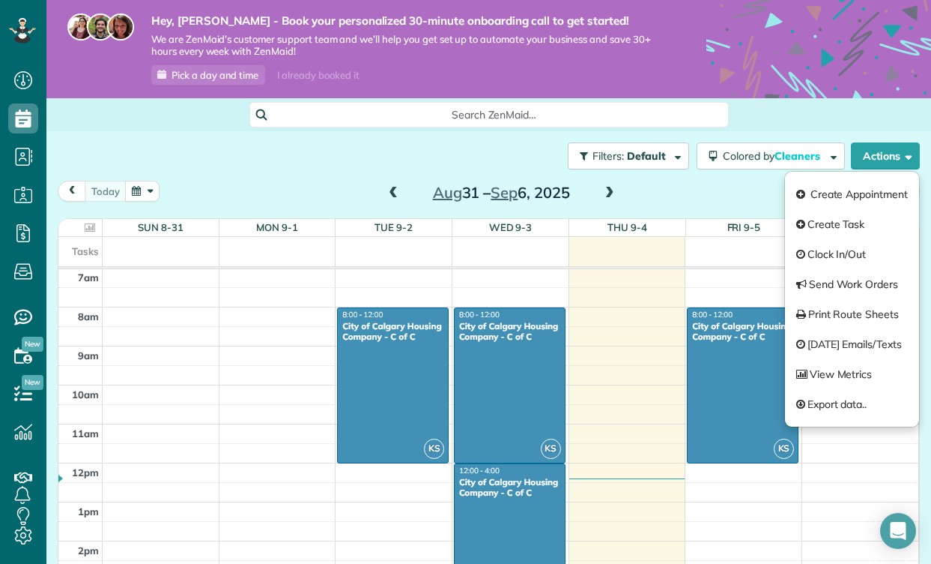
click at [790, 126] on div "Search ZenMaid…" at bounding box center [488, 114] width 885 height 33
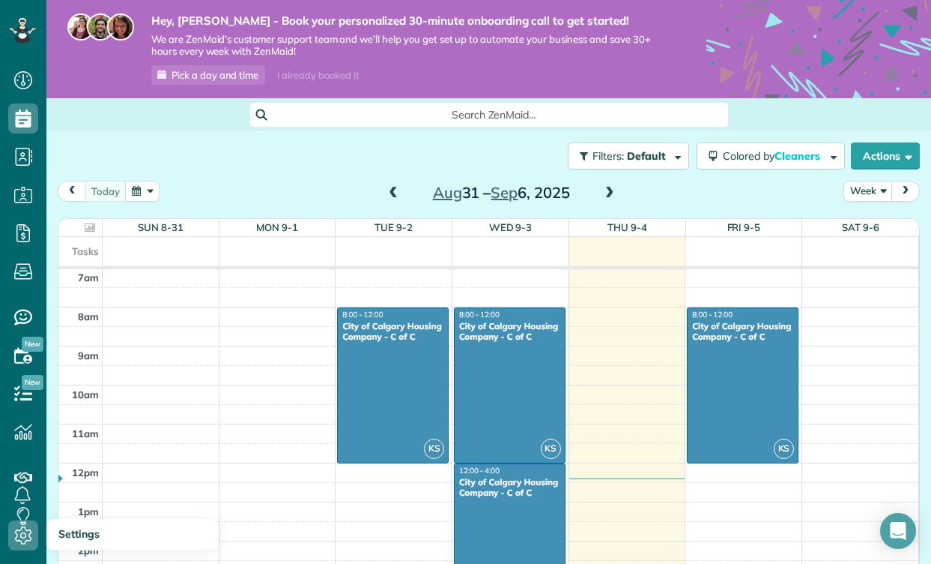
click at [21, 528] on use at bounding box center [23, 535] width 17 height 18
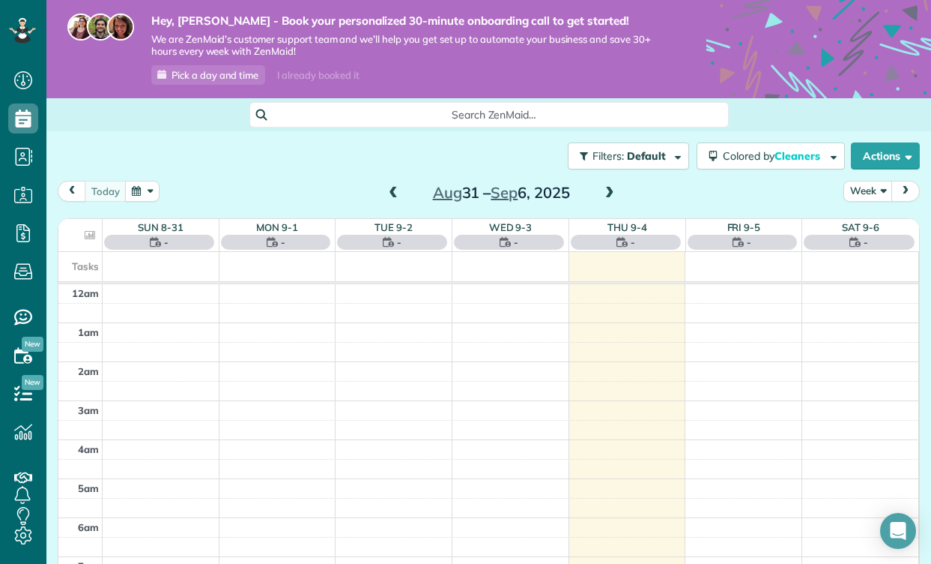
scroll to position [274, 0]
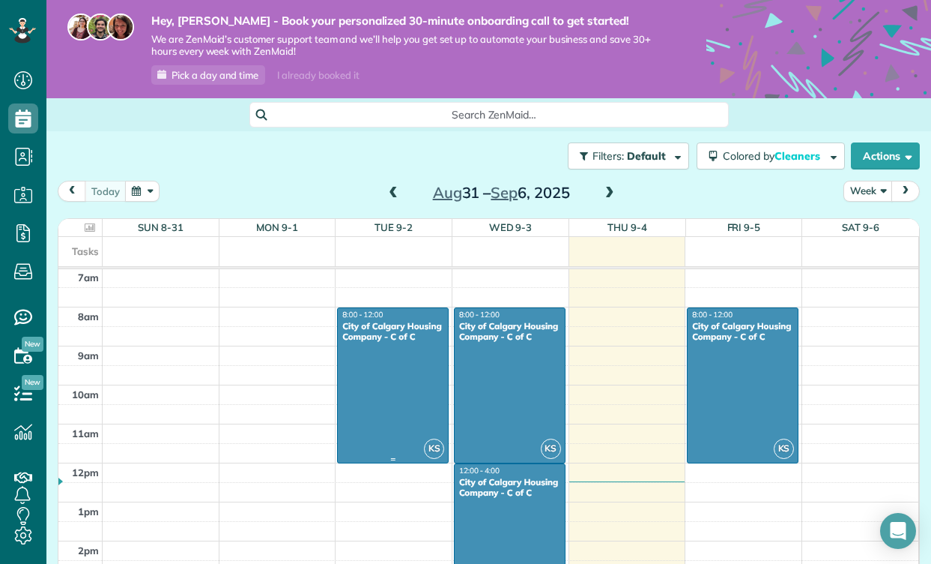
click at [418, 409] on div at bounding box center [393, 385] width 110 height 154
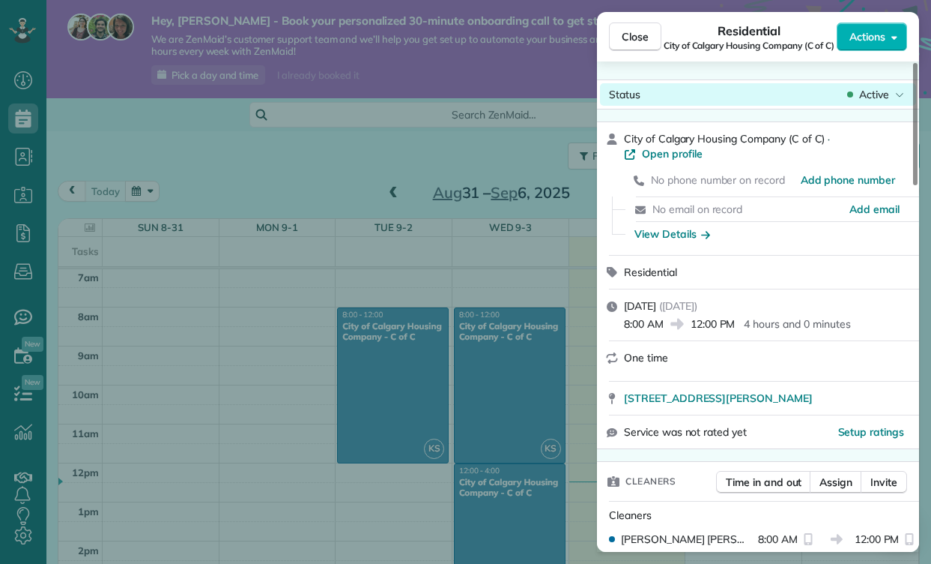
click at [717, 95] on div "Status Active" at bounding box center [758, 94] width 316 height 22
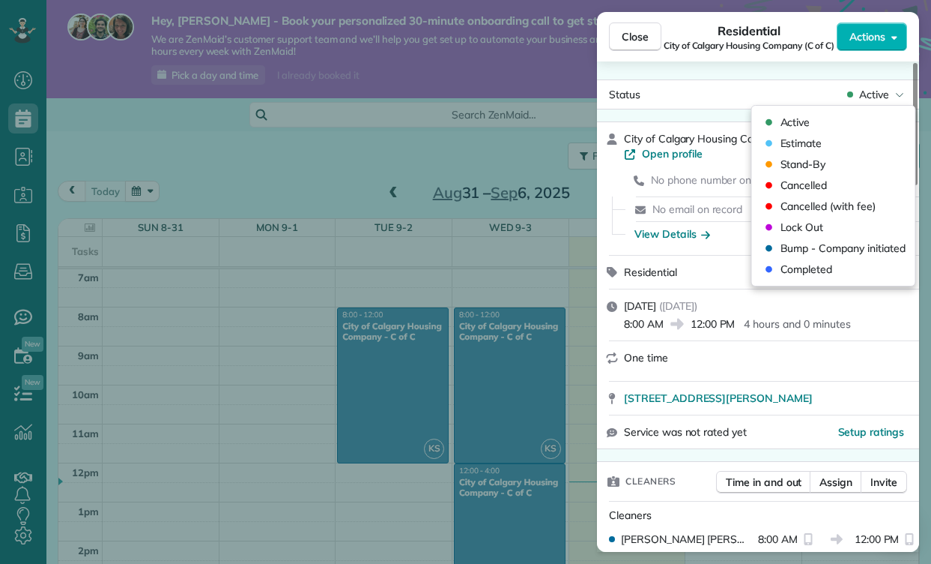
click at [183, 298] on div "Close Residential City of Calgary Housing Company (C of C) Actions Status Activ…" at bounding box center [465, 282] width 931 height 564
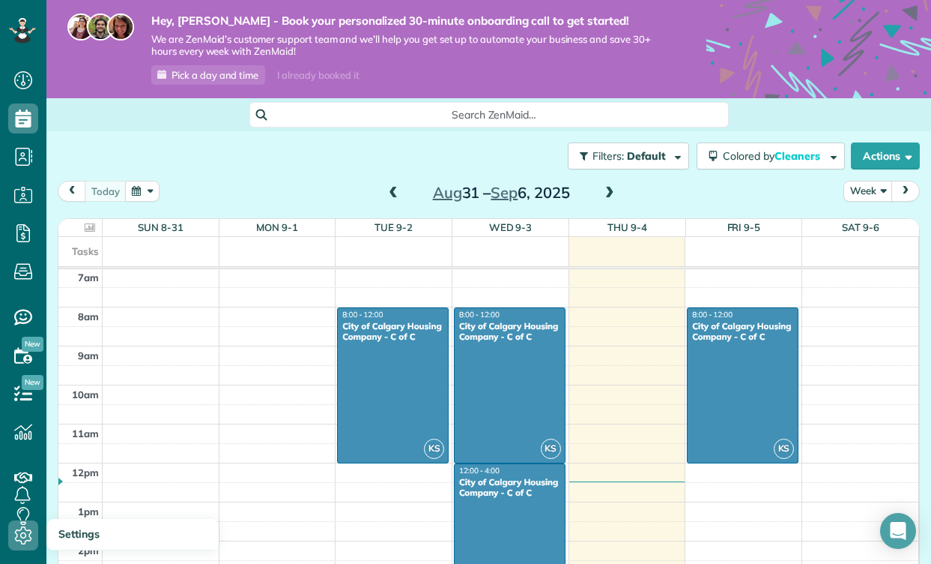
click at [25, 534] on use at bounding box center [23, 535] width 17 height 18
click at [80, 534] on span "Settings" at bounding box center [78, 533] width 41 height 13
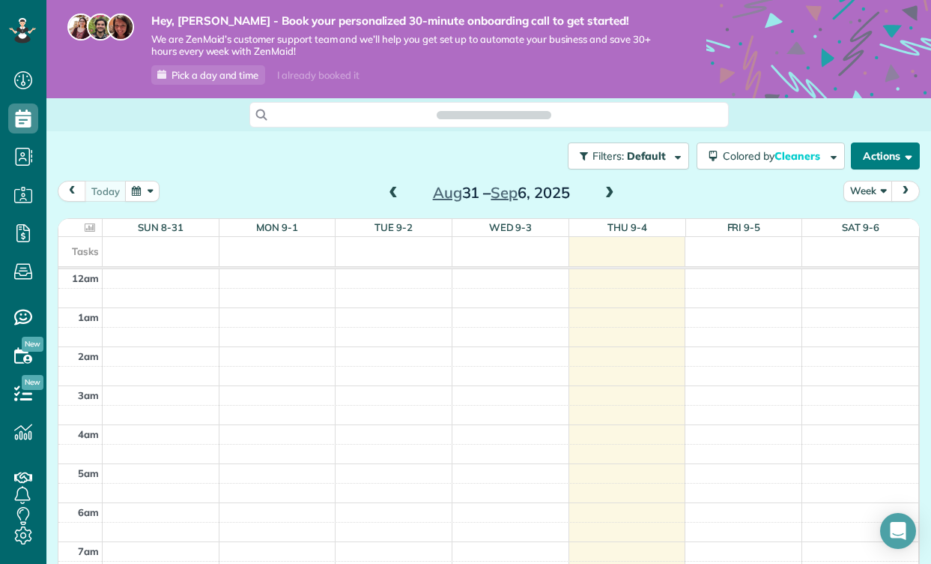
scroll to position [274, 0]
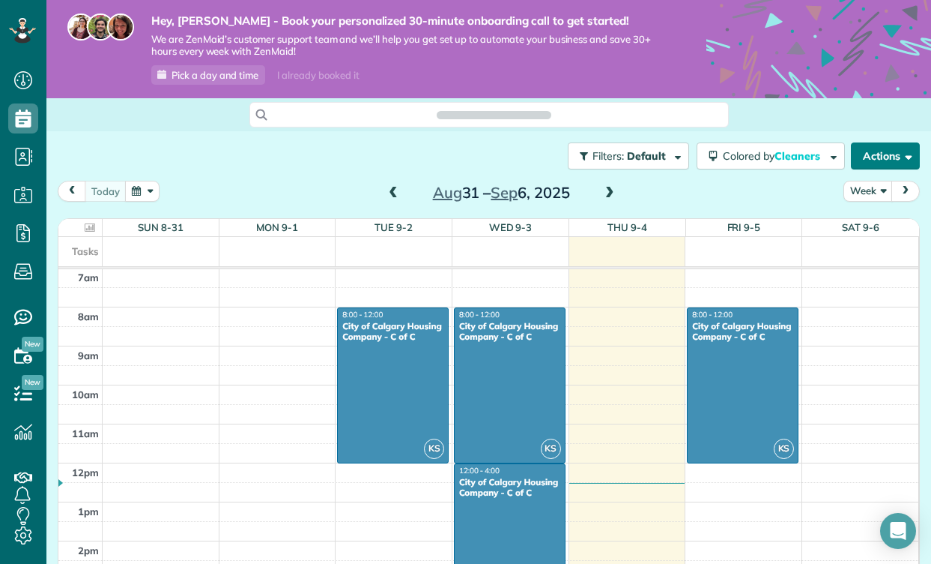
click at [878, 155] on button "Actions" at bounding box center [885, 155] width 69 height 27
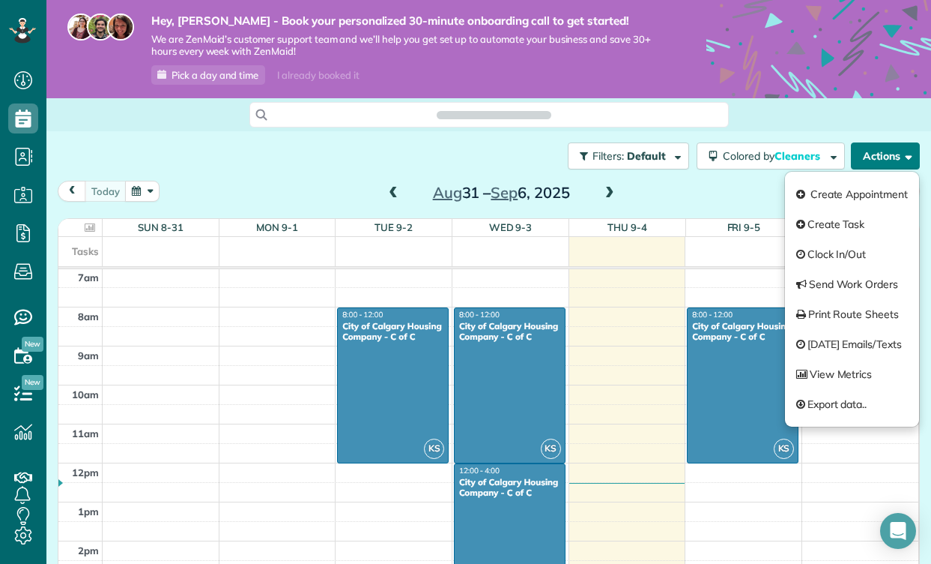
click at [878, 155] on button "Actions" at bounding box center [885, 155] width 69 height 27
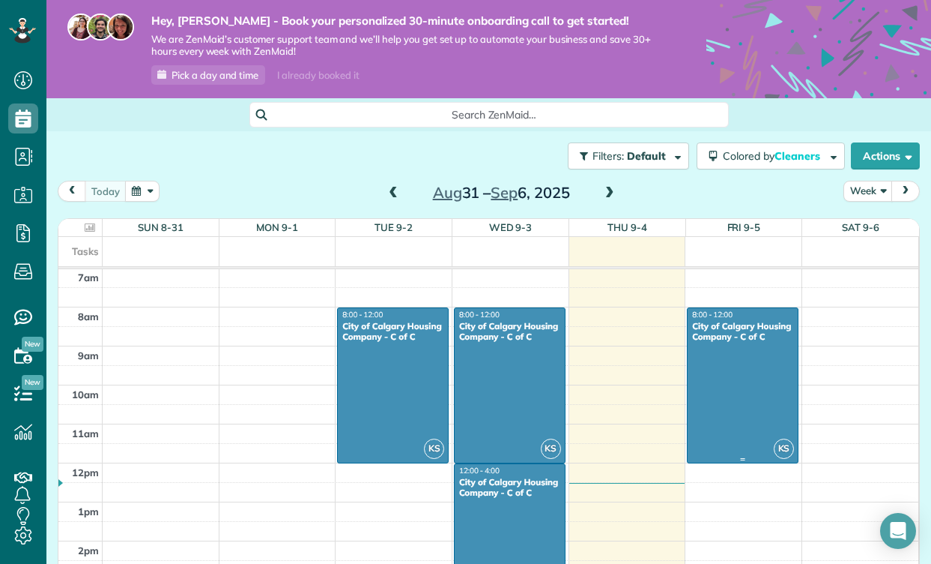
click at [767, 356] on div at bounding box center [743, 385] width 110 height 154
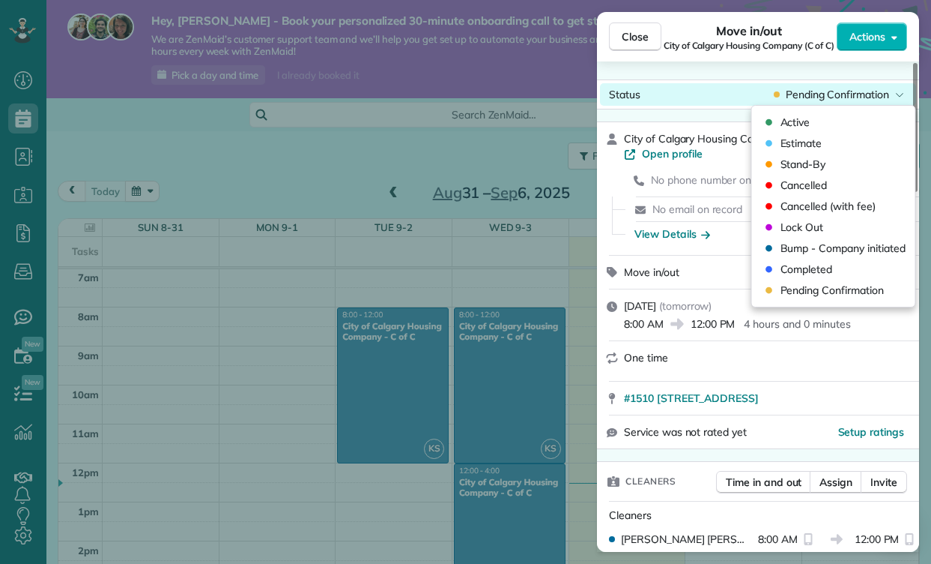
click at [816, 88] on span "Pending Confirmation" at bounding box center [837, 94] width 103 height 15
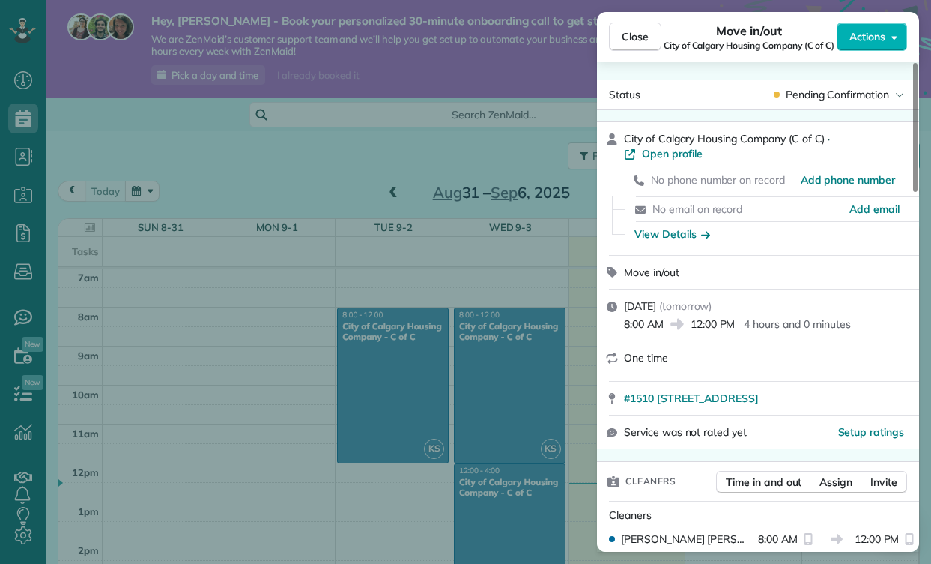
click at [463, 283] on div "Close Move in/out City of Calgary Housing Company (C of C) Actions Status Pendi…" at bounding box center [465, 282] width 931 height 564
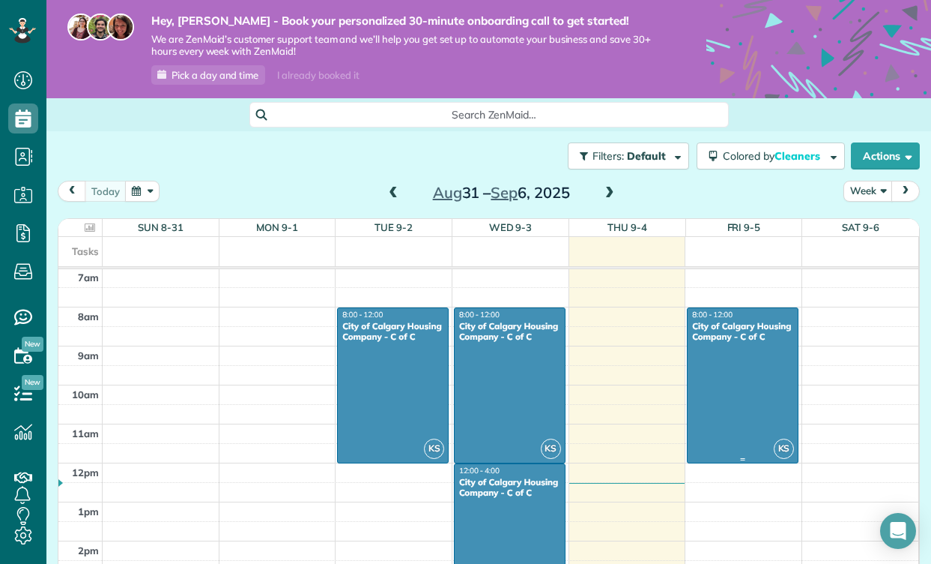
click at [758, 333] on div "City of Calgary Housing Company - C of C" at bounding box center [743, 332] width 103 height 22
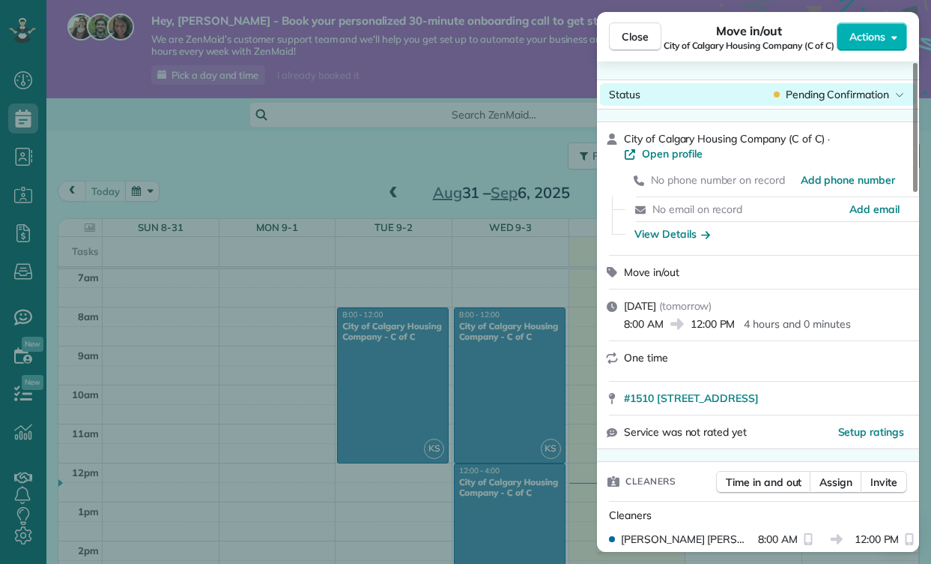
click at [803, 101] on span "Pending Confirmation" at bounding box center [837, 94] width 103 height 15
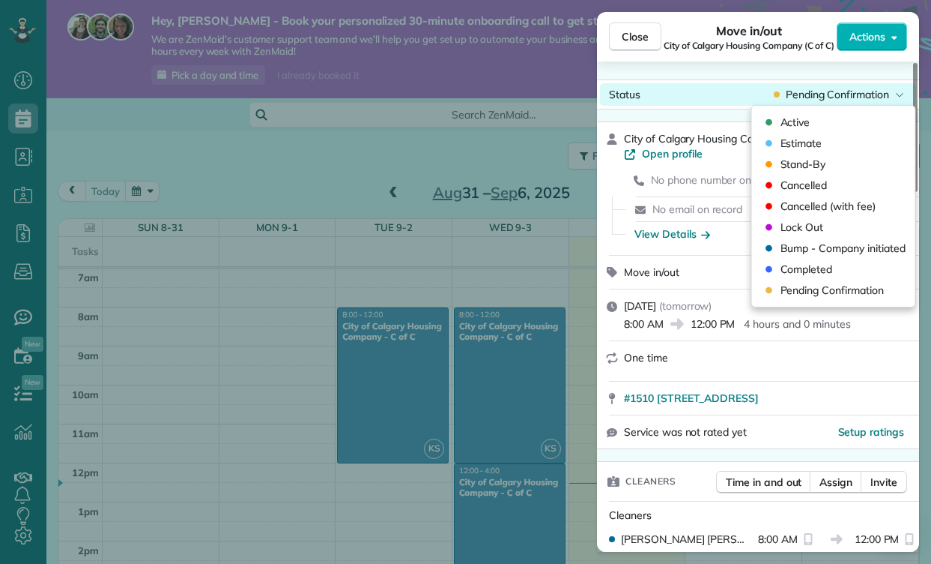
click at [803, 97] on span "Pending Confirmation" at bounding box center [837, 94] width 103 height 15
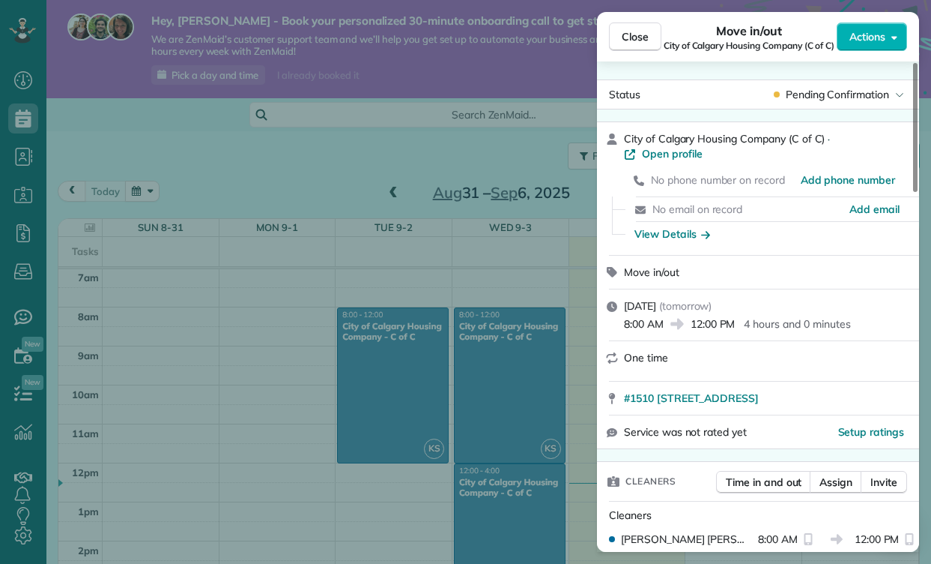
click at [471, 354] on div "Close Move in/out City of Calgary Housing Company (C of C) Actions Status Pendi…" at bounding box center [465, 282] width 931 height 564
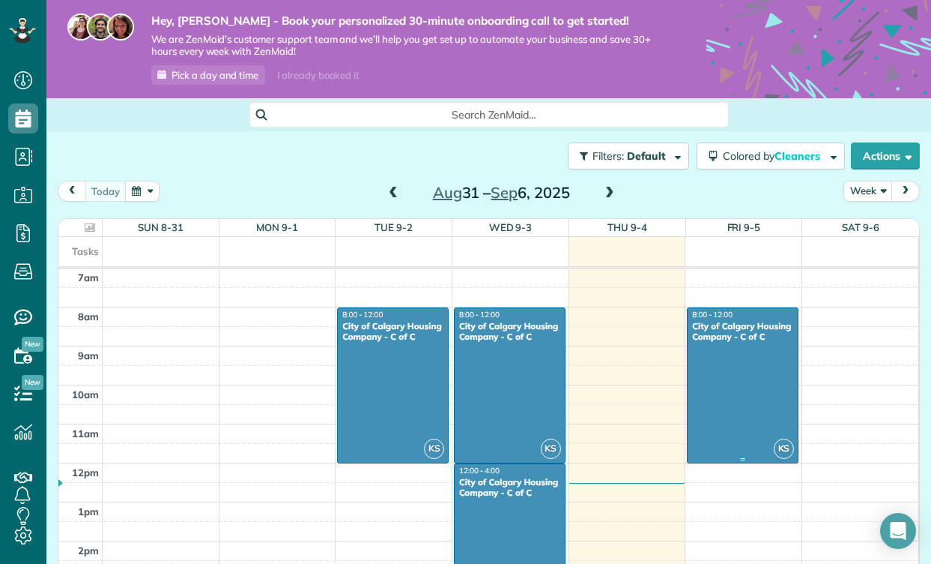
click at [734, 399] on div at bounding box center [743, 385] width 110 height 154
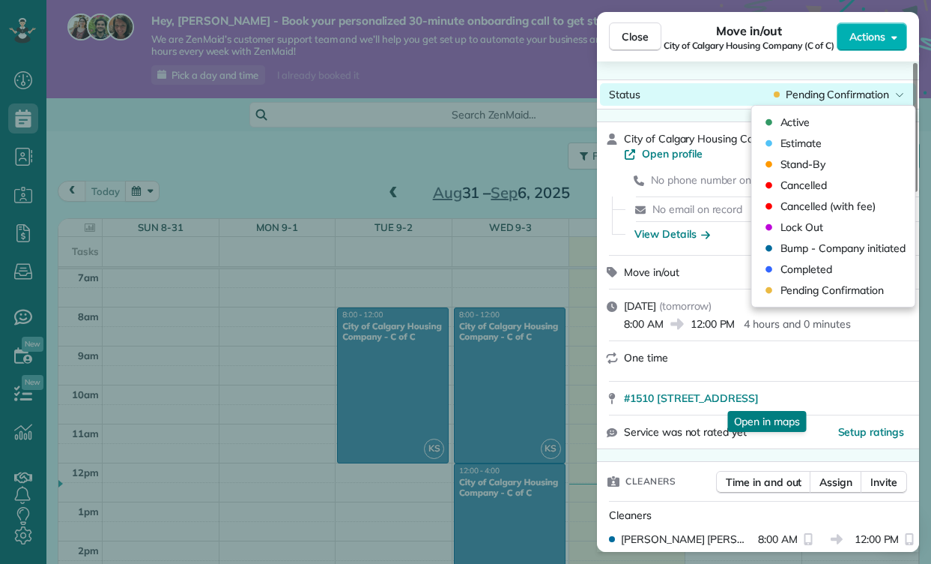
click at [846, 98] on span "Pending Confirmation" at bounding box center [837, 94] width 103 height 15
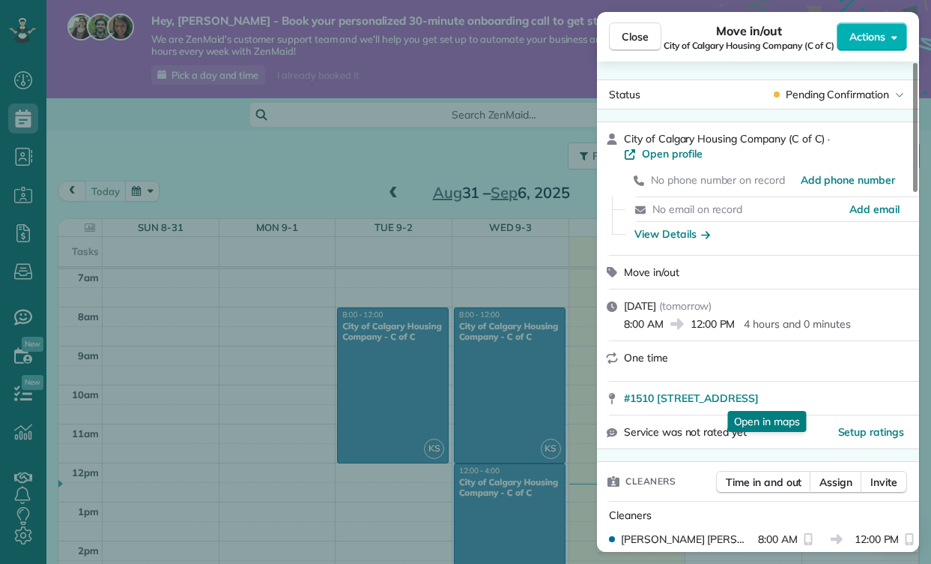
click at [502, 323] on div "Close Move in/out City of Calgary Housing Company (C of C) Actions Status Pendi…" at bounding box center [465, 282] width 931 height 564
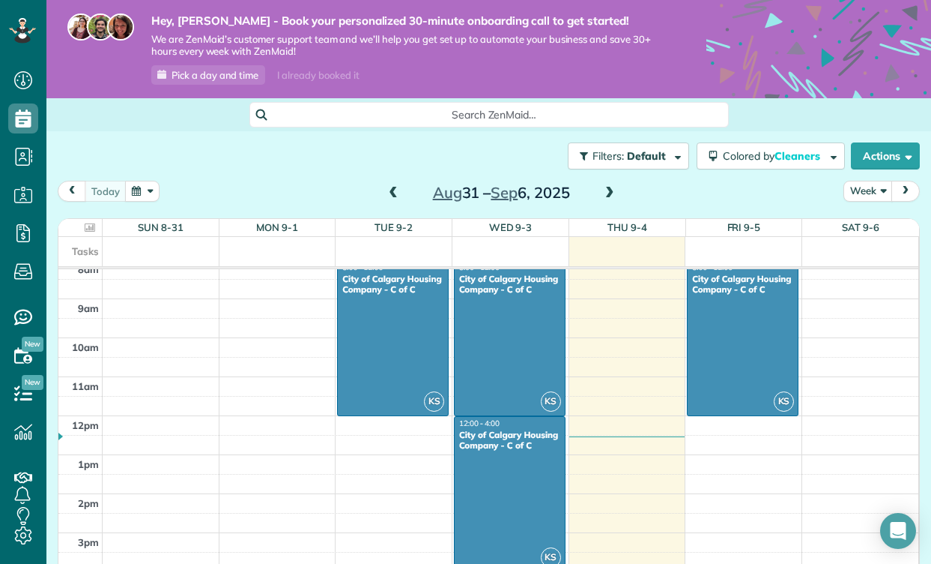
scroll to position [253, 0]
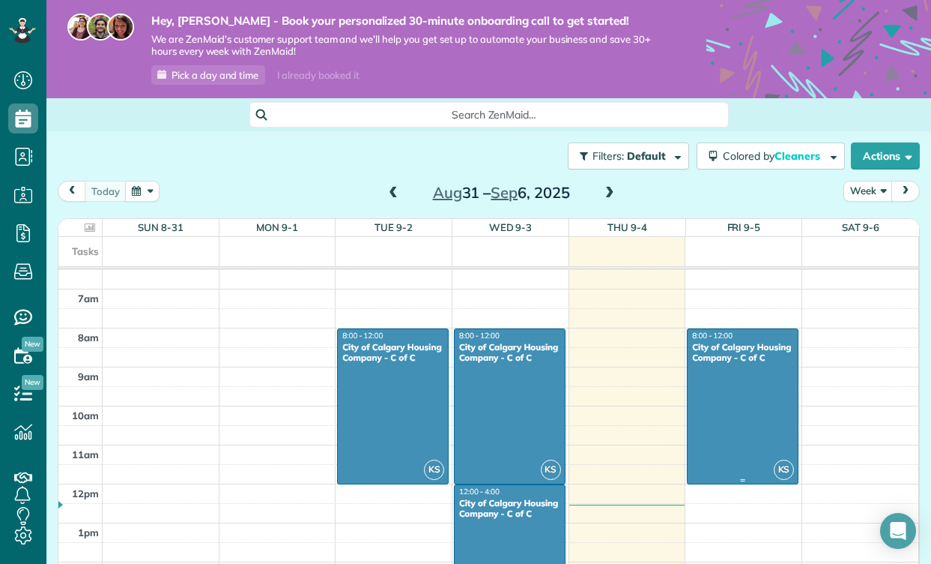
click at [705, 356] on div "City of Calgary Housing Company - C of C" at bounding box center [743, 353] width 103 height 22
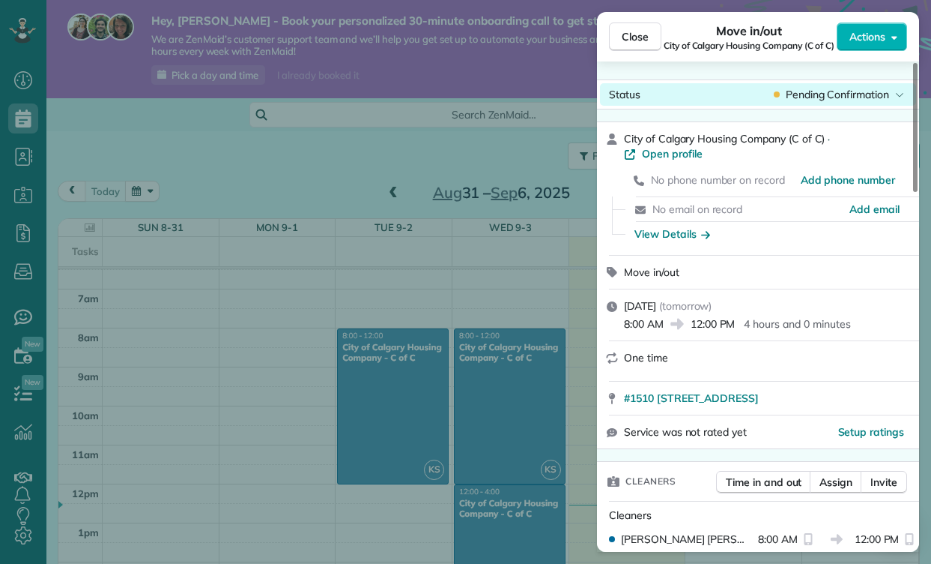
click at [794, 103] on div "Status Pending Confirmation" at bounding box center [758, 94] width 316 height 22
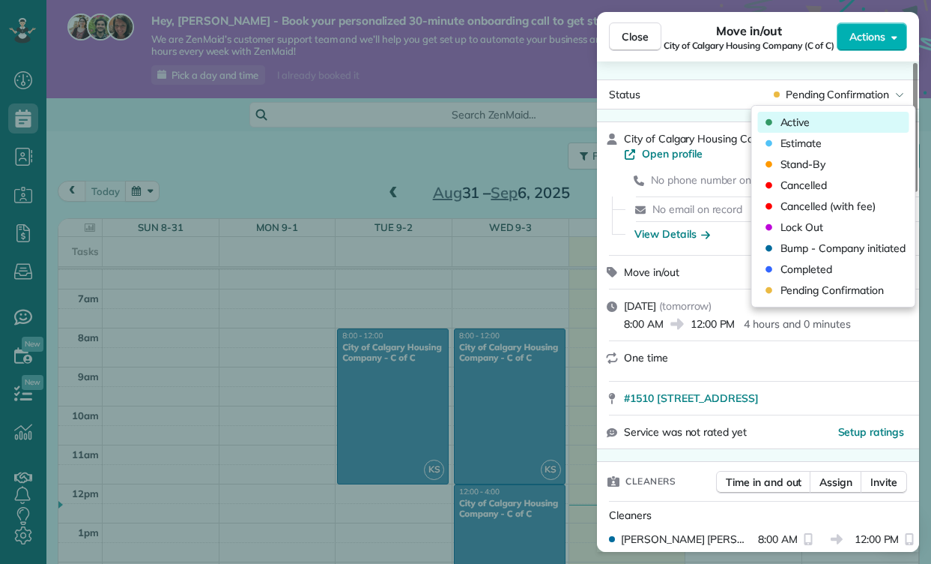
click at [794, 113] on div "Active" at bounding box center [833, 122] width 151 height 21
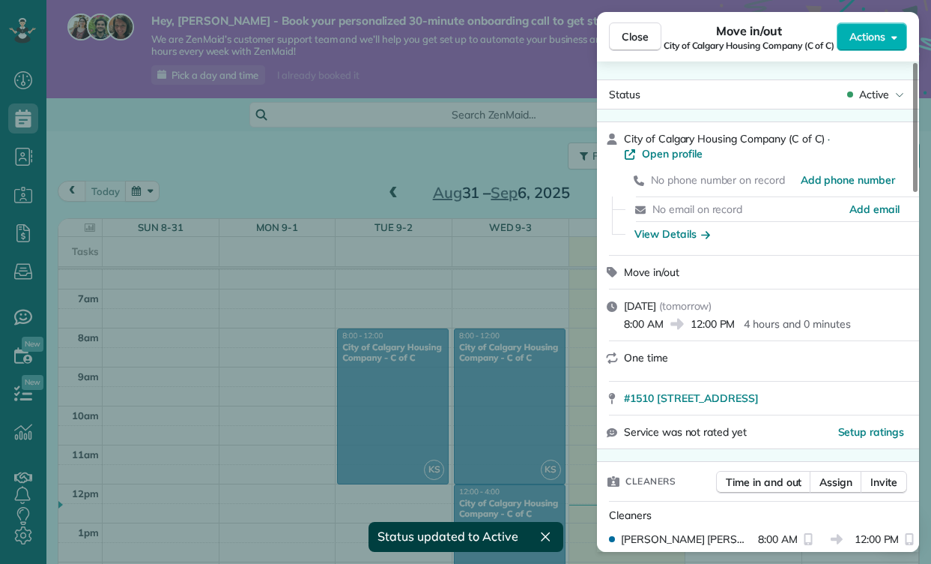
scroll to position [253, 0]
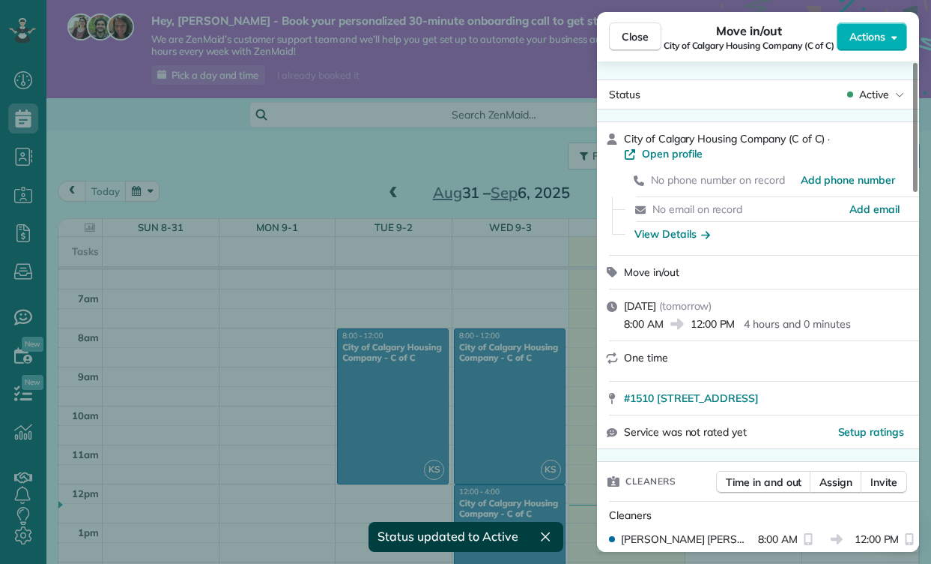
click at [487, 271] on div "Close Move in/out City of Calgary Housing Company (C of C) Actions Status Activ…" at bounding box center [465, 282] width 931 height 564
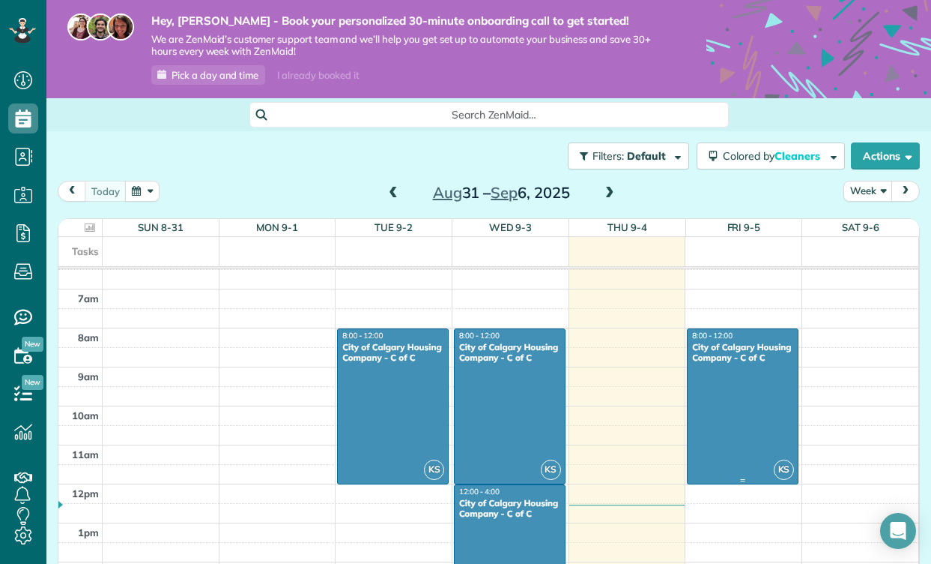
click at [731, 352] on div "City of Calgary Housing Company - C of C" at bounding box center [743, 353] width 103 height 22
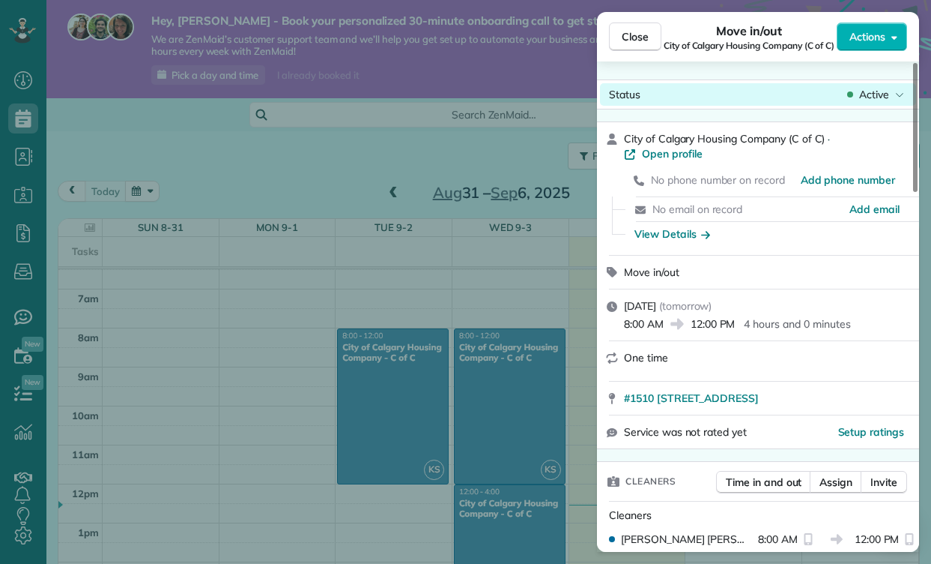
click at [792, 97] on div "Status Active" at bounding box center [758, 94] width 316 height 22
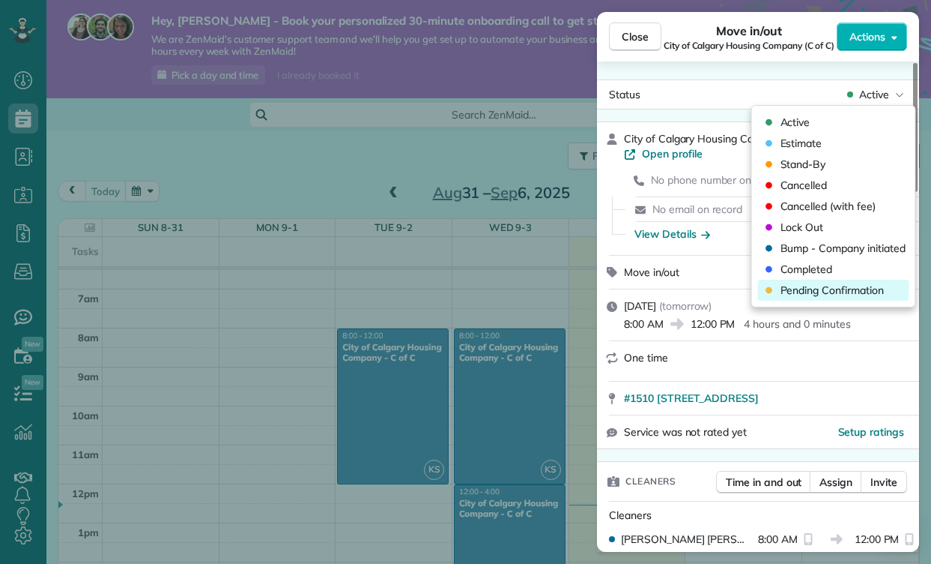
click at [815, 285] on span "Pending Confirmation" at bounding box center [832, 290] width 103 height 15
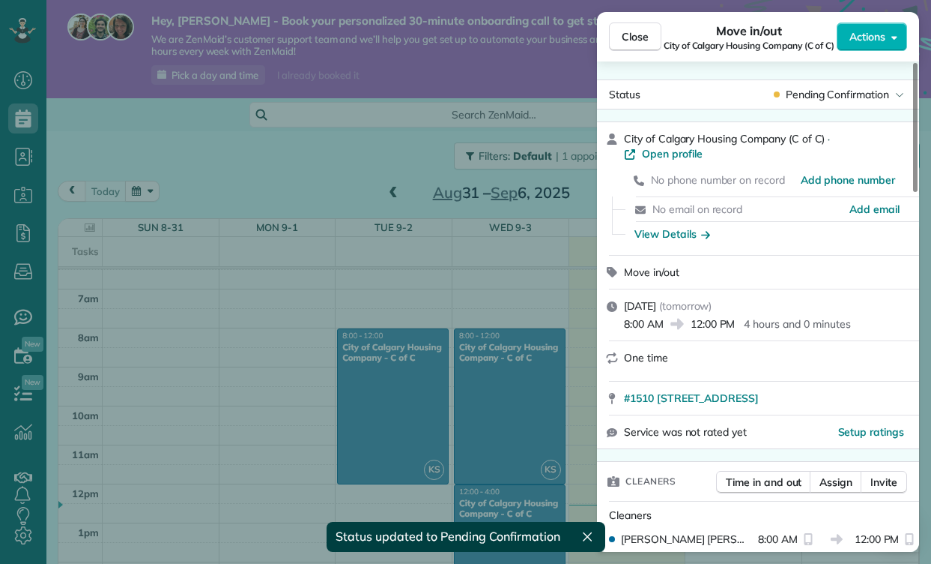
scroll to position [253, 0]
click at [493, 282] on div "Close Move in/out City of Calgary Housing Company (C of C) Actions Status Pendi…" at bounding box center [465, 282] width 931 height 564
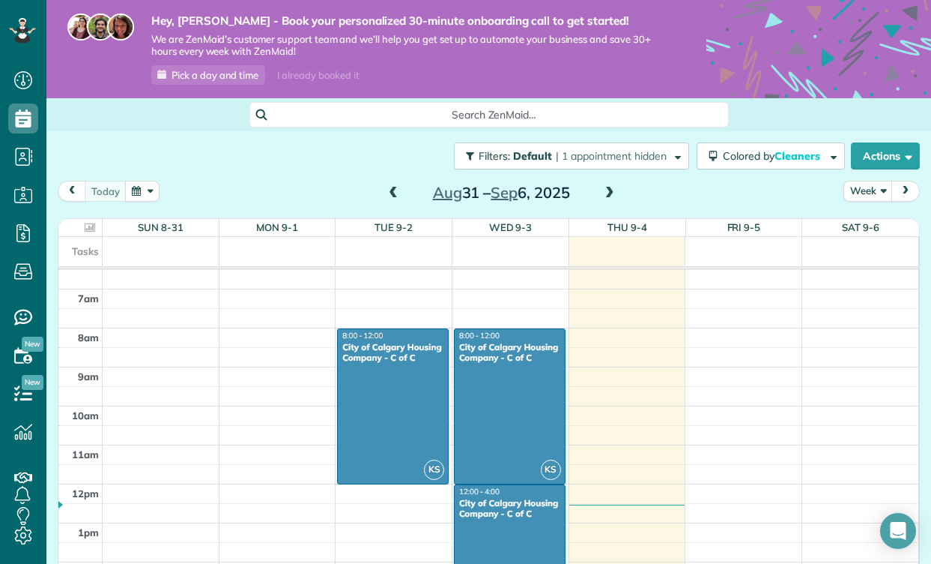
click at [732, 358] on div "12am 1am 2am 3am 4am 5am 6am 7am 8am 9am 10am 11am 12pm 1pm 2pm 3pm 4pm 5pm 6pm…" at bounding box center [488, 483] width 860 height 934
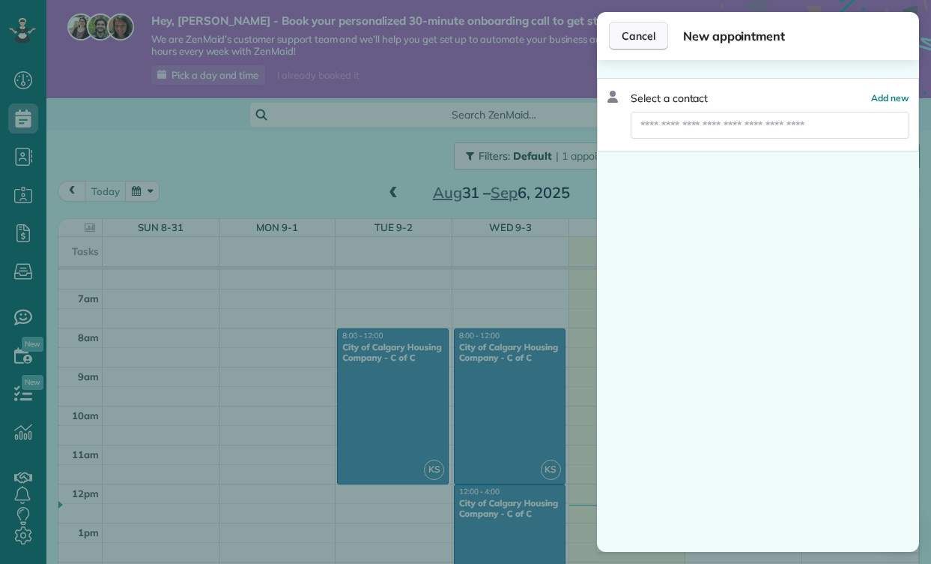
click at [650, 37] on span "Cancel" at bounding box center [639, 35] width 34 height 15
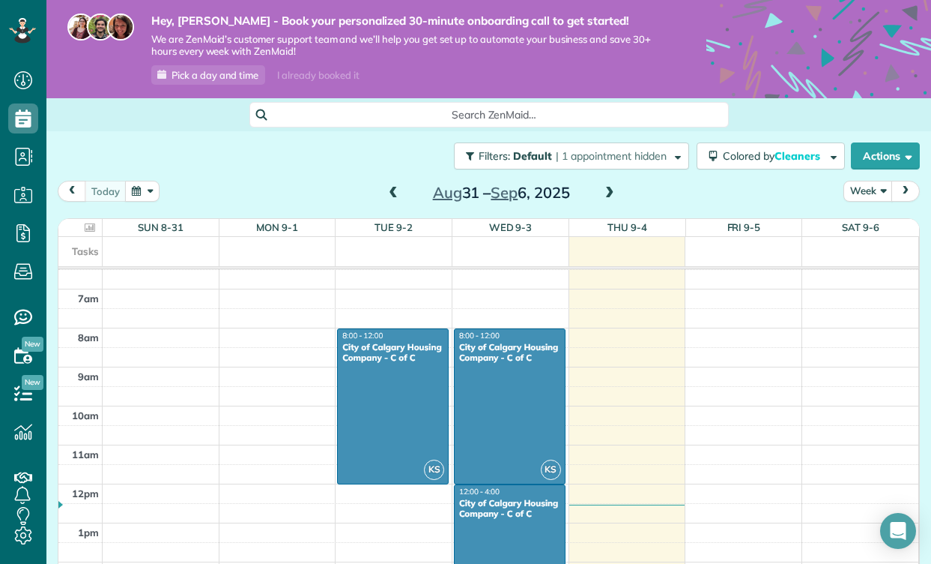
scroll to position [264, 0]
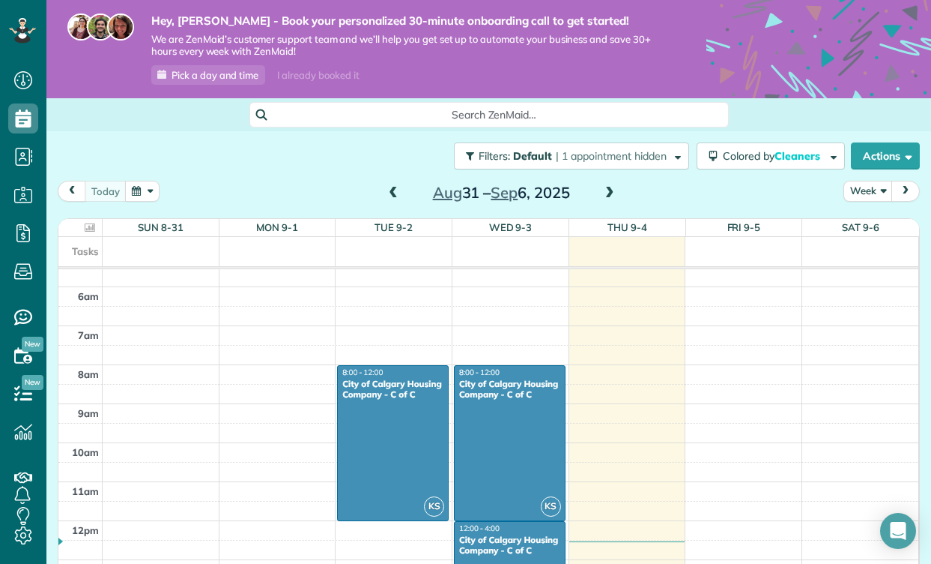
scroll to position [243, 0]
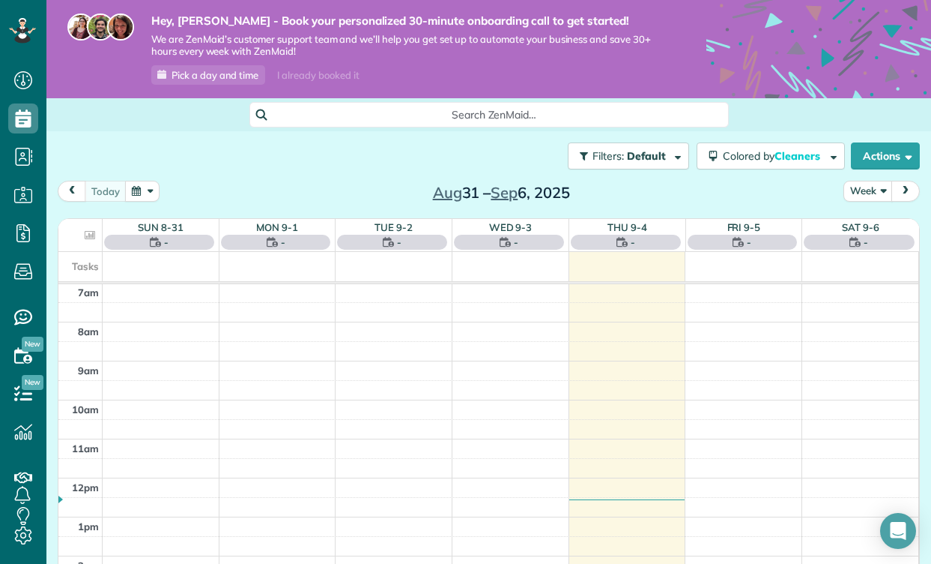
scroll to position [7, 7]
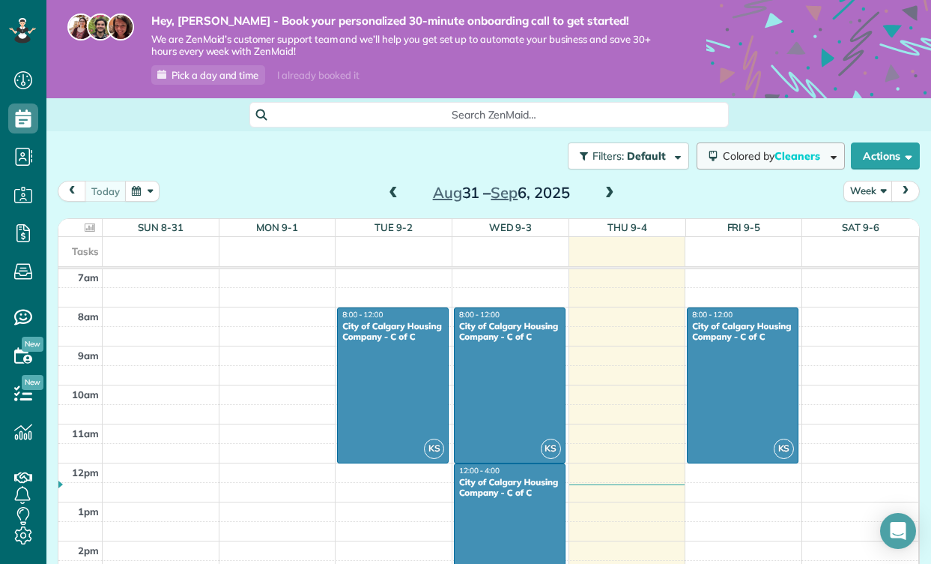
click at [791, 149] on span "Cleaners" at bounding box center [799, 155] width 48 height 13
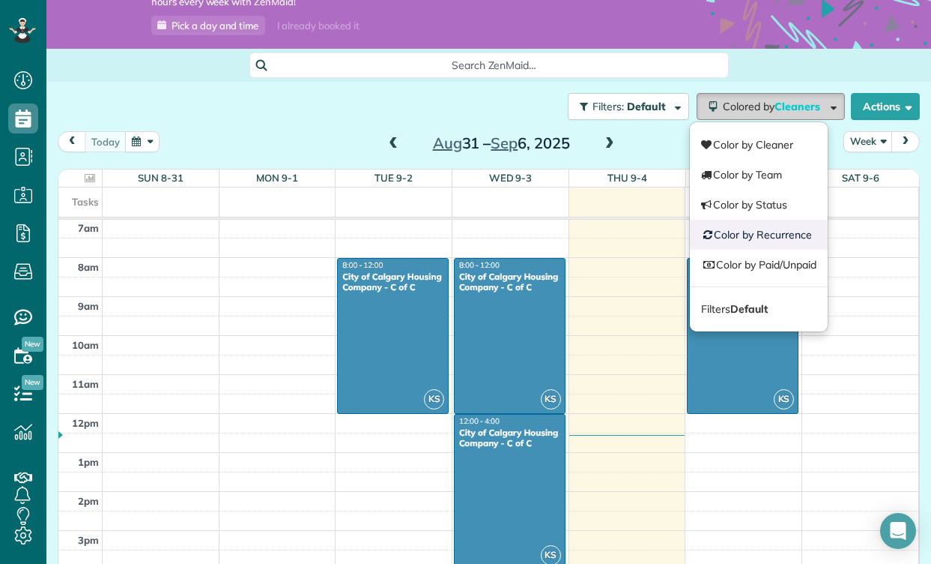
scroll to position [0, 0]
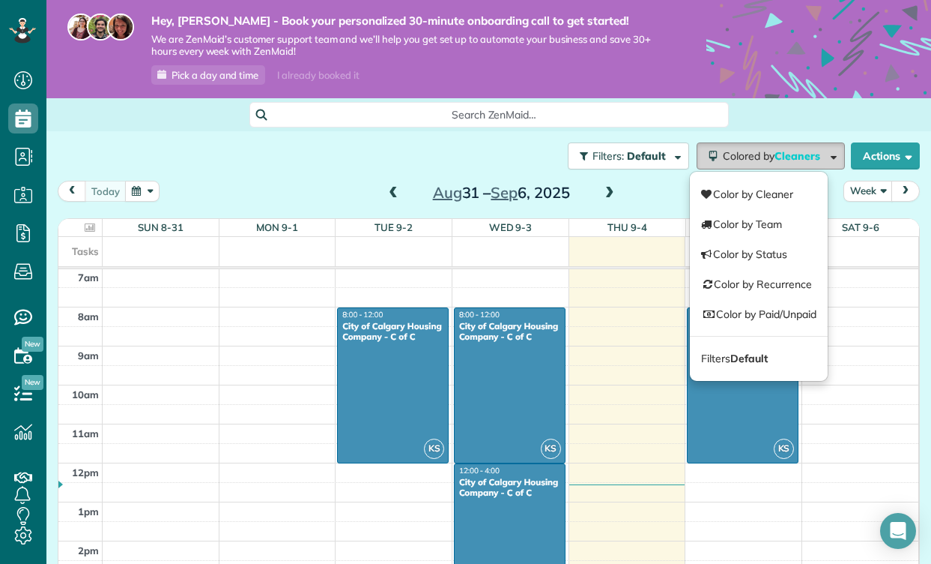
click at [797, 156] on span "Cleaners" at bounding box center [799, 155] width 48 height 13
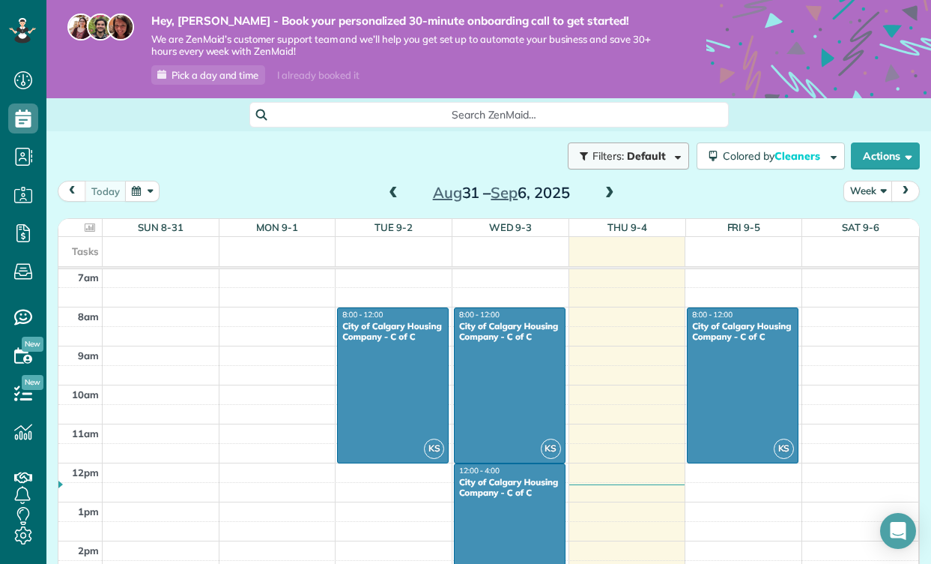
click at [655, 150] on span "Default" at bounding box center [647, 155] width 40 height 13
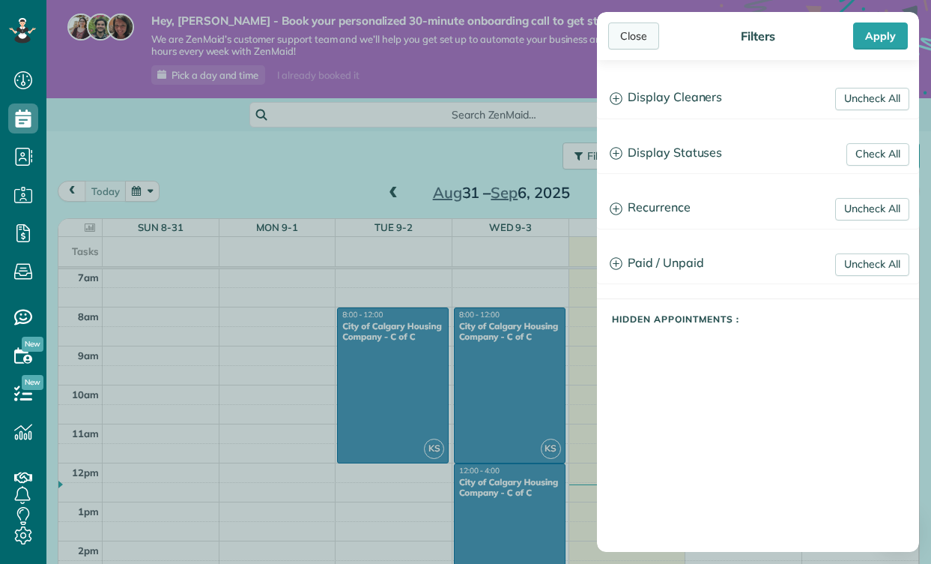
click at [637, 41] on div "Close" at bounding box center [634, 35] width 51 height 27
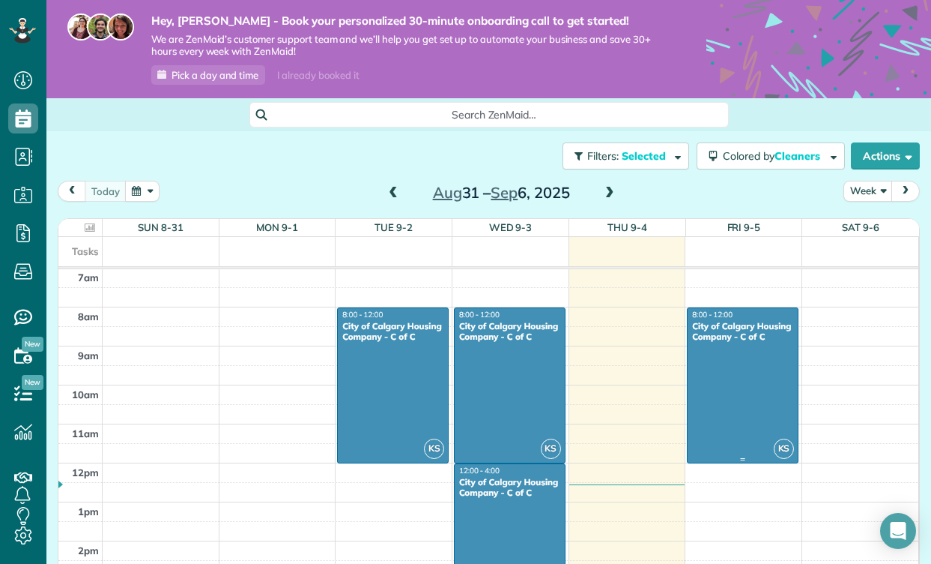
click at [739, 368] on div at bounding box center [743, 385] width 110 height 154
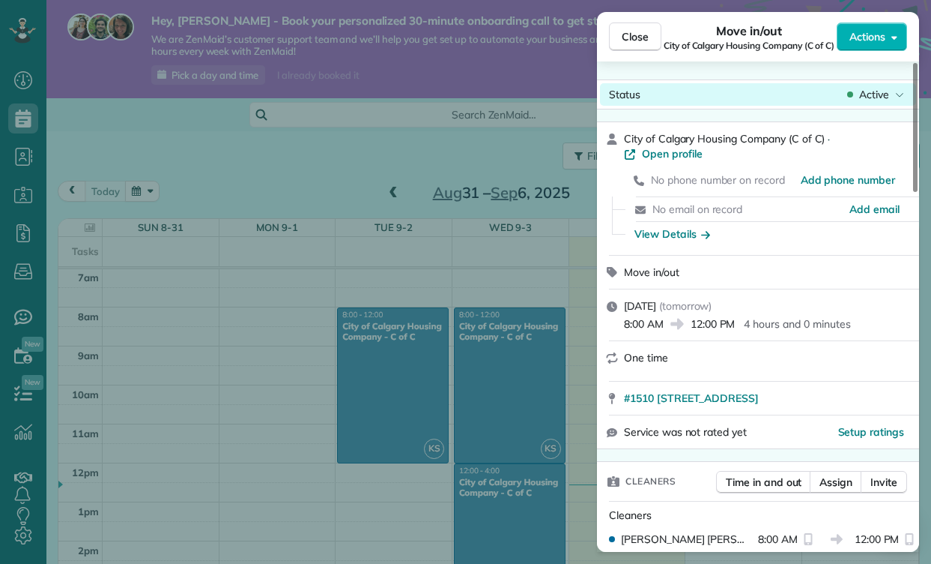
click at [769, 89] on div "Status Active" at bounding box center [758, 94] width 316 height 22
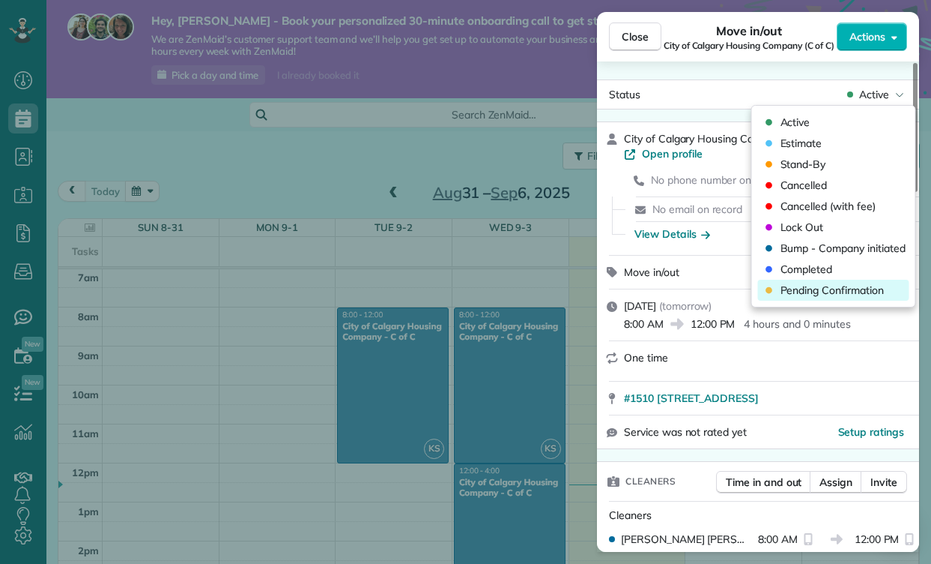
click at [828, 285] on span "Pending Confirmation" at bounding box center [832, 290] width 103 height 15
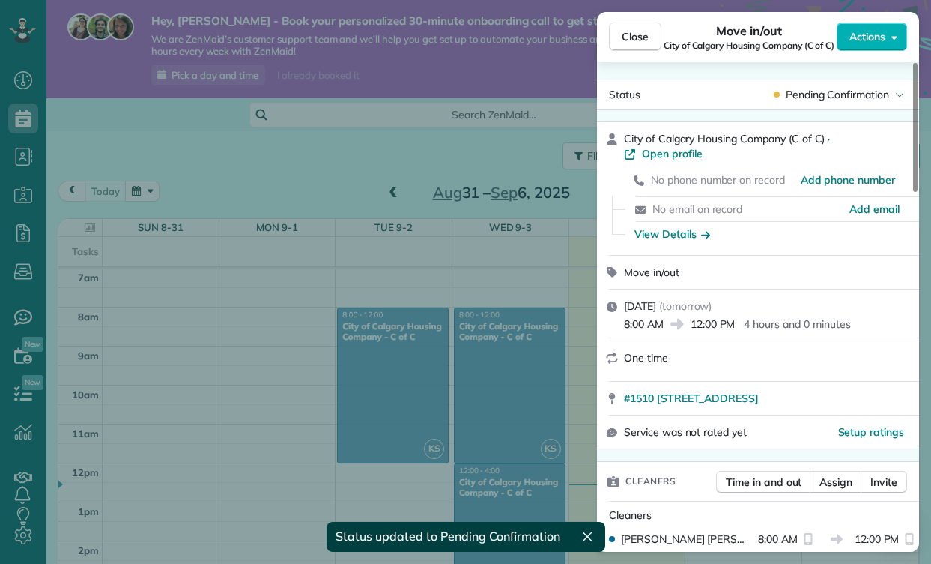
scroll to position [274, 0]
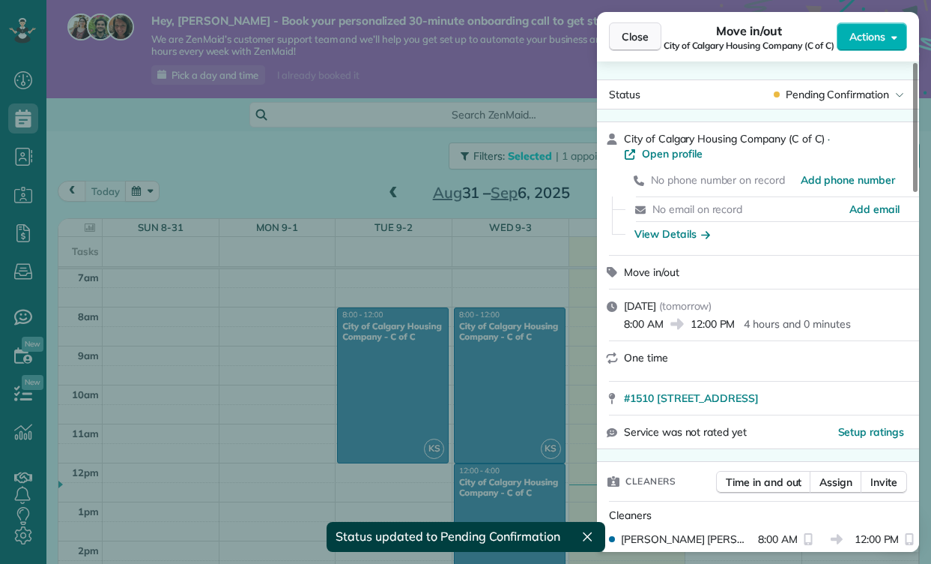
click at [644, 44] on button "Close" at bounding box center [635, 36] width 52 height 28
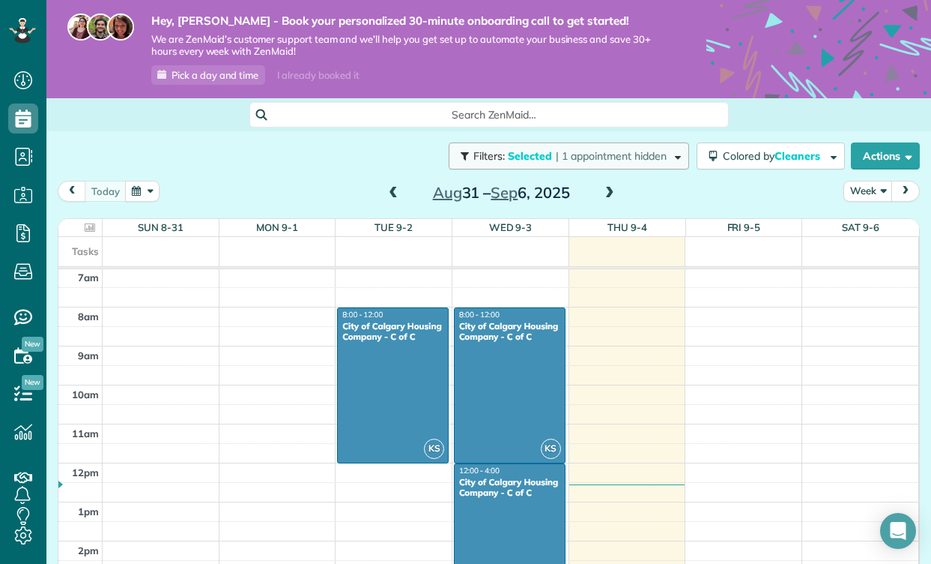
click at [619, 154] on span "| 1 appointment hidden" at bounding box center [611, 155] width 111 height 13
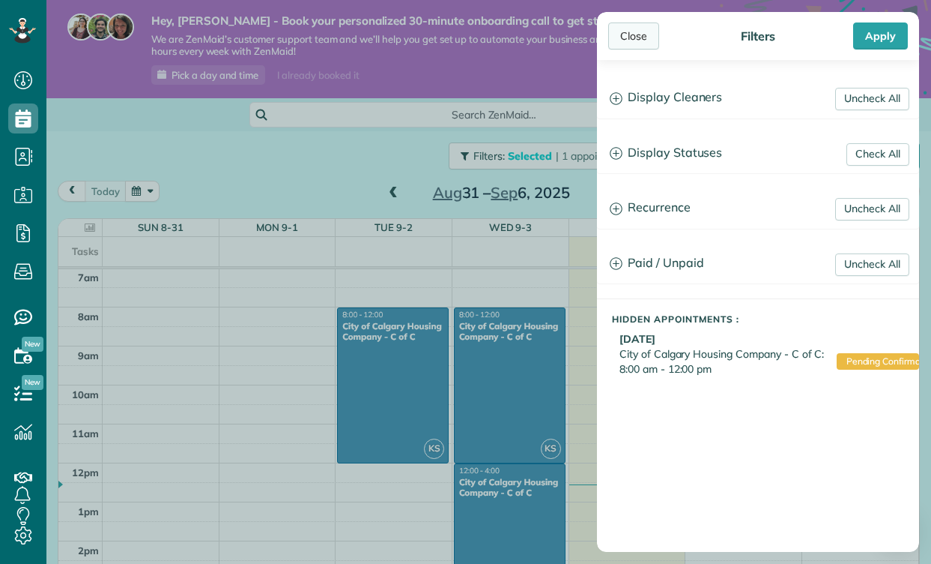
click at [636, 30] on div "Close" at bounding box center [634, 35] width 51 height 27
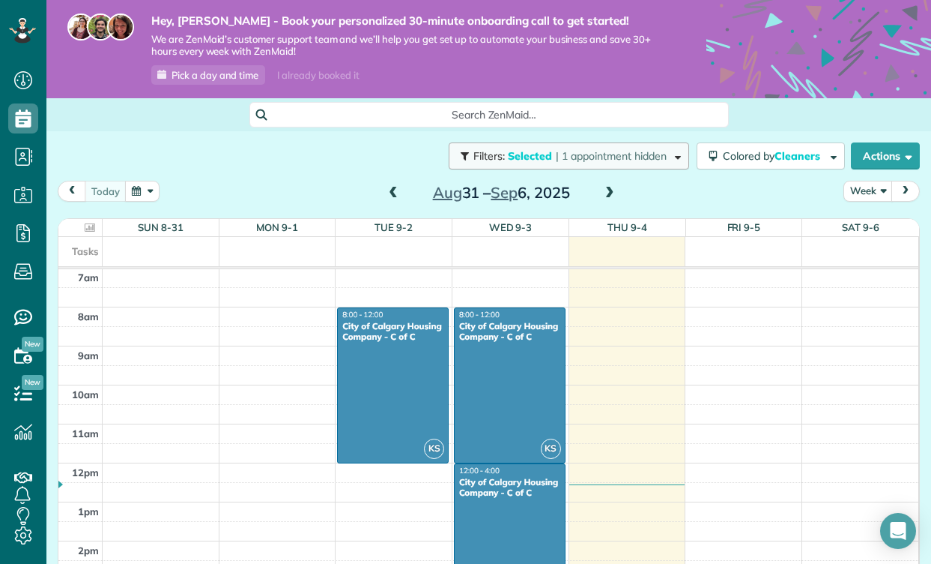
click at [556, 154] on span "| 1 appointment hidden" at bounding box center [611, 155] width 111 height 13
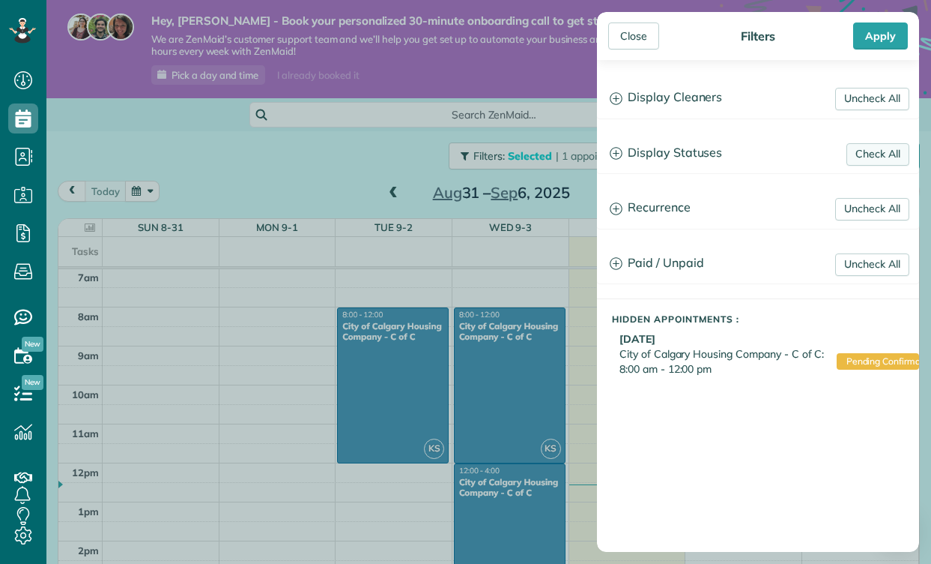
click at [893, 149] on link "Check All" at bounding box center [878, 154] width 63 height 22
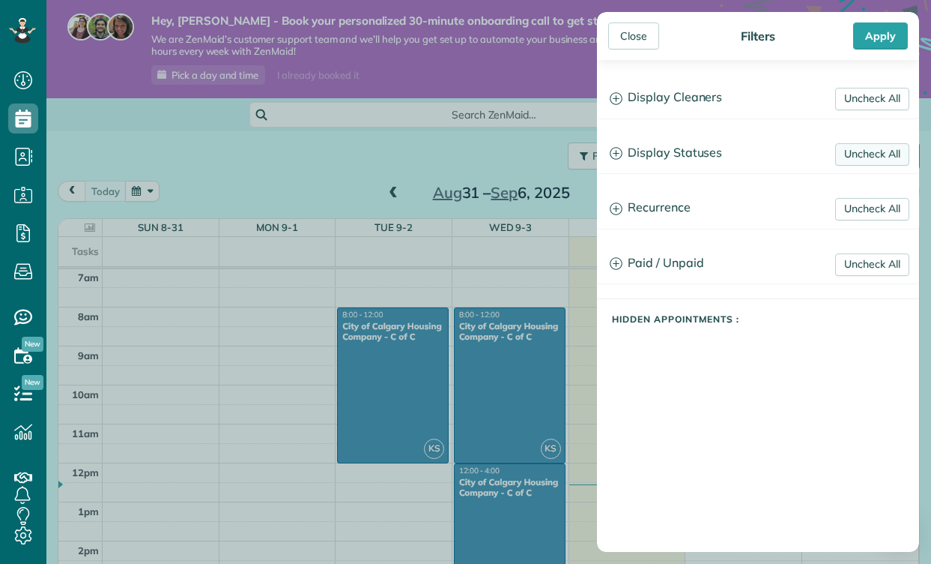
scroll to position [274, 0]
click at [881, 34] on div "Apply" at bounding box center [881, 35] width 55 height 27
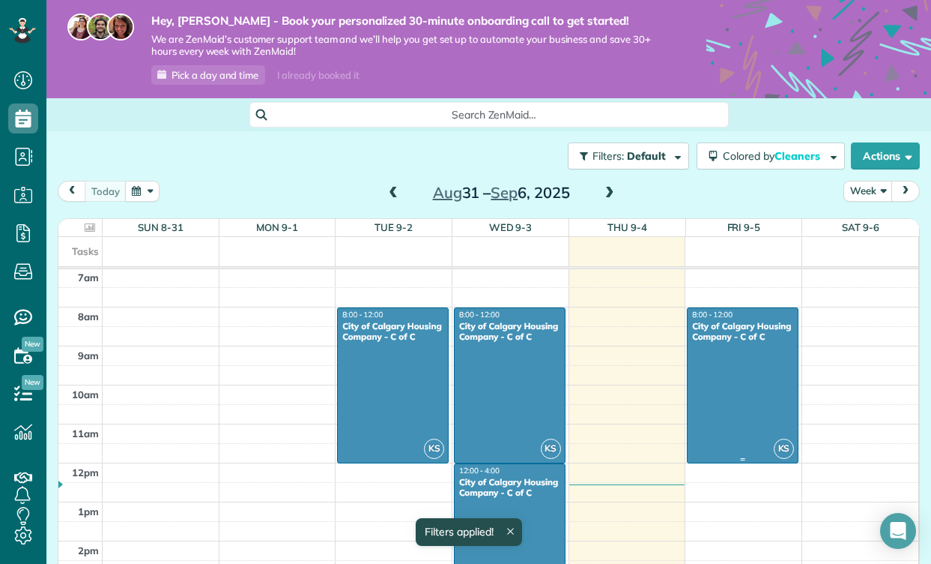
click at [718, 357] on div at bounding box center [743, 385] width 110 height 154
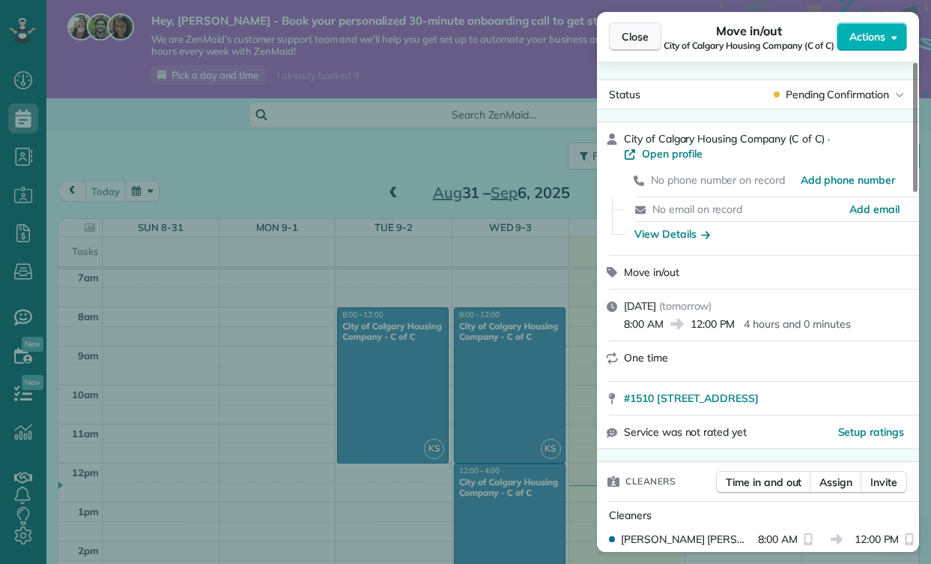
click at [639, 32] on span "Close" at bounding box center [635, 36] width 27 height 15
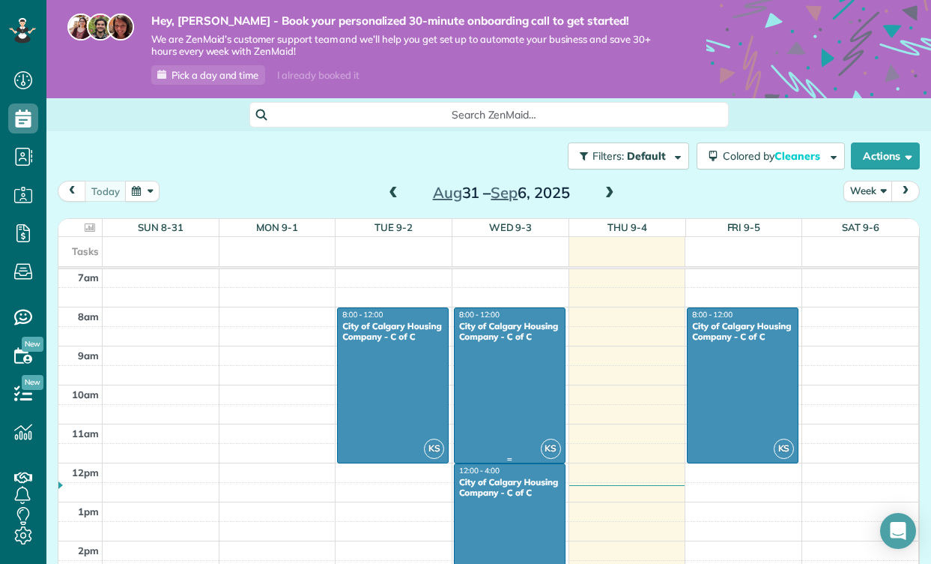
click at [526, 375] on div at bounding box center [510, 385] width 110 height 154
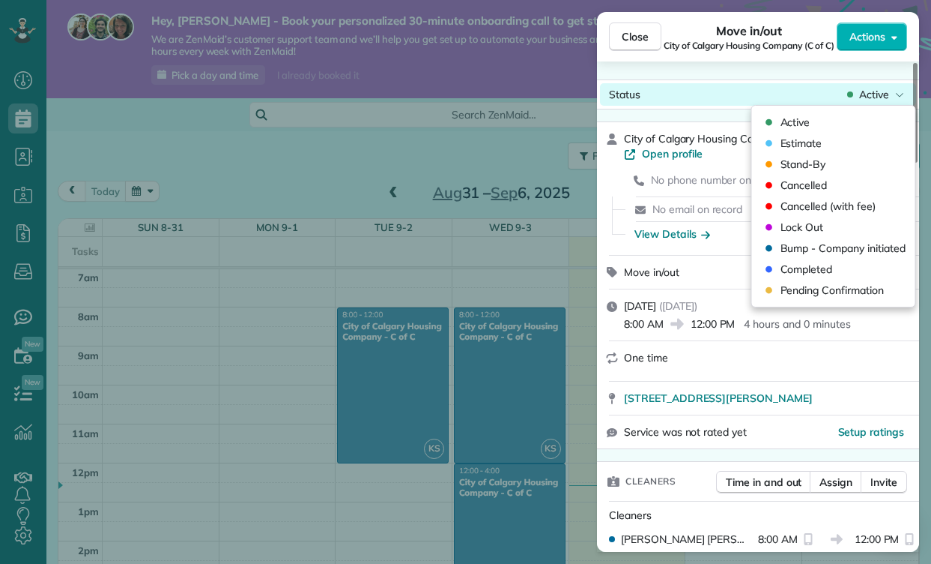
click at [678, 89] on div "Status Active" at bounding box center [758, 94] width 316 height 22
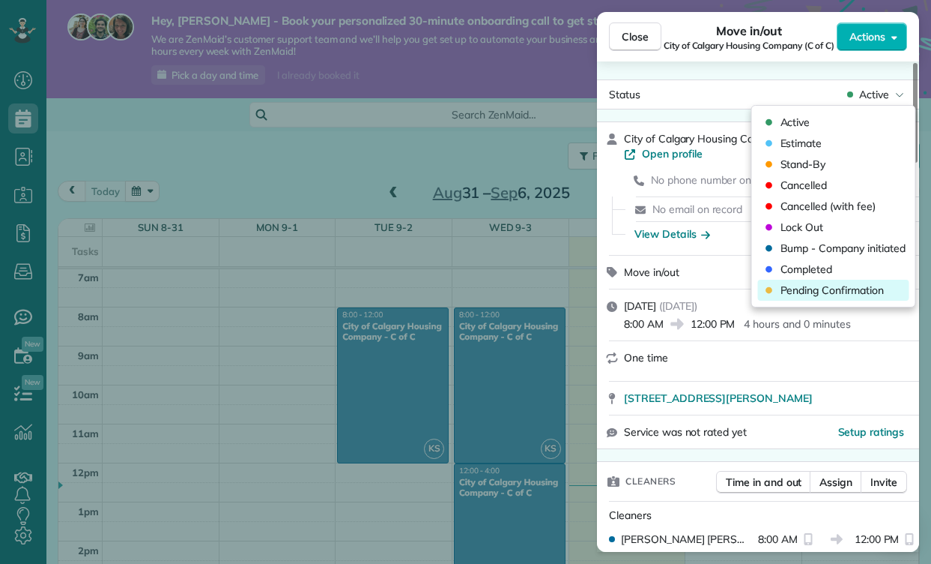
click at [814, 292] on span "Pending Confirmation" at bounding box center [832, 290] width 103 height 15
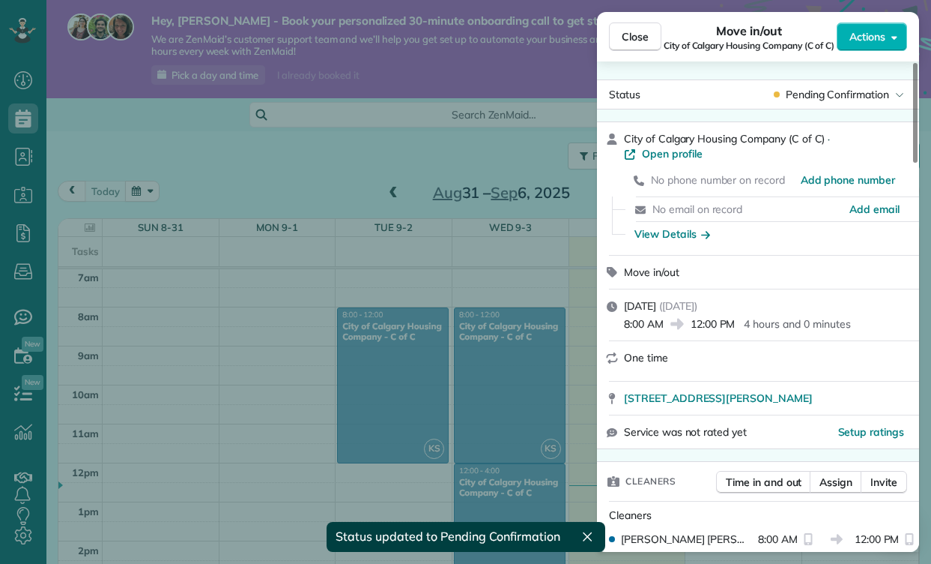
scroll to position [274, 0]
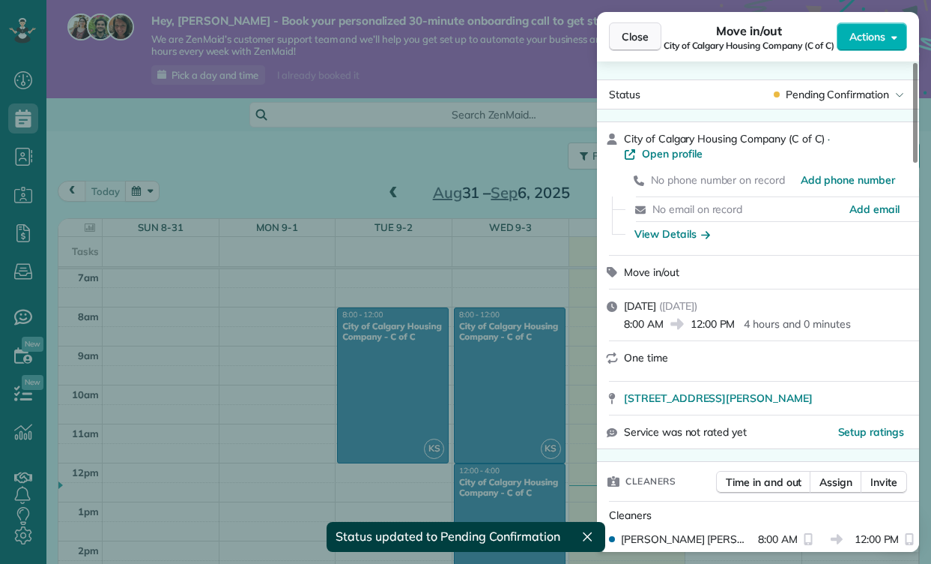
click at [639, 36] on span "Close" at bounding box center [635, 36] width 27 height 15
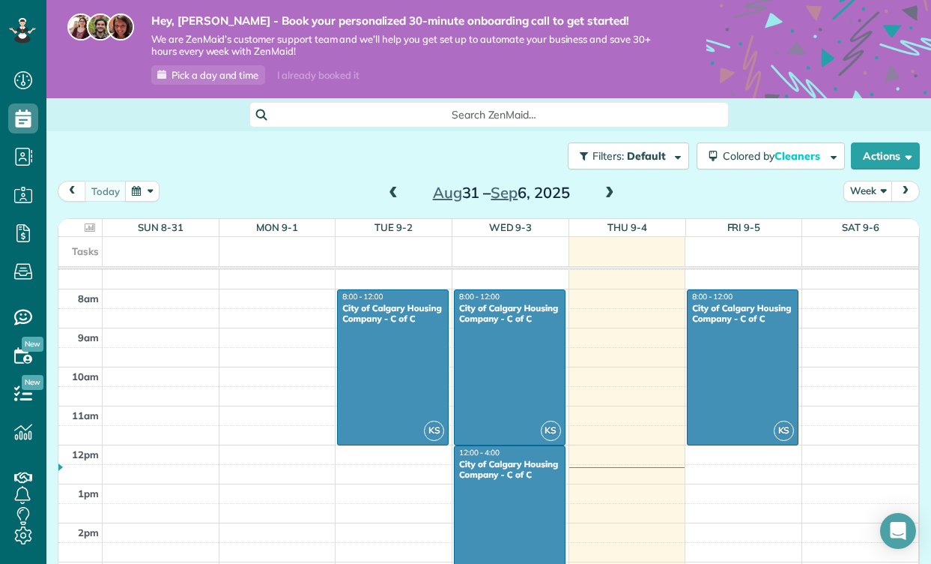
scroll to position [291, 0]
click at [531, 345] on div at bounding box center [510, 368] width 110 height 154
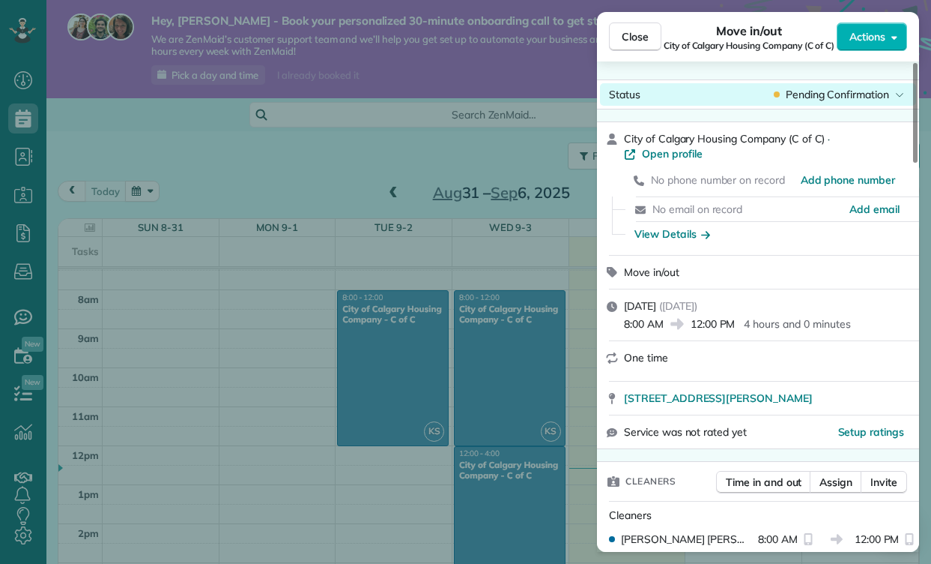
click at [803, 102] on div "Status Pending Confirmation" at bounding box center [758, 94] width 316 height 22
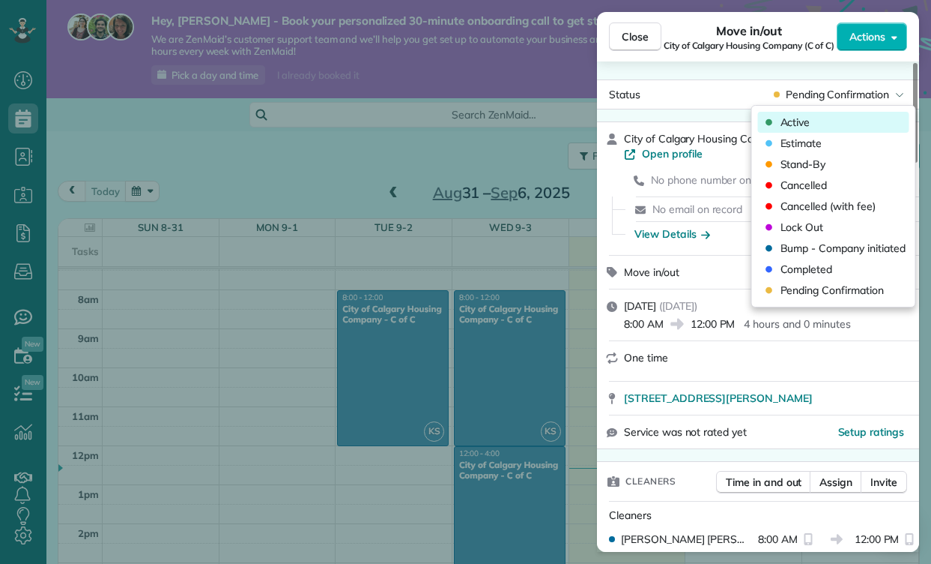
click at [803, 122] on span "Active" at bounding box center [796, 122] width 30 height 15
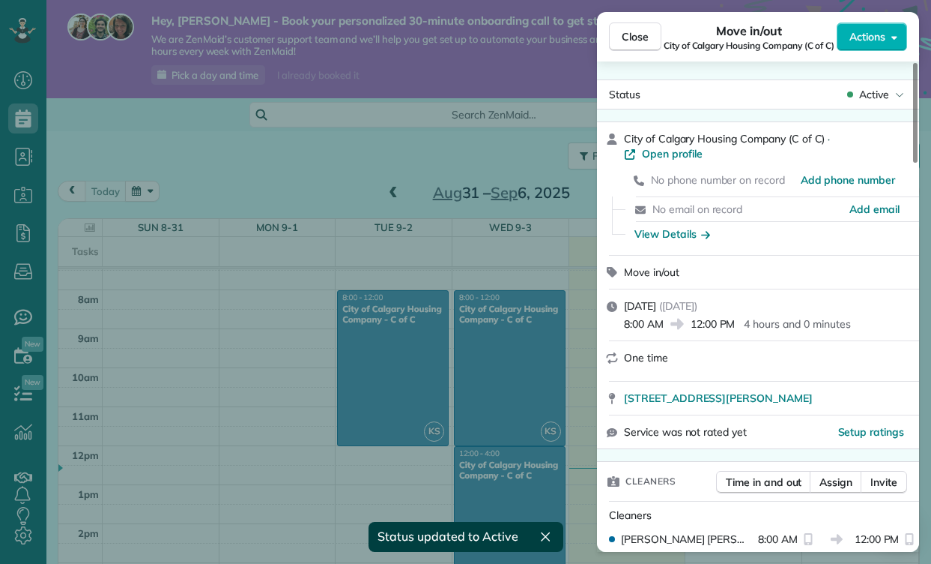
scroll to position [291, 0]
click at [625, 37] on span "Close" at bounding box center [635, 36] width 27 height 15
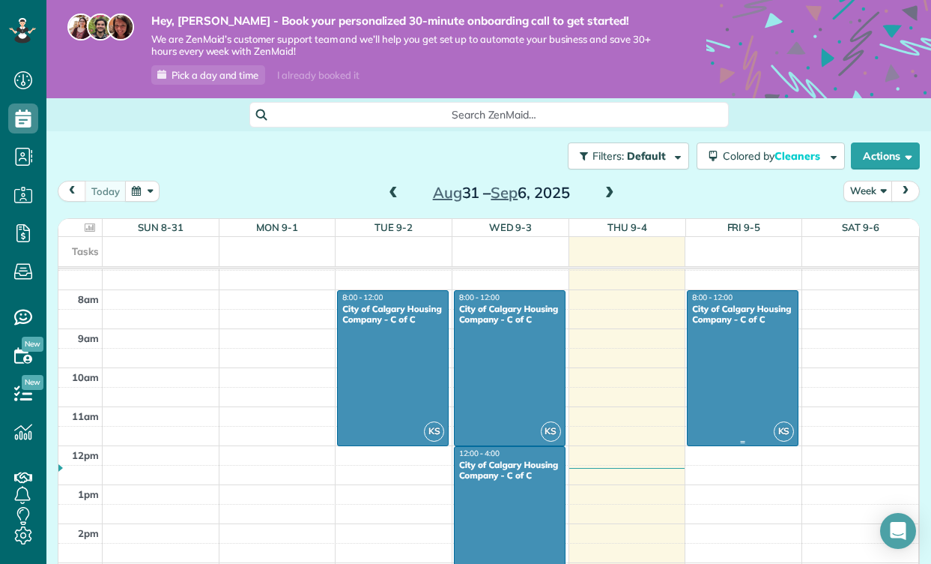
click at [734, 362] on div at bounding box center [743, 368] width 110 height 154
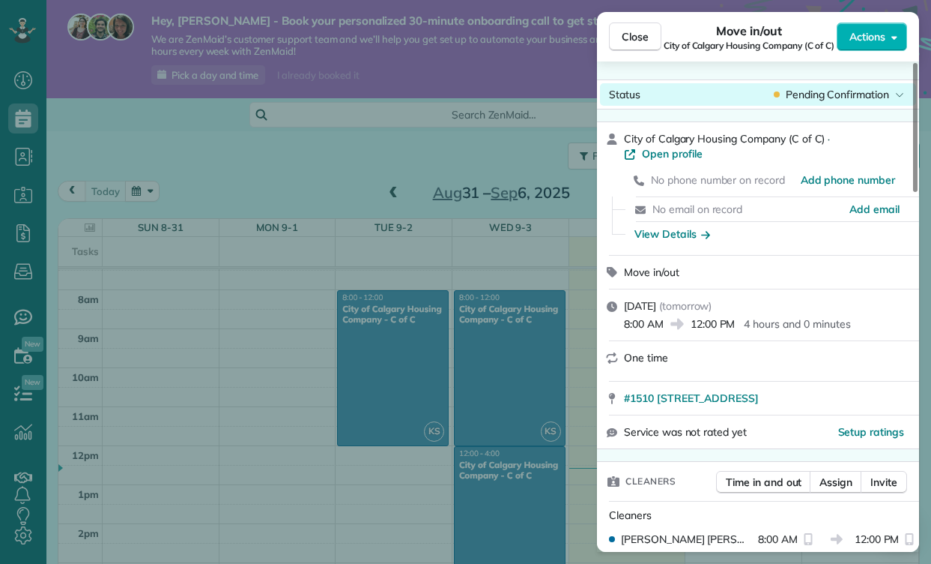
click at [737, 103] on div "Status Pending Confirmation" at bounding box center [758, 94] width 316 height 22
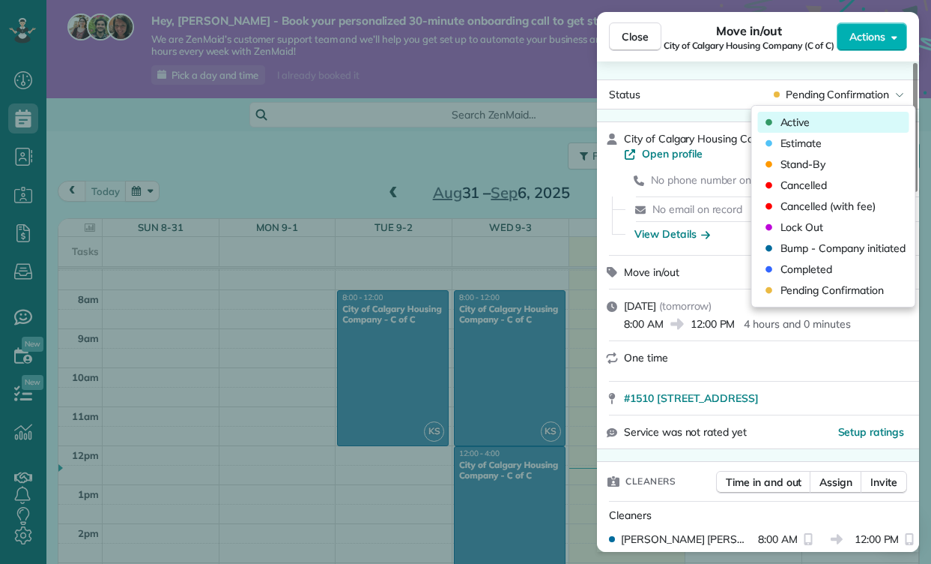
click at [775, 118] on div "Active" at bounding box center [785, 122] width 49 height 15
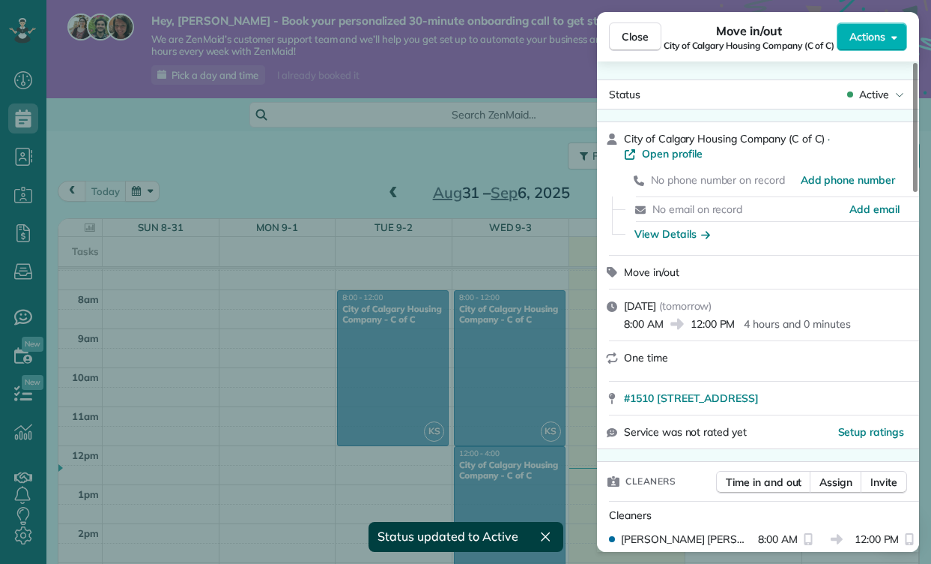
scroll to position [291, 0]
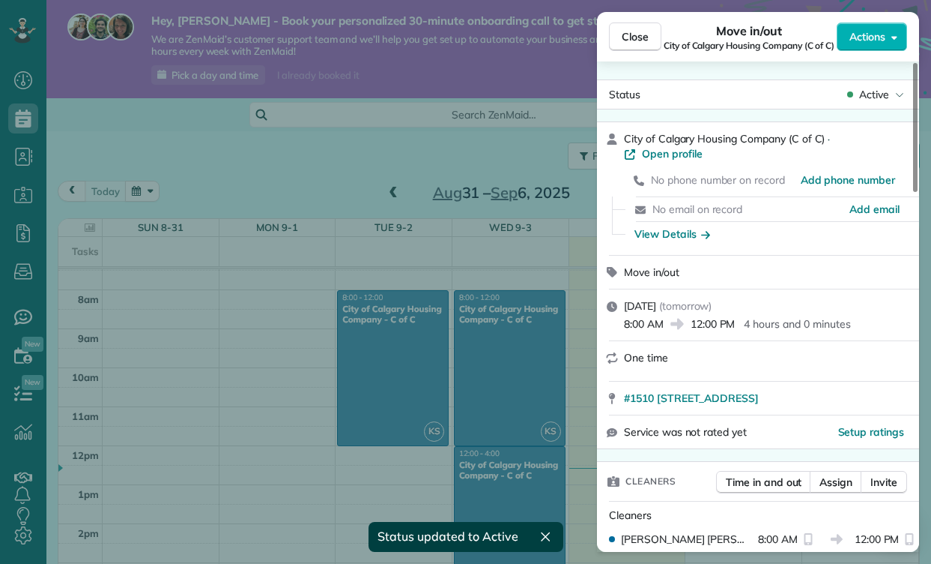
click at [471, 408] on div "Close Move in/out City of Calgary Housing Company (C of C) Actions Status Activ…" at bounding box center [465, 282] width 931 height 564
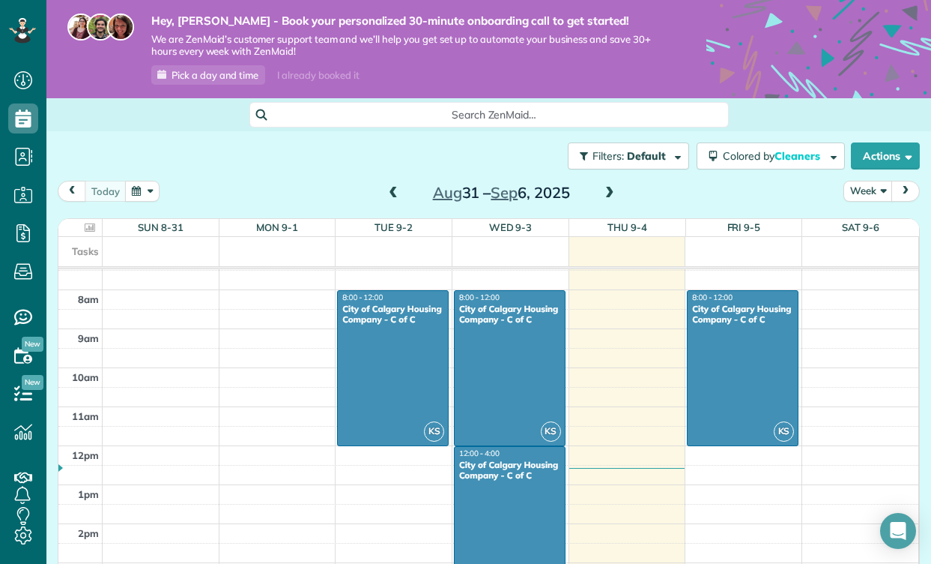
scroll to position [279, 0]
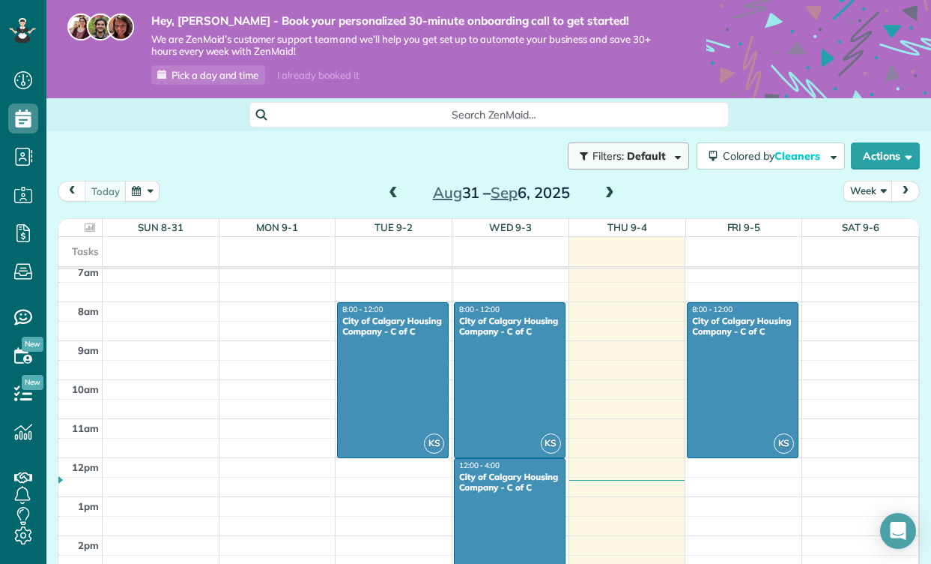
click at [649, 165] on button "Filters: Default | 1 appointment hidden" at bounding box center [628, 155] width 121 height 27
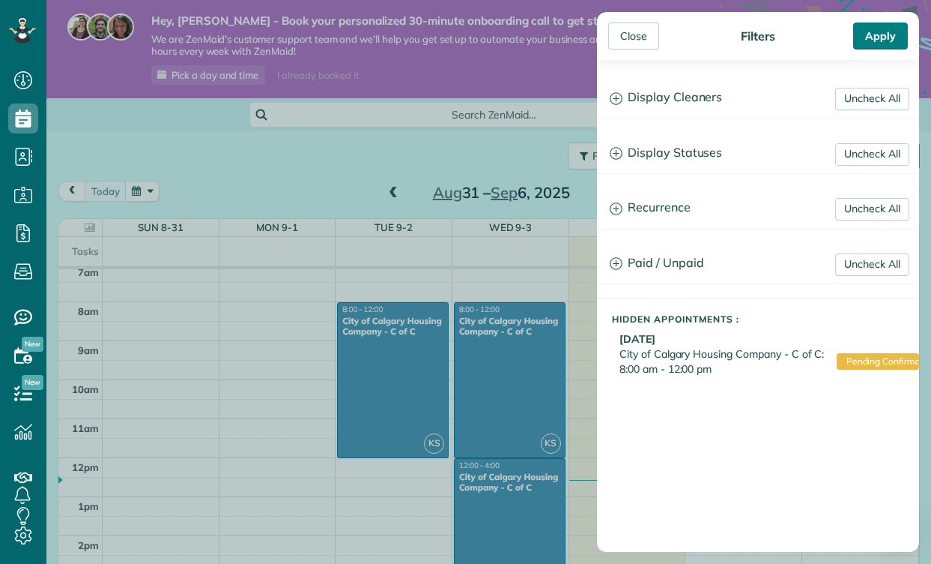
click at [890, 33] on div "Apply" at bounding box center [881, 35] width 55 height 27
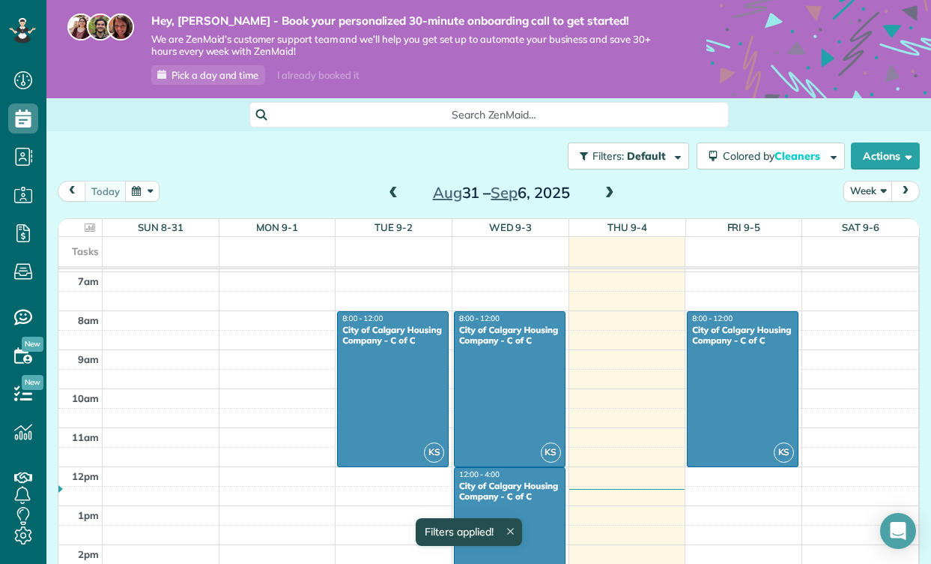
scroll to position [268, 0]
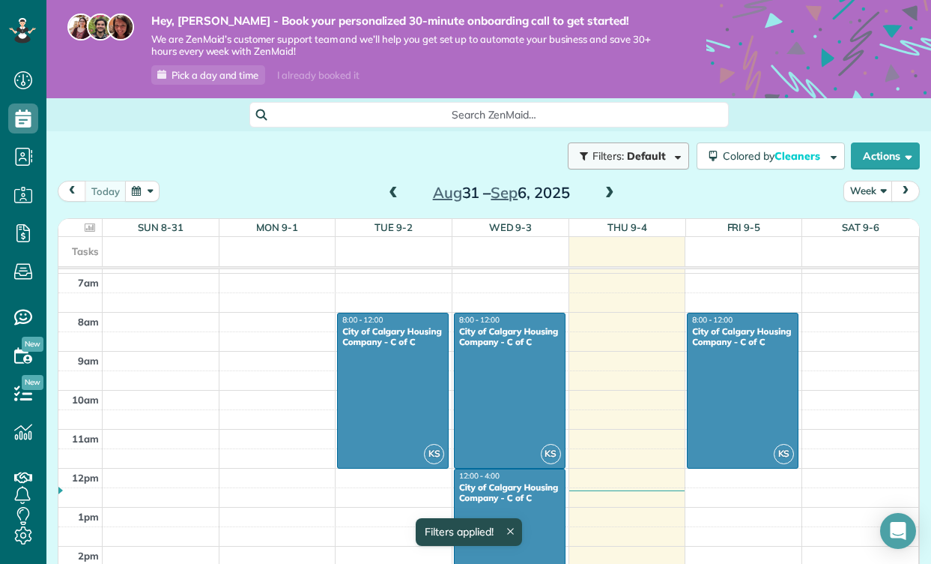
click at [651, 160] on span "Default" at bounding box center [647, 155] width 40 height 13
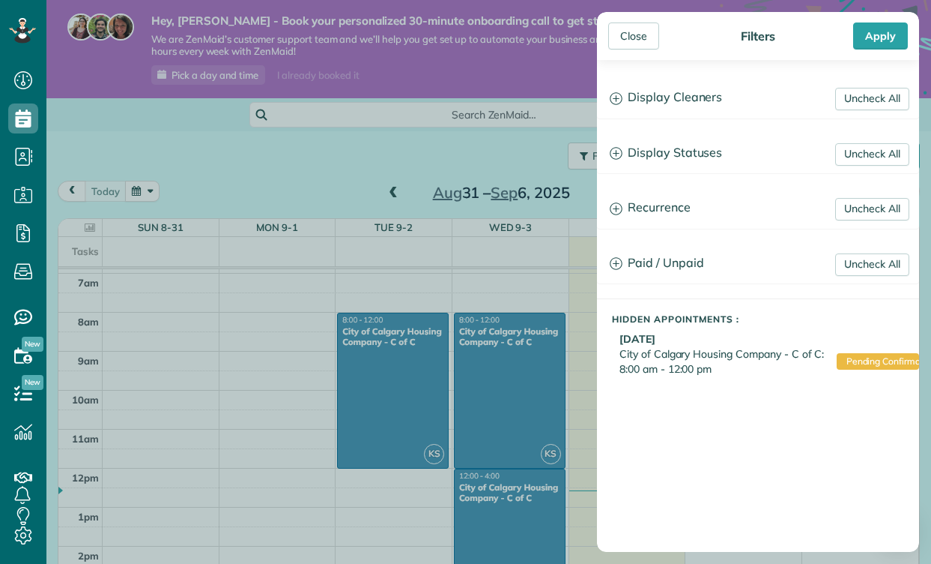
click at [692, 358] on span "City of Calgary Housing Company - C of C: 8:00 am - 12:00 pm" at bounding box center [725, 361] width 211 height 30
click at [632, 31] on div "Close" at bounding box center [634, 35] width 51 height 27
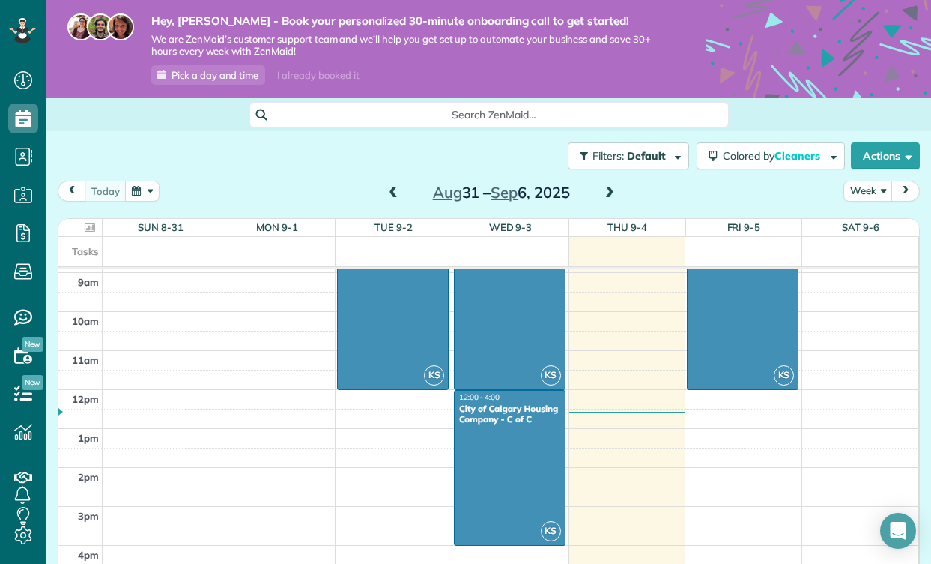
scroll to position [345, 0]
click at [646, 158] on span "Default" at bounding box center [647, 155] width 40 height 13
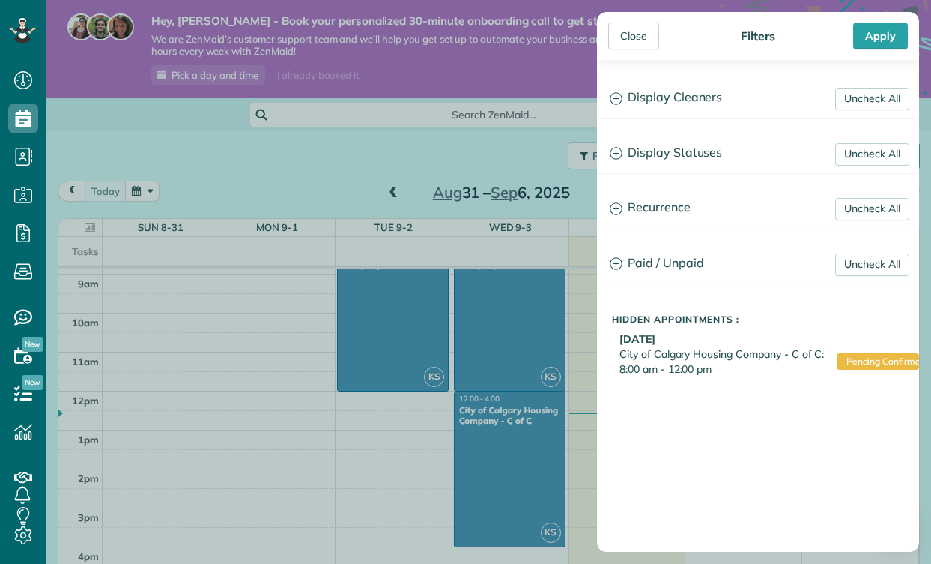
scroll to position [0, 0]
click at [625, 34] on div "Close" at bounding box center [634, 35] width 51 height 27
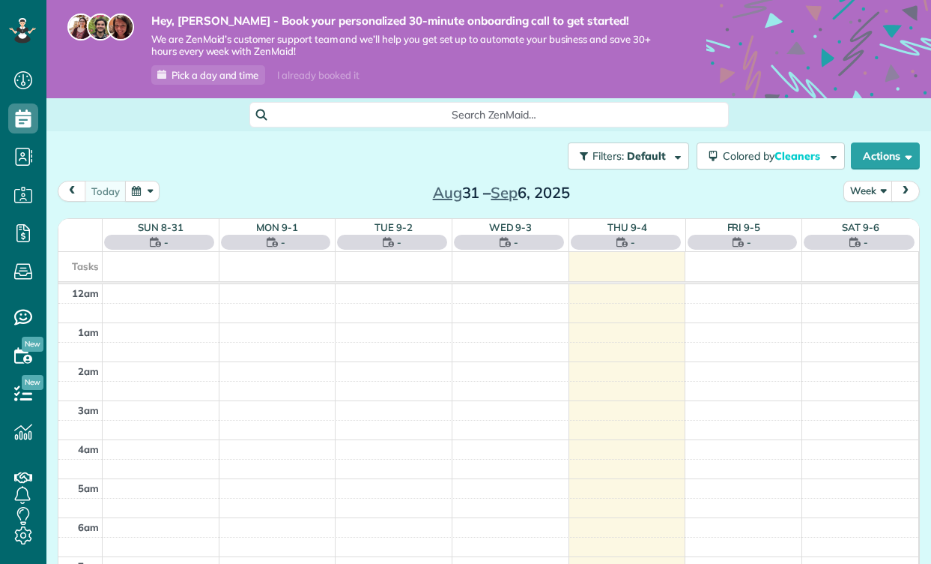
scroll to position [7, 7]
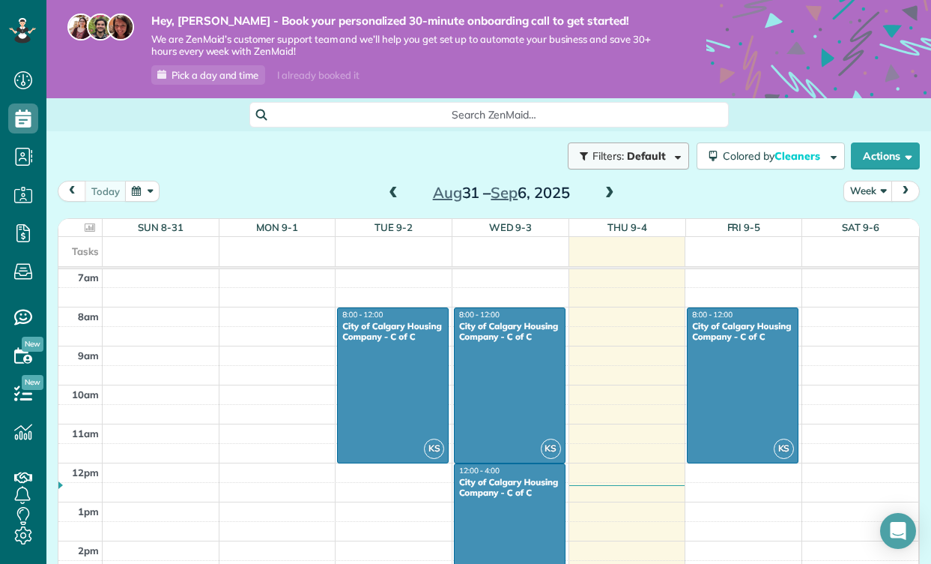
click at [640, 163] on button "Filters: Default" at bounding box center [628, 155] width 121 height 27
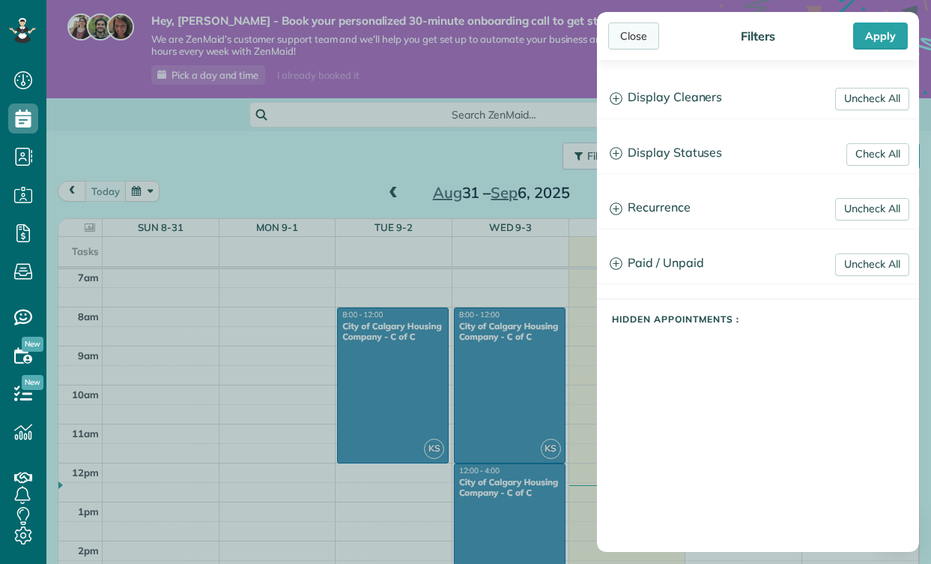
click at [632, 38] on div "Close" at bounding box center [634, 35] width 51 height 27
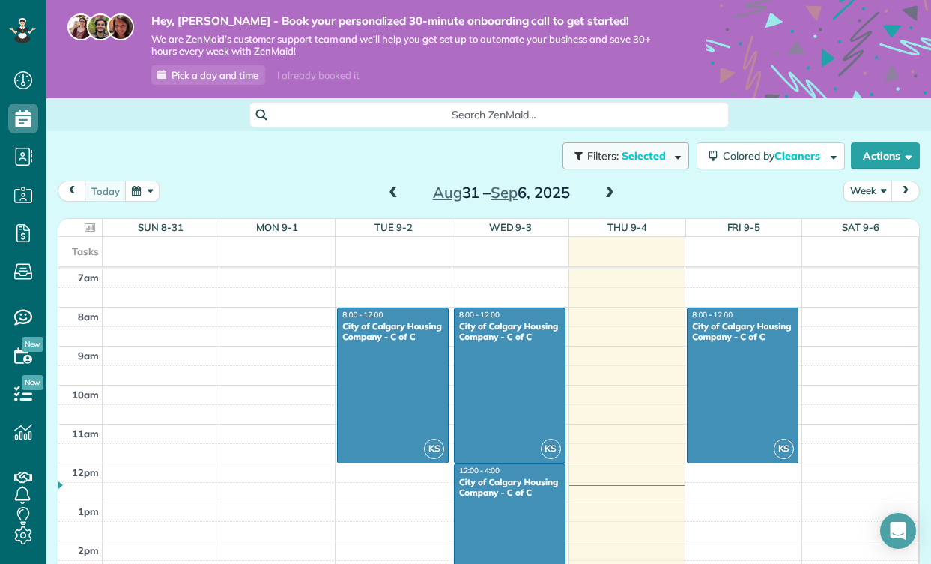
click at [647, 154] on span "Selected" at bounding box center [644, 155] width 45 height 13
click at [488, 277] on div "Close Filters Apply Uncheck All Display Cleaners [PERSON_NAME] [PERSON_NAME] [P…" at bounding box center [465, 282] width 931 height 564
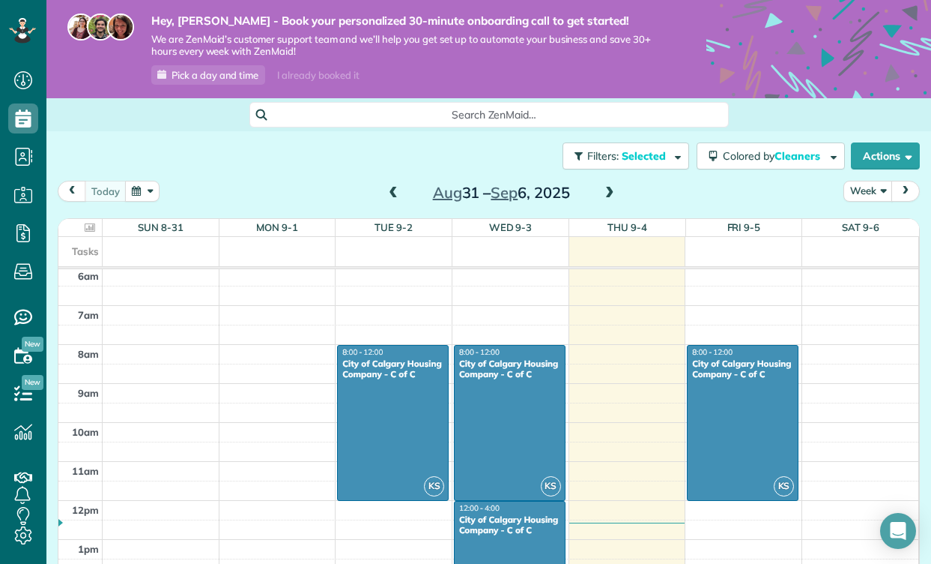
scroll to position [201, 0]
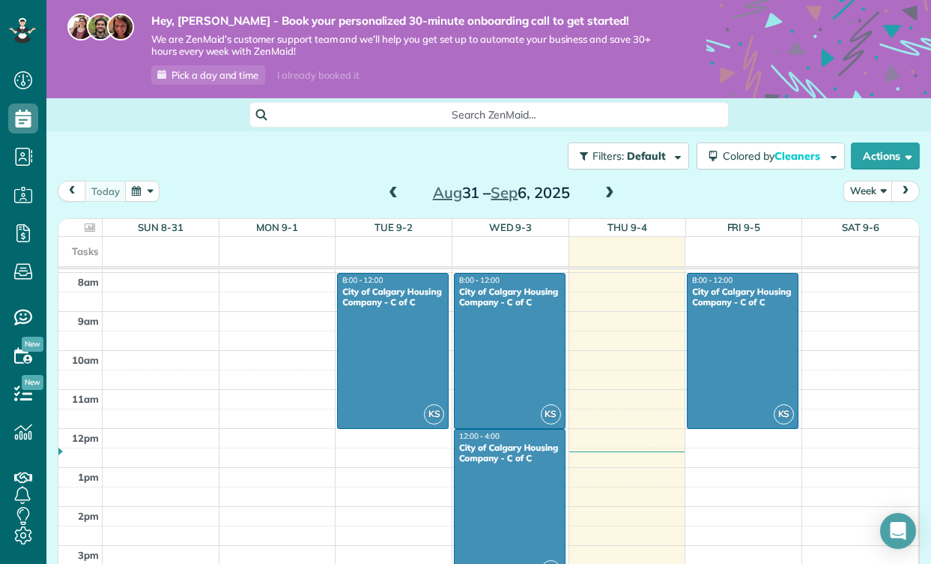
scroll to position [283, 0]
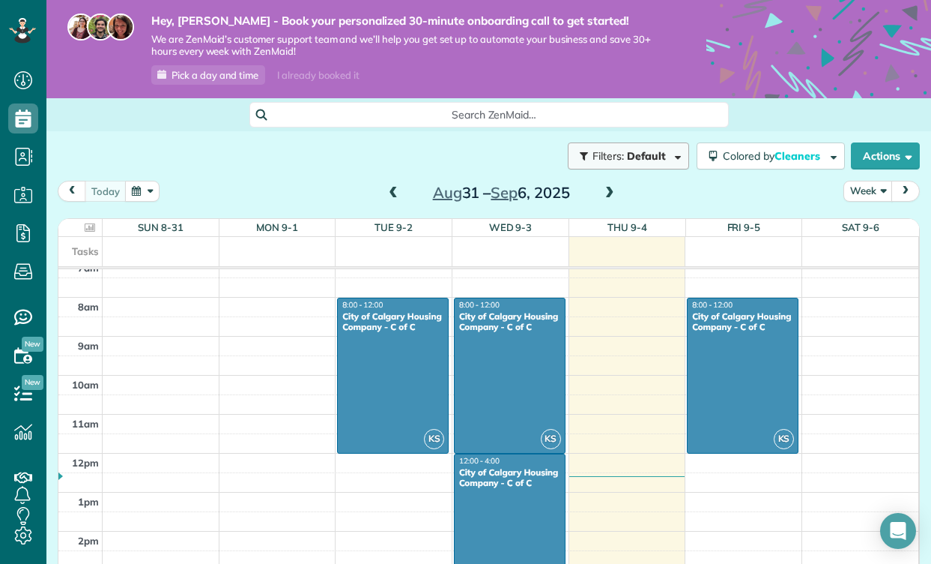
click at [652, 154] on span "Default" at bounding box center [647, 155] width 40 height 13
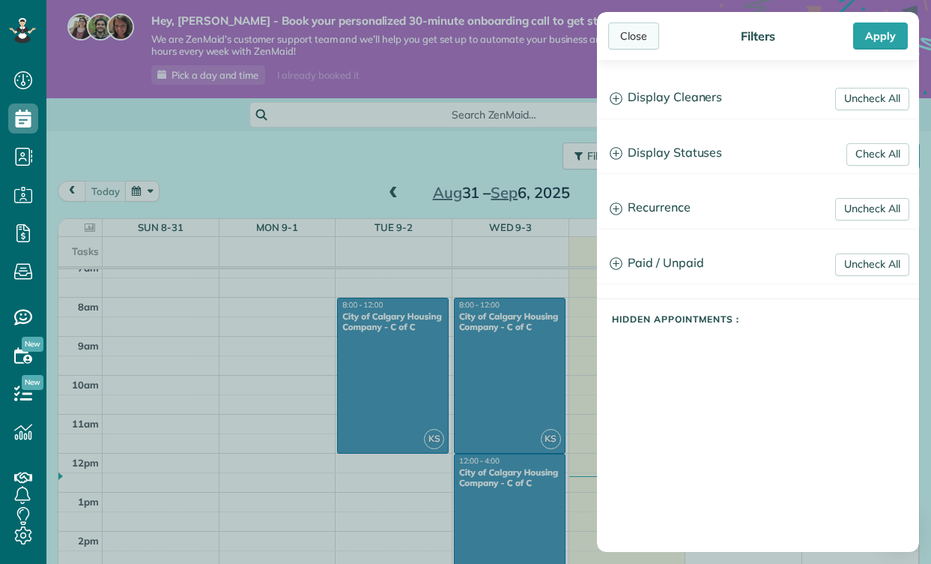
click at [635, 28] on div "Close" at bounding box center [634, 35] width 51 height 27
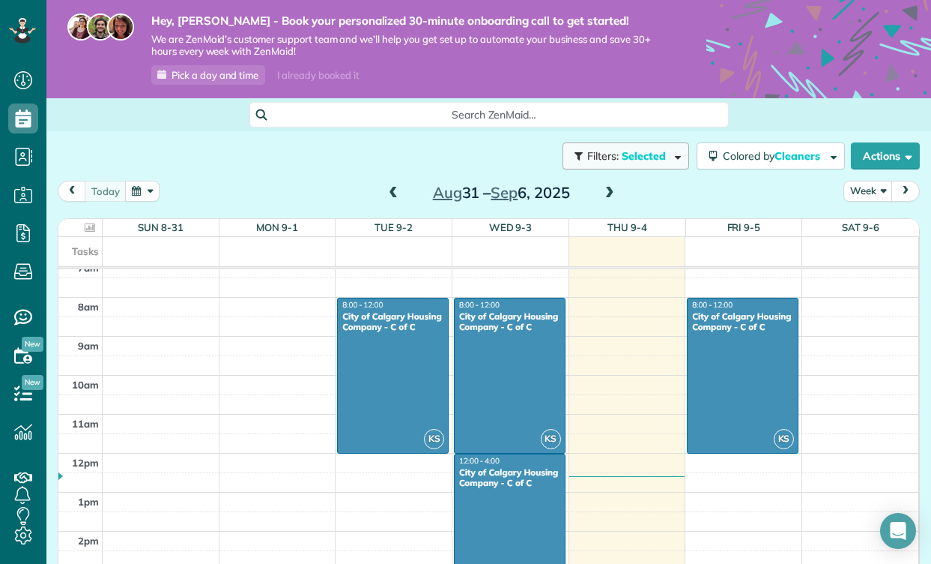
click at [664, 157] on span "Filters: Selected" at bounding box center [628, 155] width 84 height 13
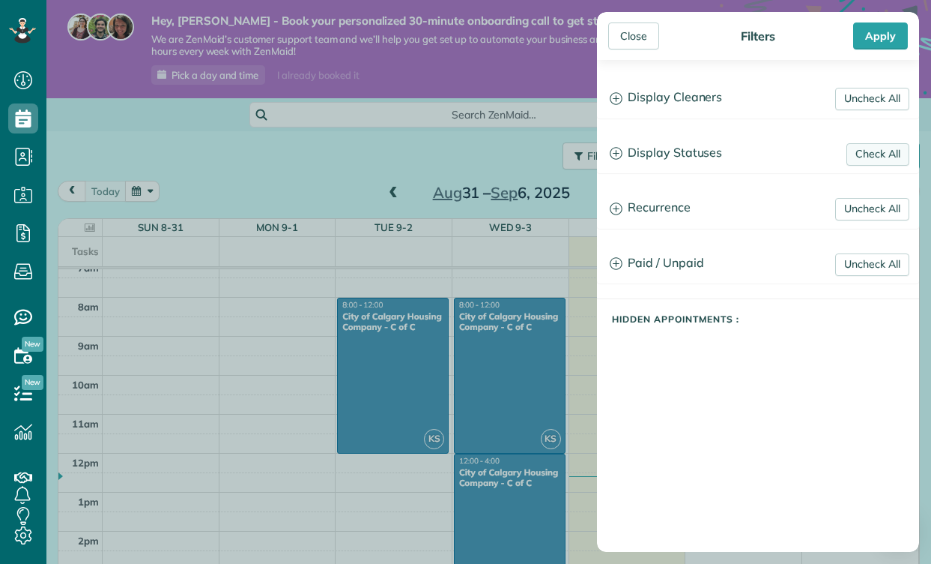
click at [887, 157] on link "Check All" at bounding box center [878, 154] width 63 height 22
click at [650, 48] on div "Close" at bounding box center [634, 35] width 51 height 27
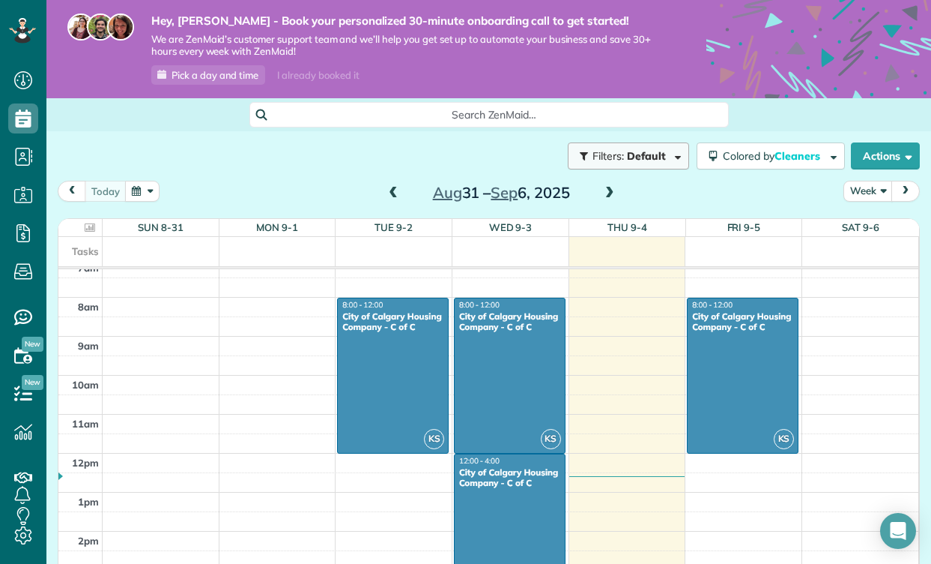
click at [653, 157] on span "Default" at bounding box center [647, 155] width 40 height 13
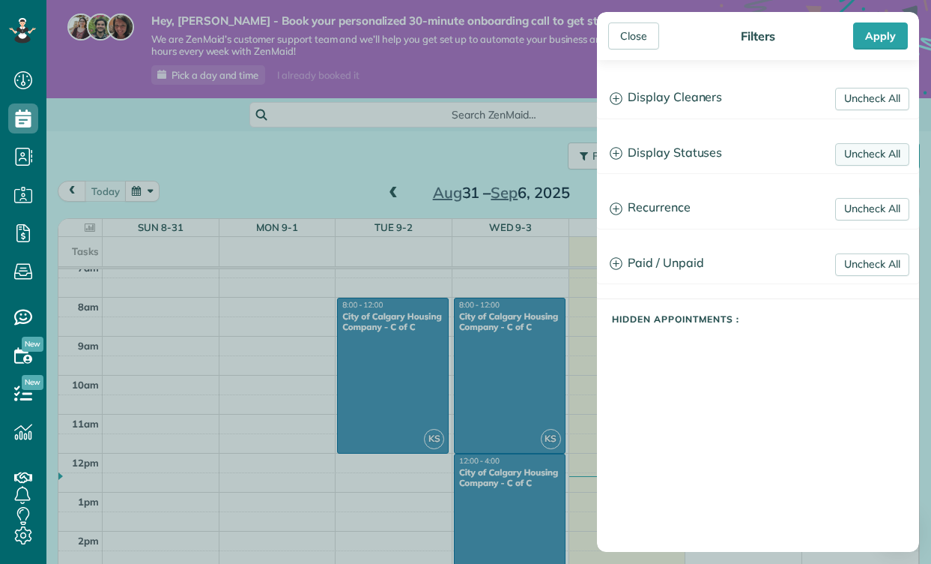
click at [843, 159] on link "Uncheck All" at bounding box center [873, 154] width 74 height 22
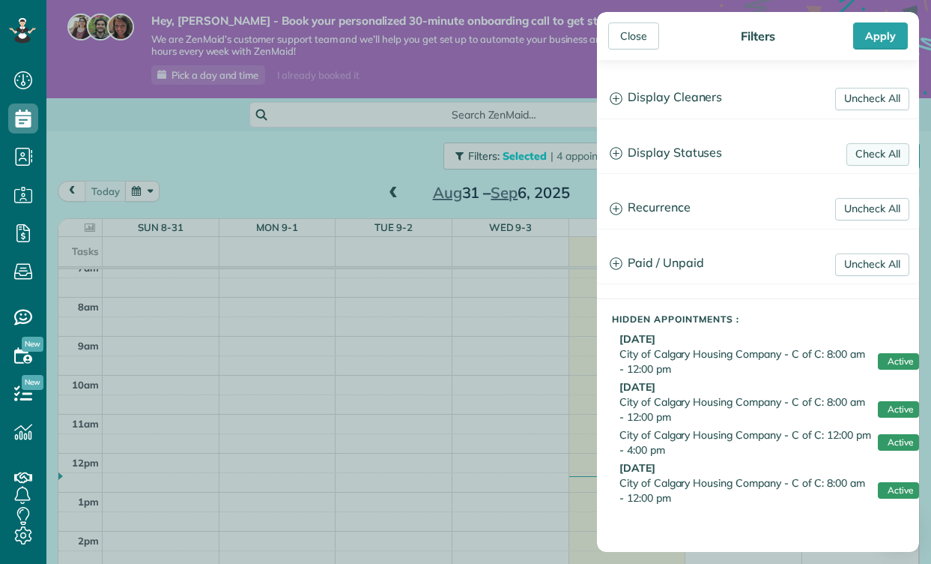
click at [865, 157] on link "Check All" at bounding box center [878, 154] width 63 height 22
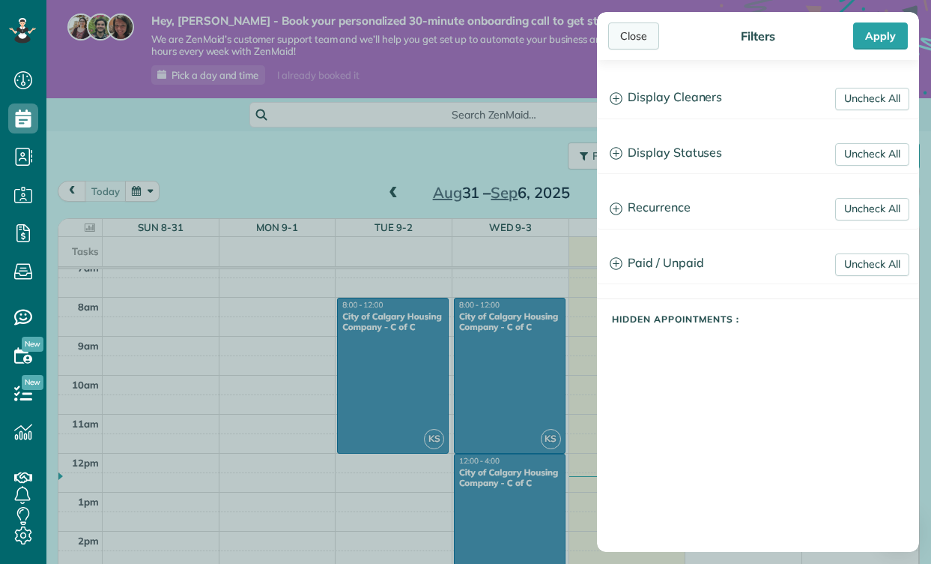
click at [637, 42] on div "Close" at bounding box center [634, 35] width 51 height 27
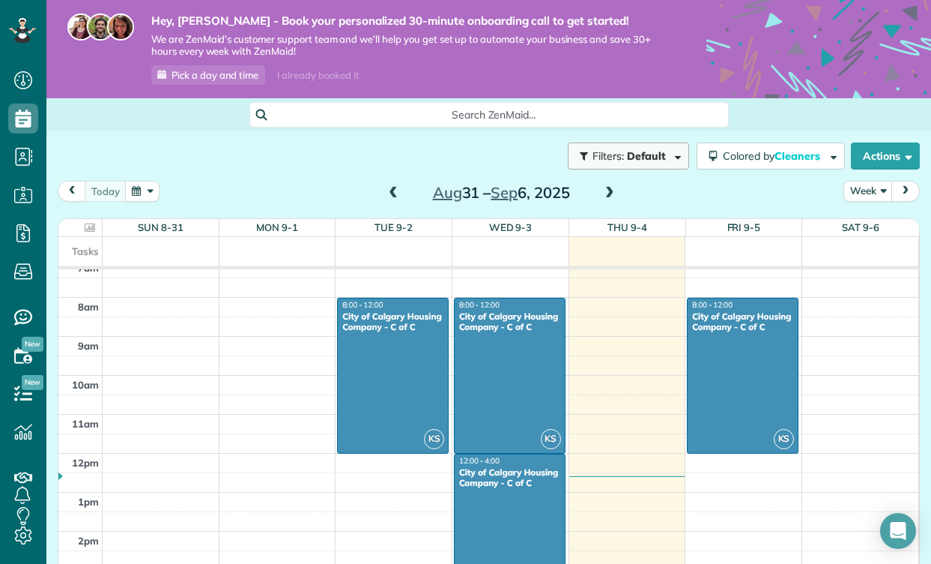
click at [603, 150] on span "Filters:" at bounding box center [608, 155] width 31 height 13
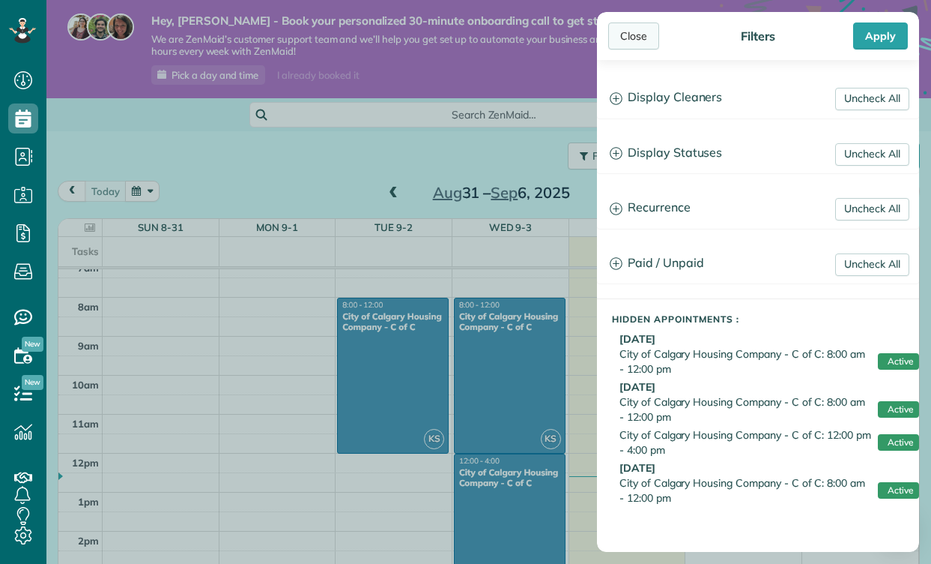
click at [622, 38] on div "Close" at bounding box center [634, 35] width 51 height 27
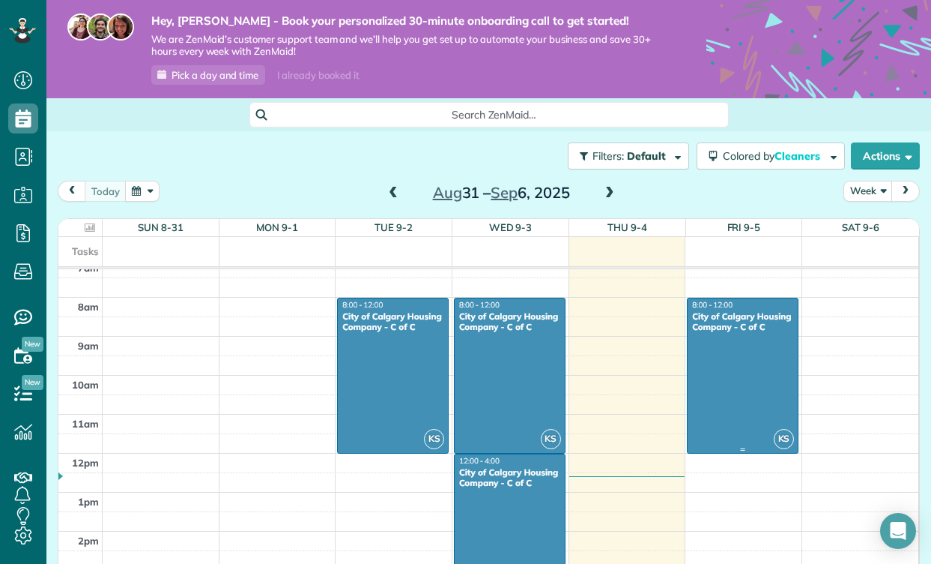
click at [717, 377] on div at bounding box center [743, 375] width 110 height 154
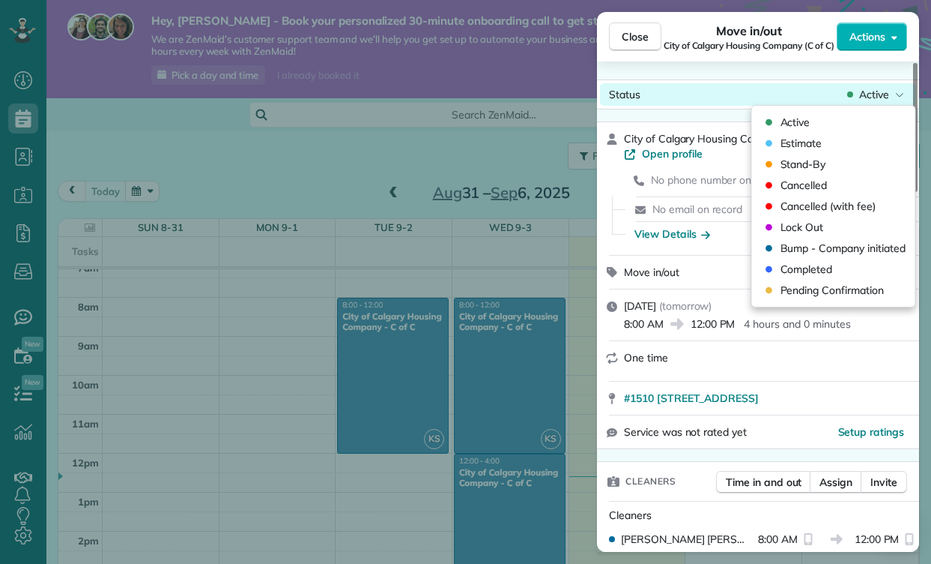
click at [800, 0] on div "Close Move in/out City of Calgary Housing Company (C of C) Actions Status Activ…" at bounding box center [465, 0] width 931 height 0
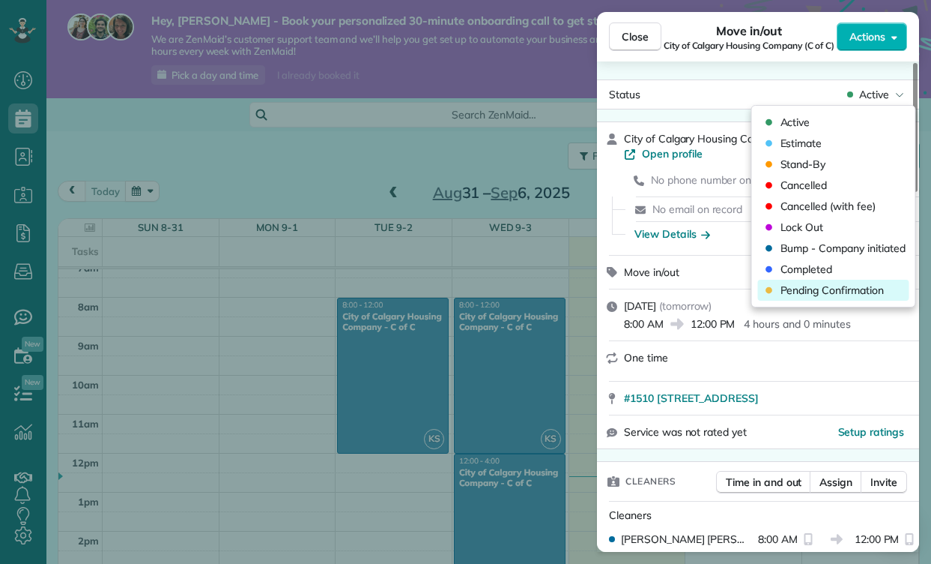
click at [814, 288] on span "Pending Confirmation" at bounding box center [832, 290] width 103 height 15
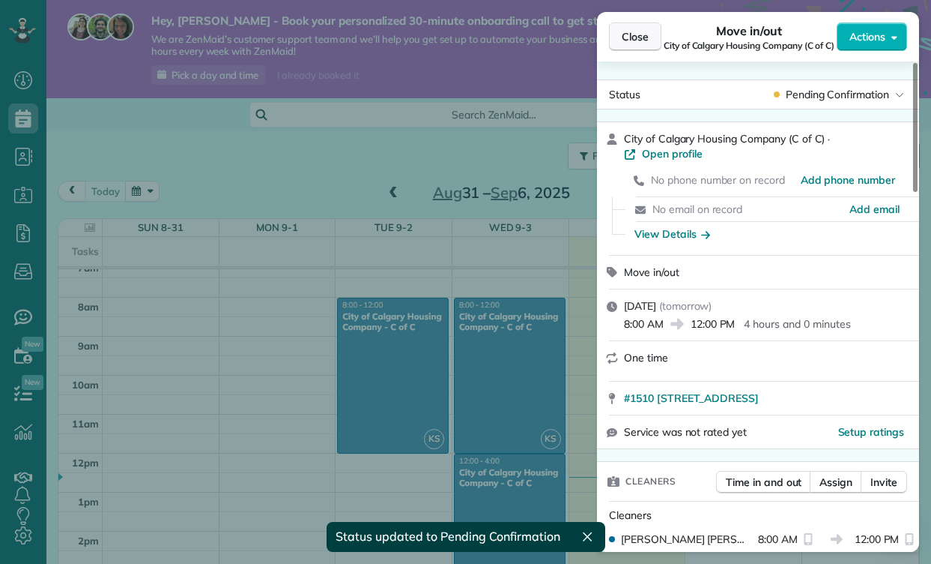
scroll to position [283, 0]
click at [641, 32] on span "Close" at bounding box center [635, 36] width 27 height 15
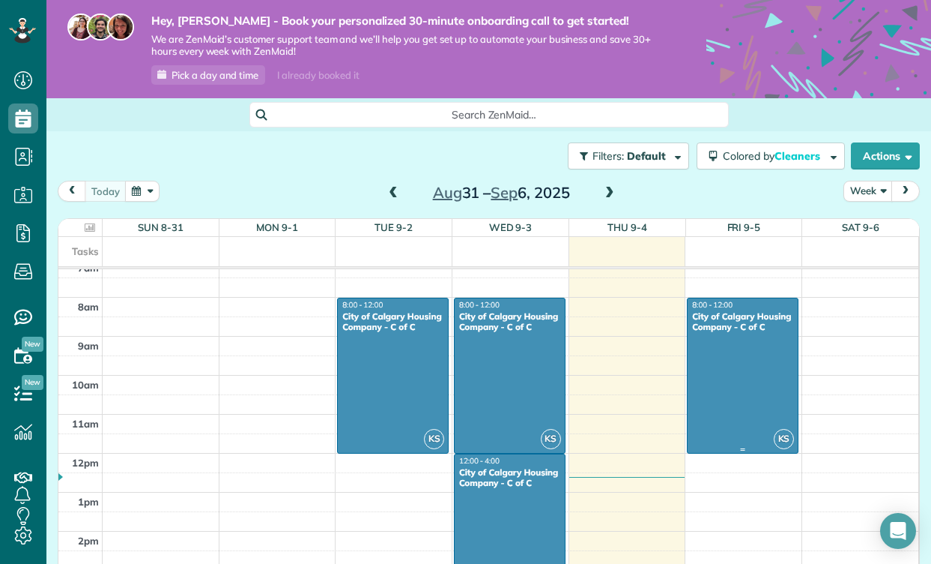
click at [720, 390] on div at bounding box center [743, 375] width 110 height 154
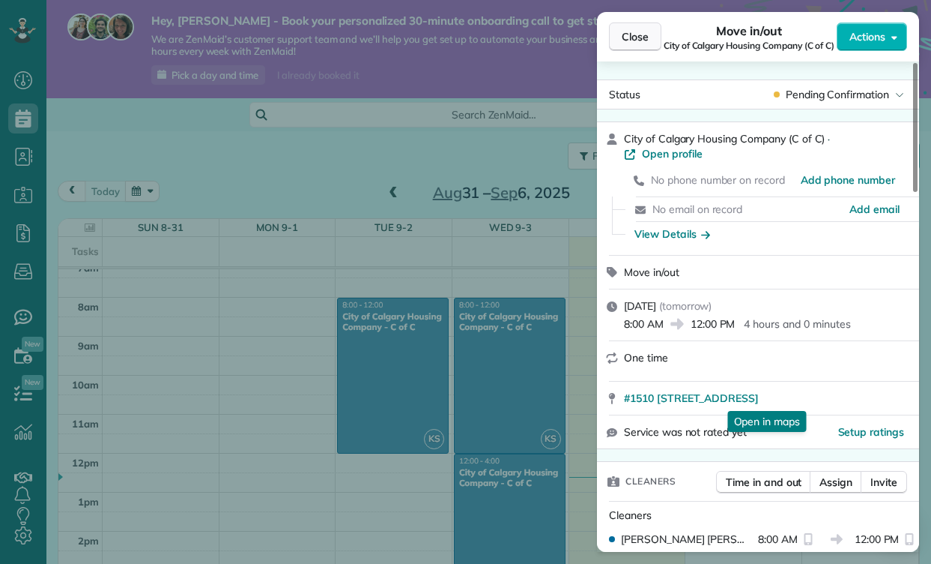
click at [635, 37] on span "Close" at bounding box center [635, 36] width 27 height 15
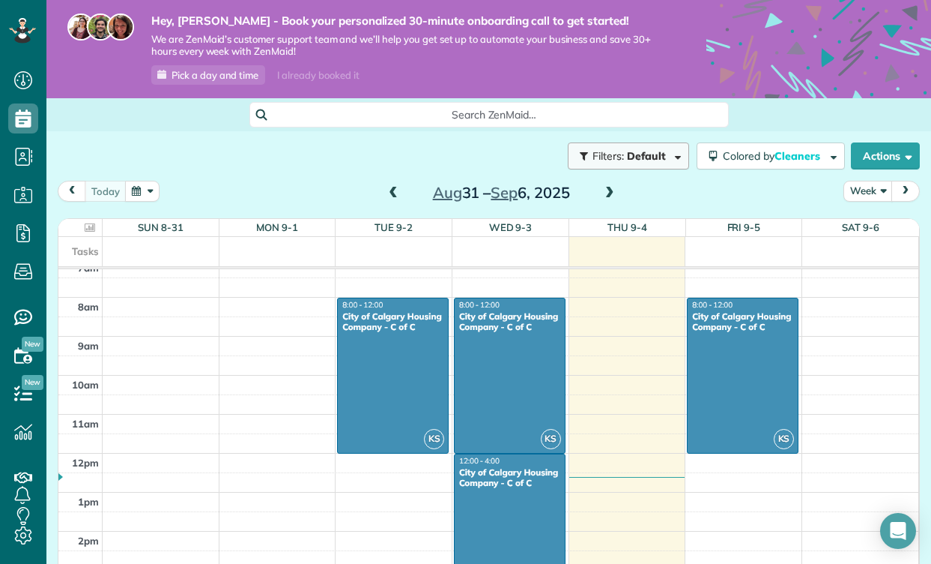
click at [664, 151] on span "Filters: Default | 4 appointments hidden" at bounding box center [630, 155] width 79 height 13
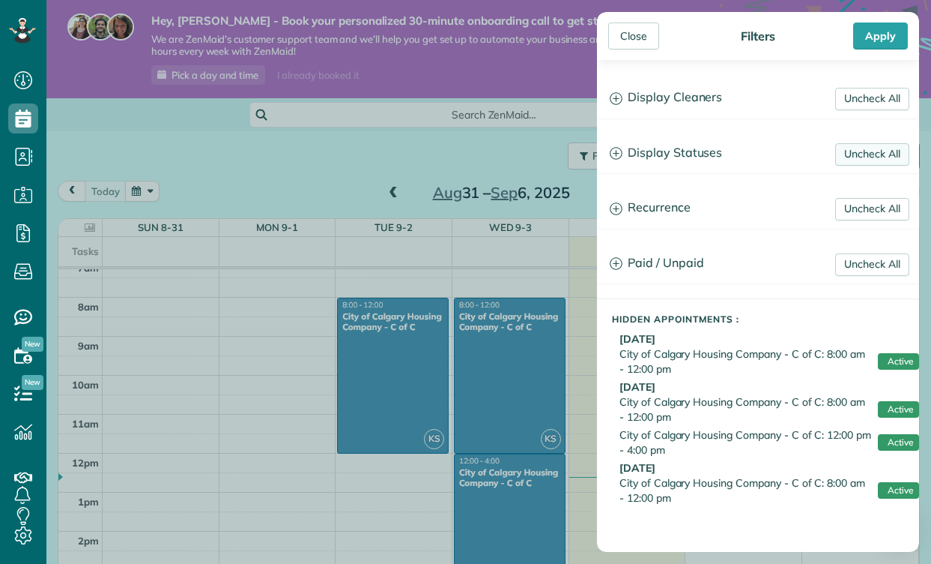
click at [853, 160] on link "Uncheck All" at bounding box center [873, 154] width 74 height 22
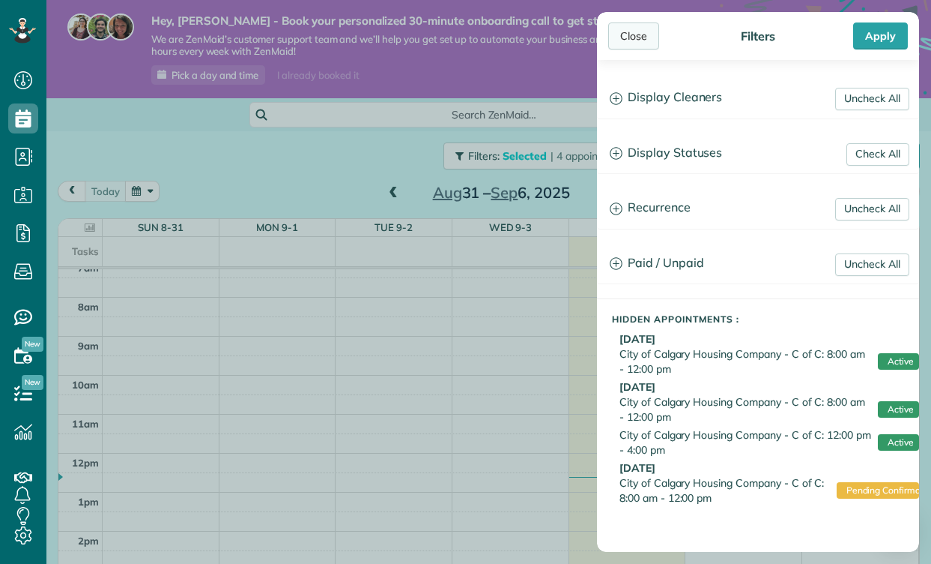
click at [641, 37] on div "Close" at bounding box center [634, 35] width 51 height 27
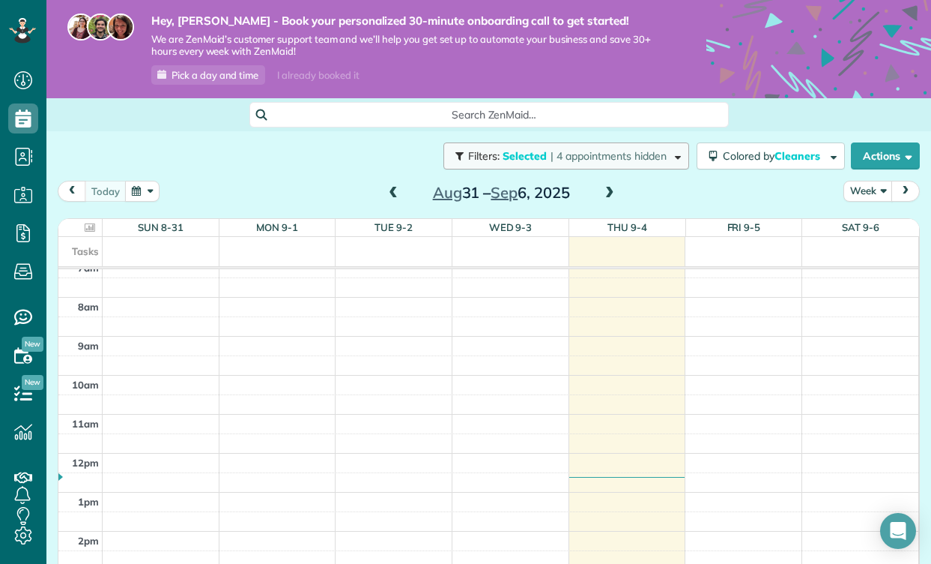
click at [645, 152] on span "| 4 appointments hidden" at bounding box center [609, 155] width 116 height 13
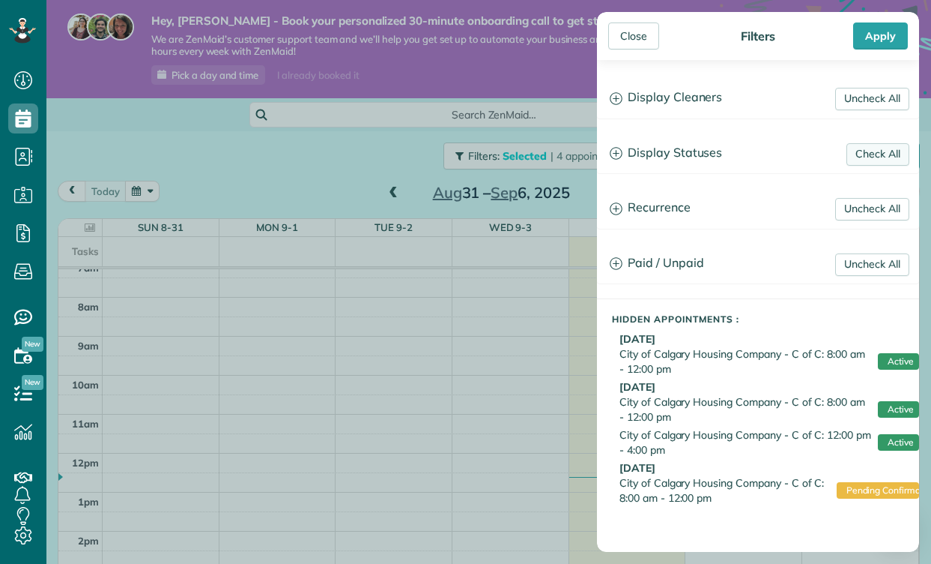
click at [860, 151] on link "Check All" at bounding box center [878, 154] width 63 height 22
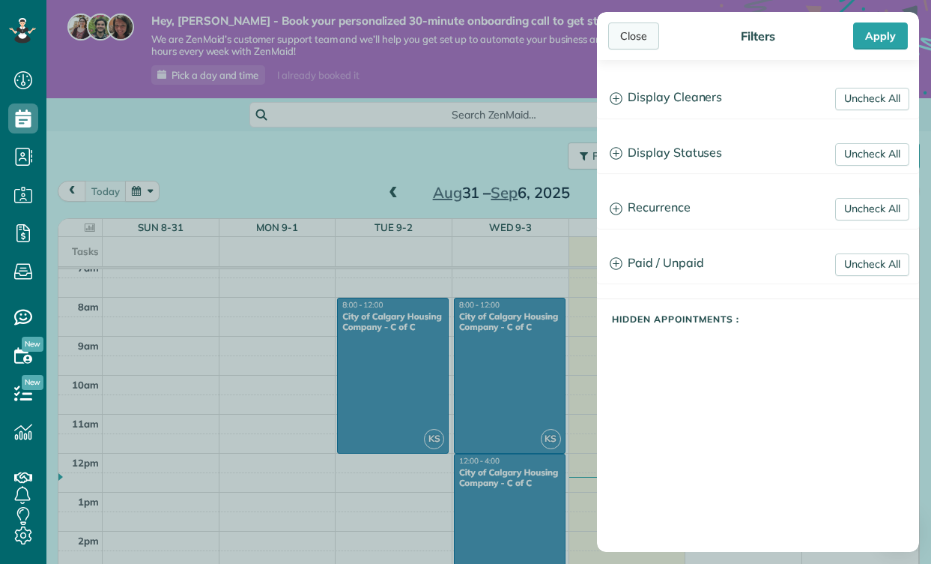
click at [644, 32] on div "Close" at bounding box center [634, 35] width 51 height 27
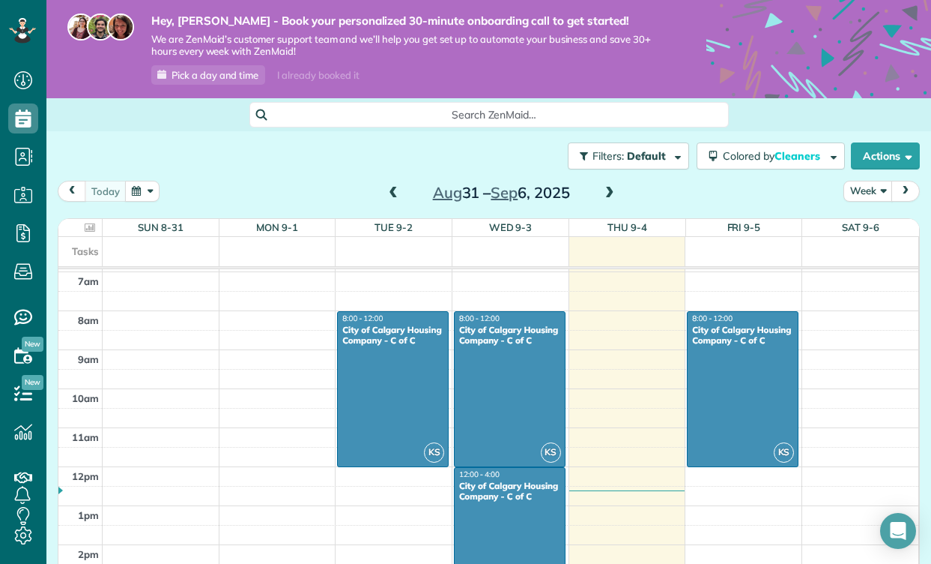
scroll to position [269, 0]
click at [759, 161] on button "Colored by Cleaners" at bounding box center [771, 155] width 148 height 27
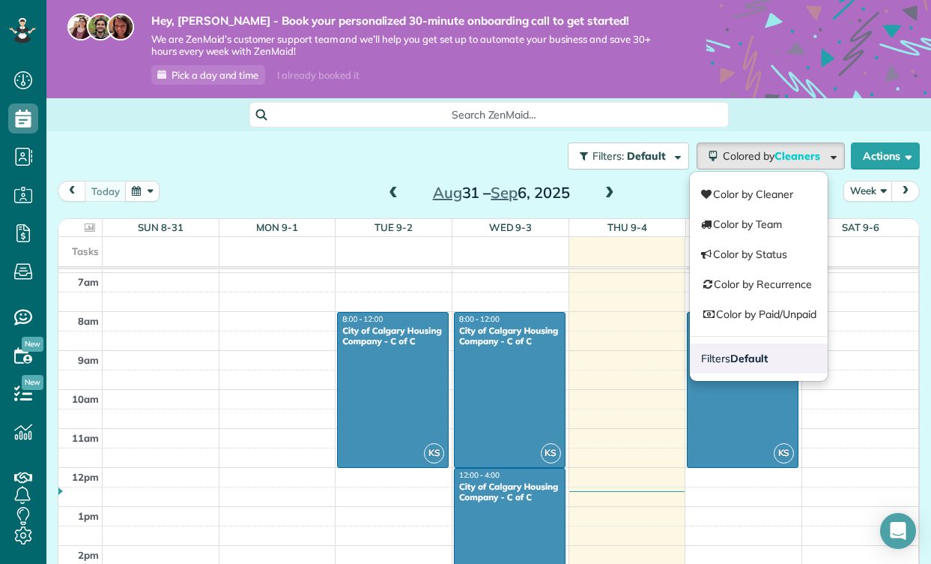
click at [731, 361] on strong "Default" at bounding box center [749, 357] width 37 height 13
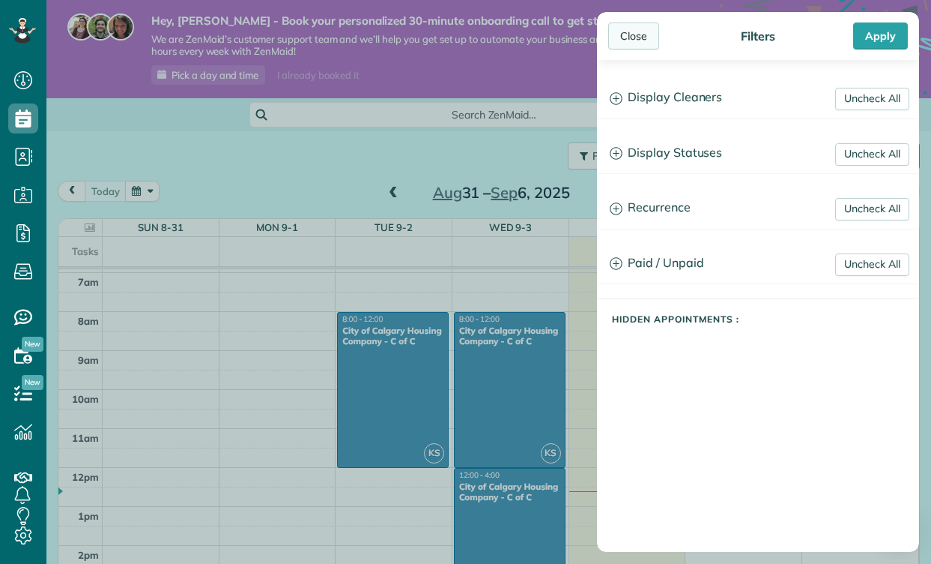
click at [636, 35] on div "Close" at bounding box center [634, 35] width 51 height 27
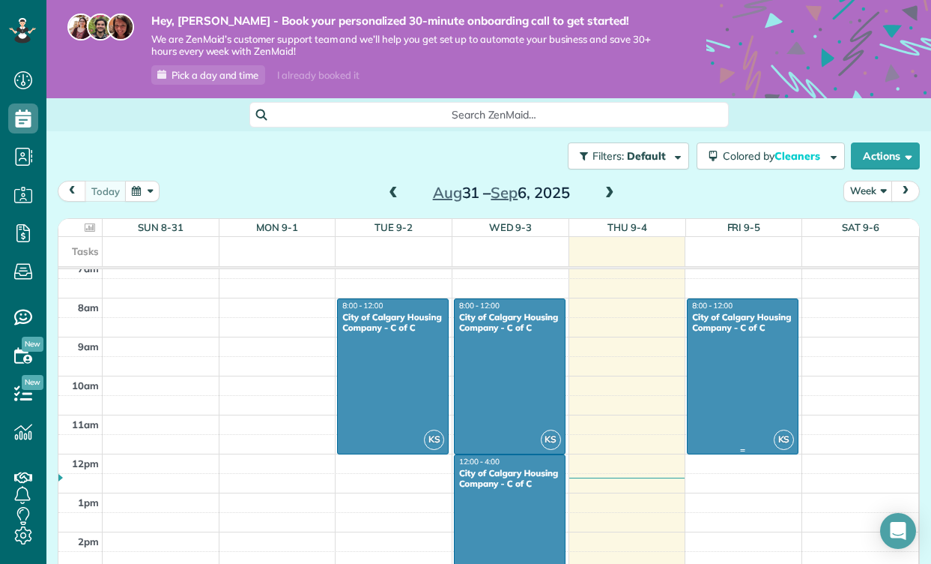
scroll to position [271, 0]
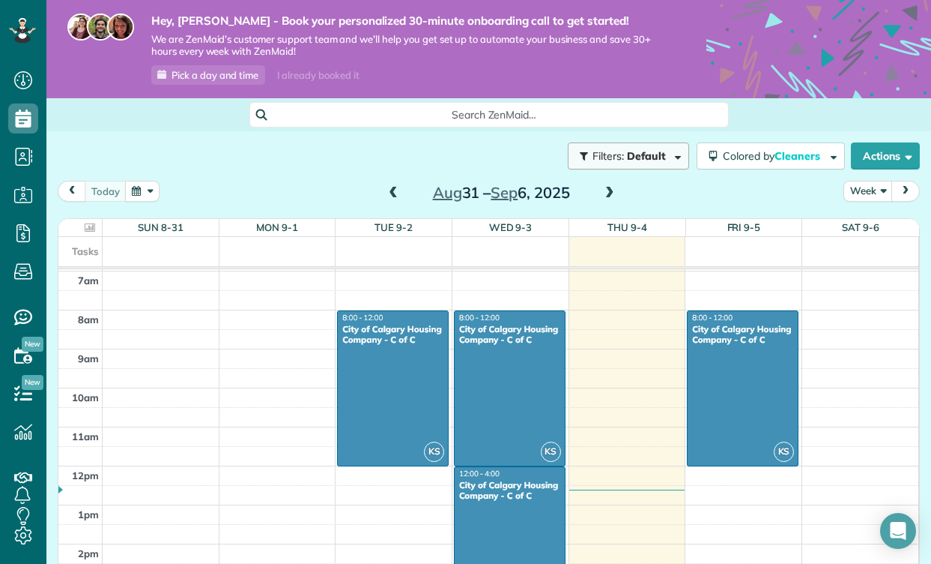
click at [659, 160] on span "Default" at bounding box center [647, 155] width 40 height 13
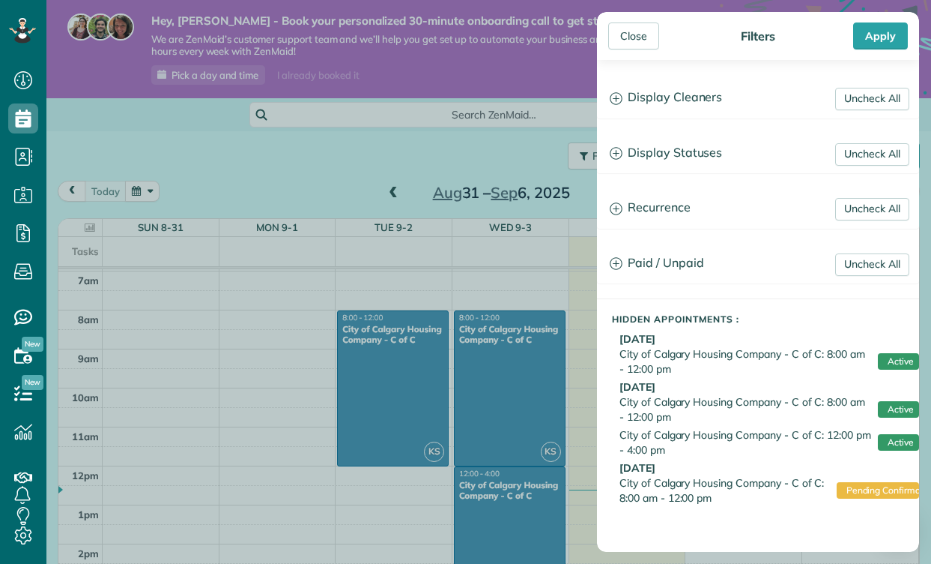
scroll to position [0, 0]
click at [625, 41] on div "Close" at bounding box center [634, 35] width 51 height 27
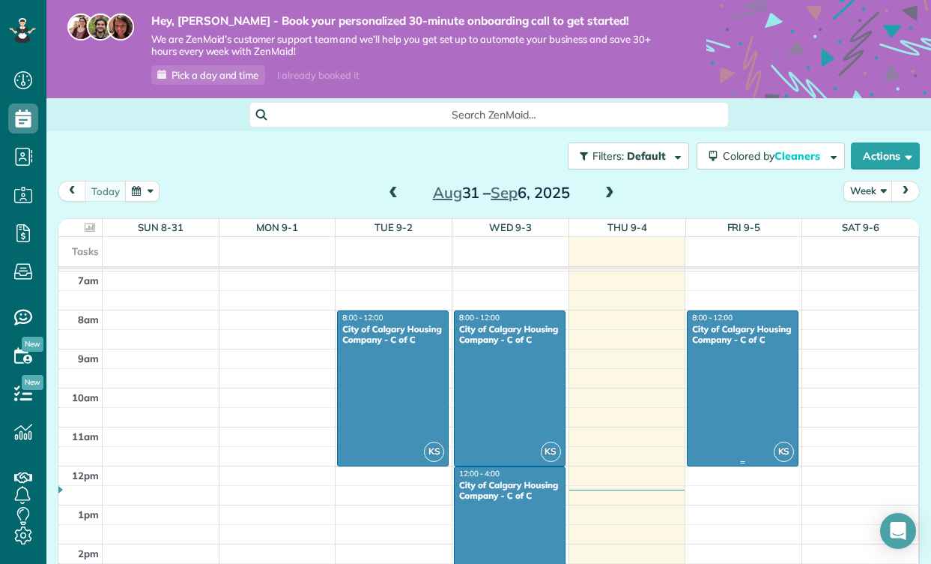
click at [780, 411] on div at bounding box center [743, 388] width 110 height 154
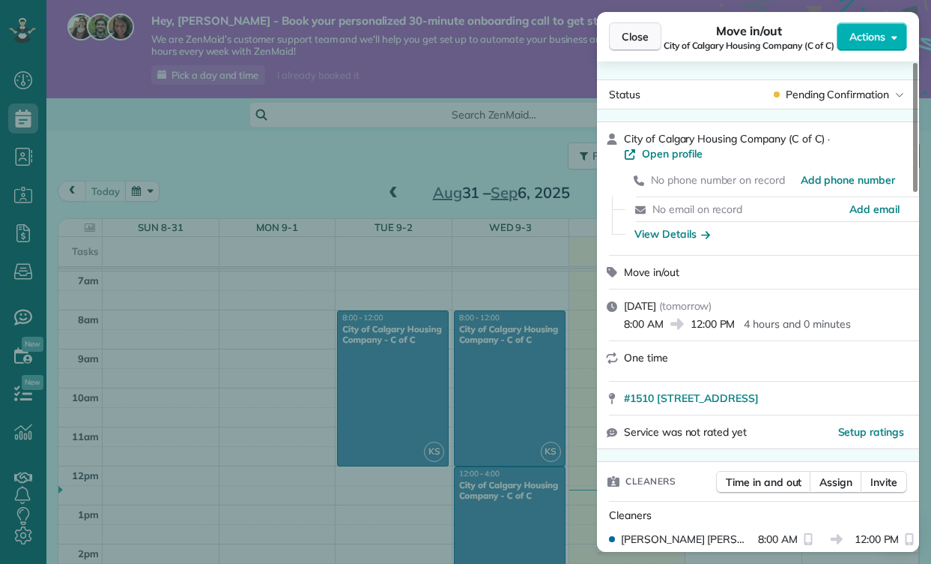
click at [635, 34] on span "Close" at bounding box center [635, 36] width 27 height 15
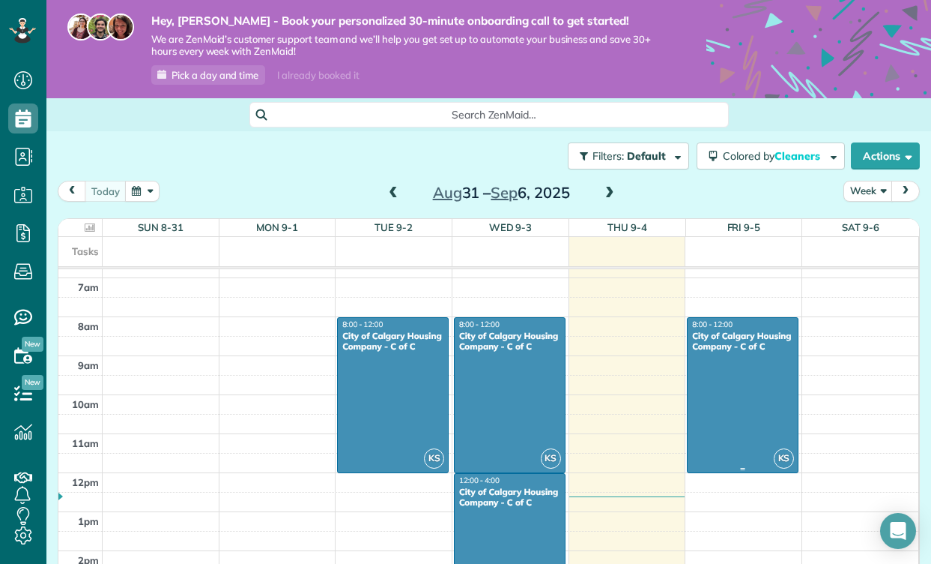
scroll to position [262, 0]
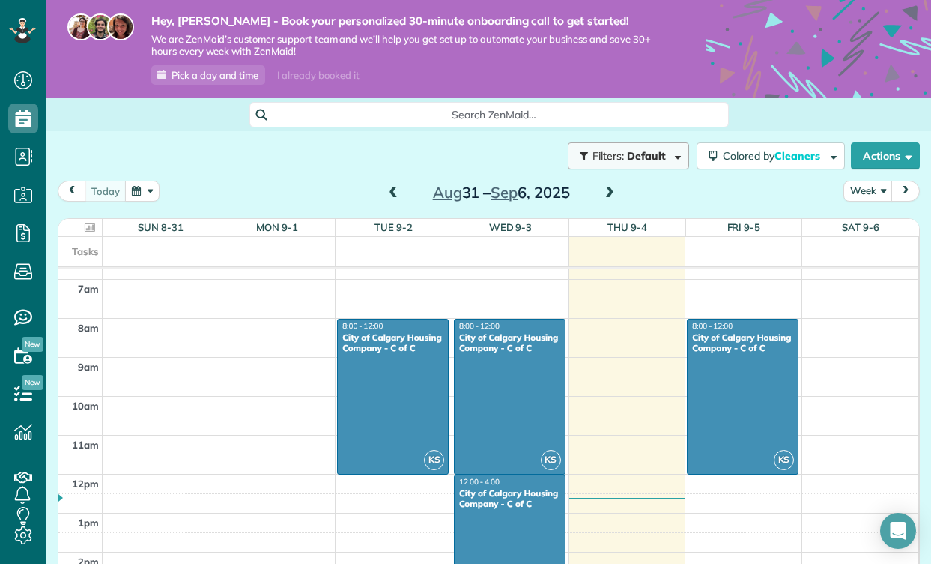
click at [671, 151] on span "button" at bounding box center [675, 155] width 11 height 11
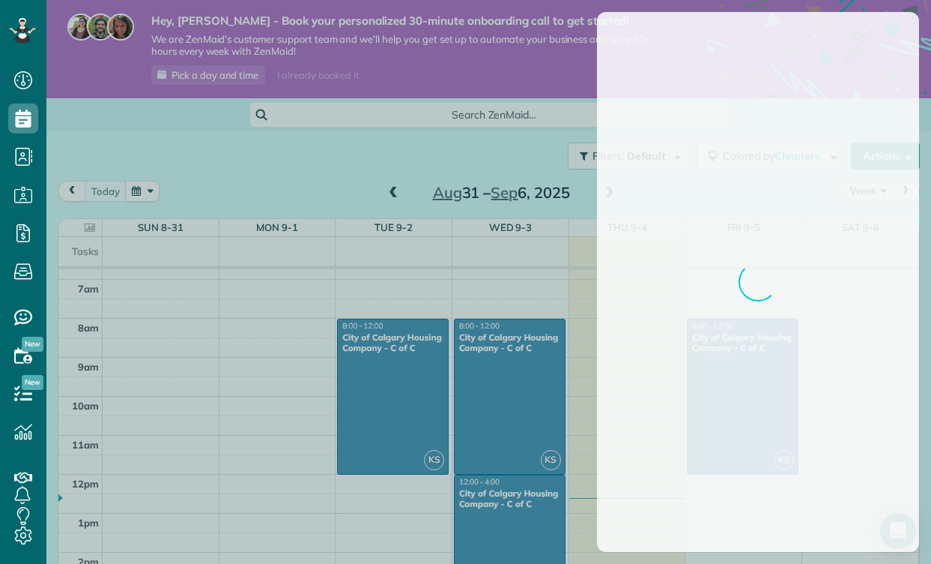
click at [523, 186] on div at bounding box center [465, 282] width 931 height 564
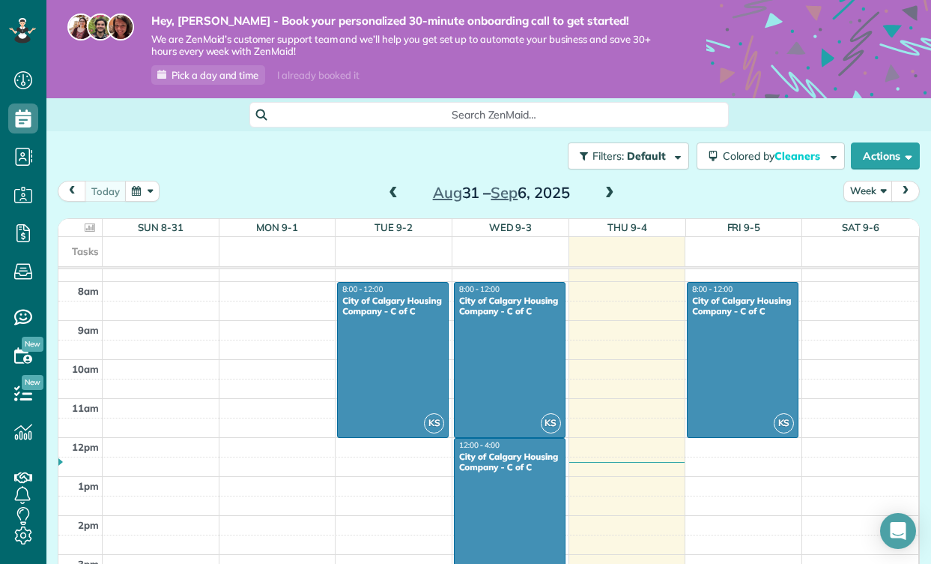
scroll to position [298, 0]
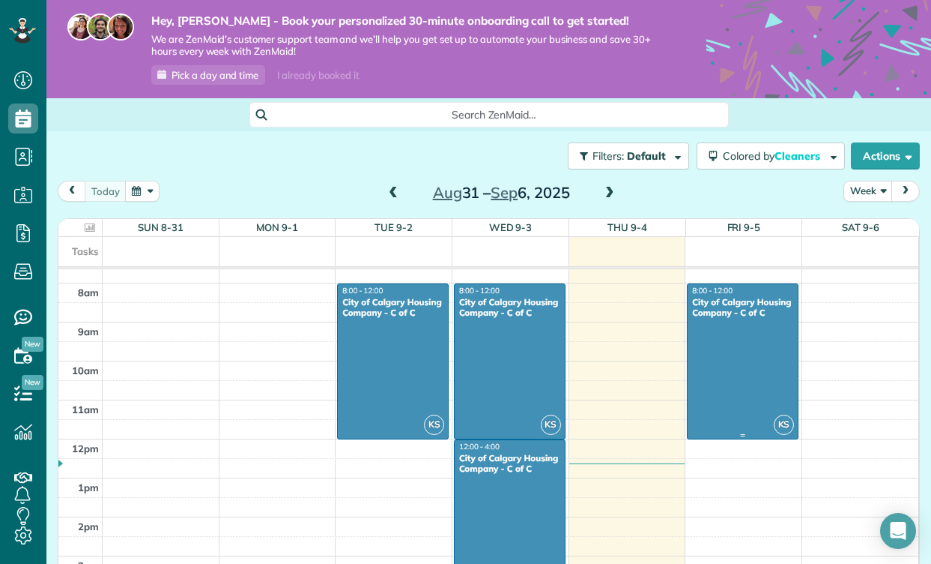
click at [758, 363] on div at bounding box center [743, 361] width 110 height 154
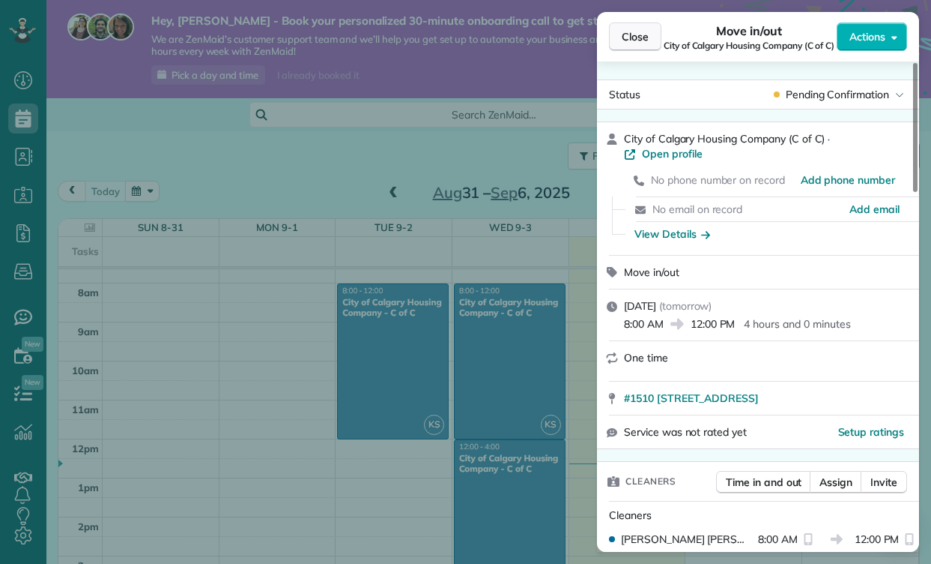
click at [640, 29] on span "Close" at bounding box center [635, 36] width 27 height 15
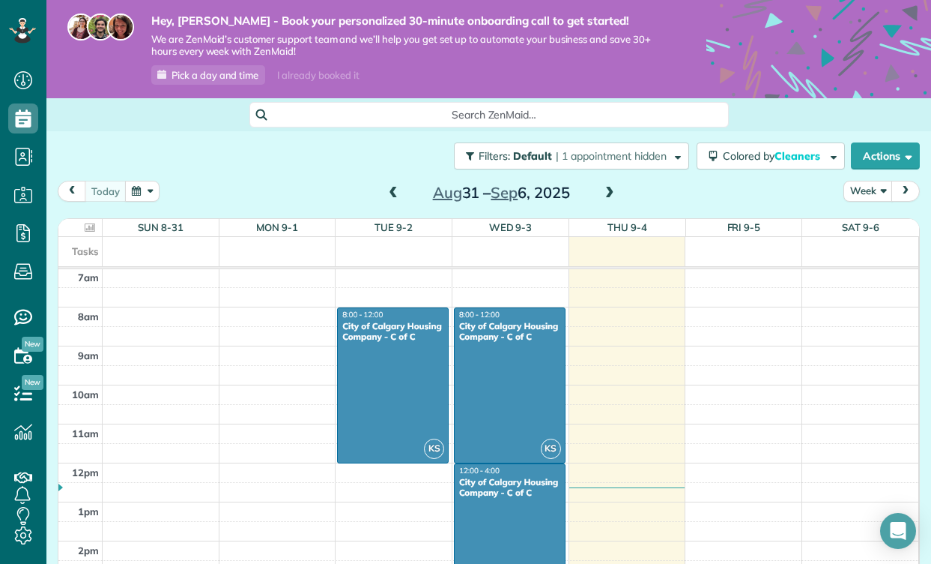
scroll to position [263, 0]
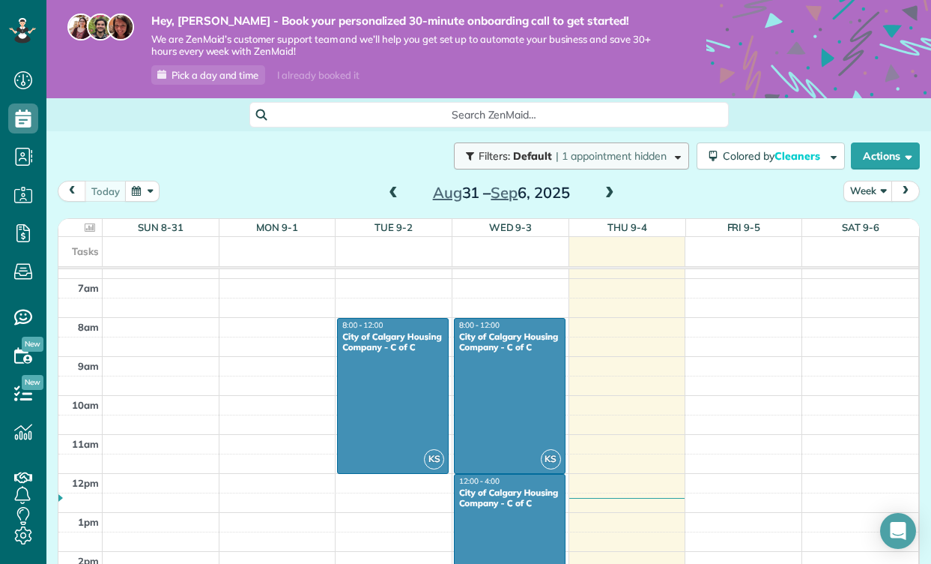
click at [638, 155] on span "| 1 appointment hidden" at bounding box center [611, 155] width 111 height 13
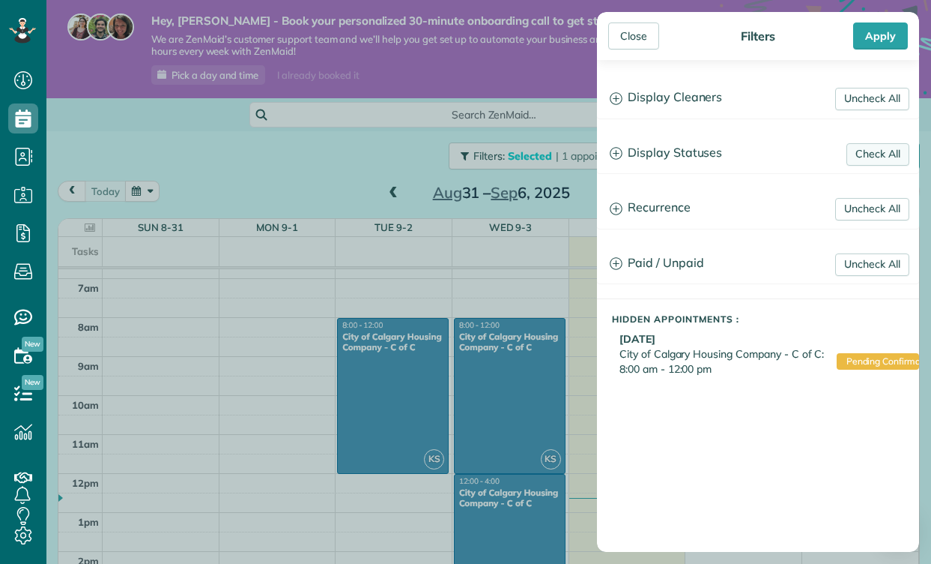
click at [865, 154] on link "Check All" at bounding box center [878, 154] width 63 height 22
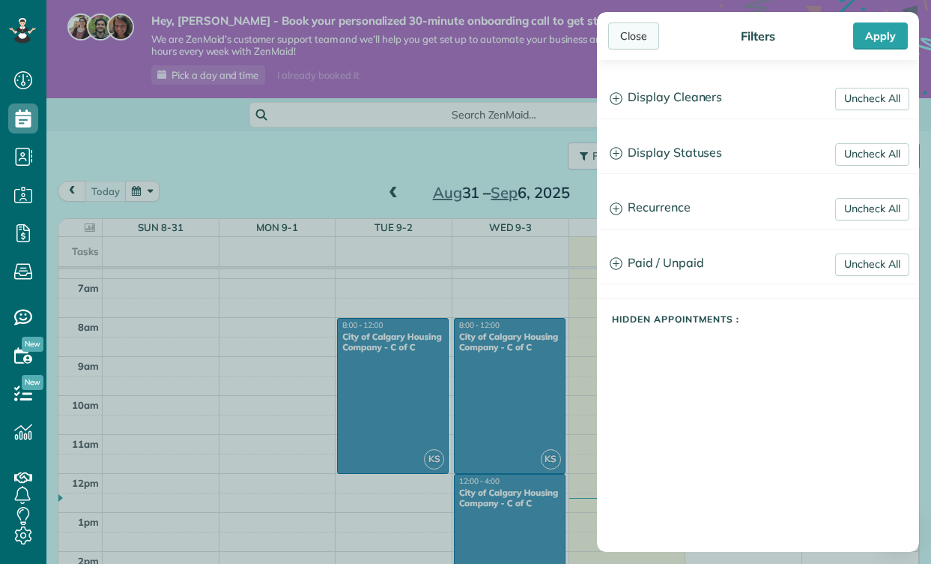
click at [644, 33] on div "Close" at bounding box center [634, 35] width 51 height 27
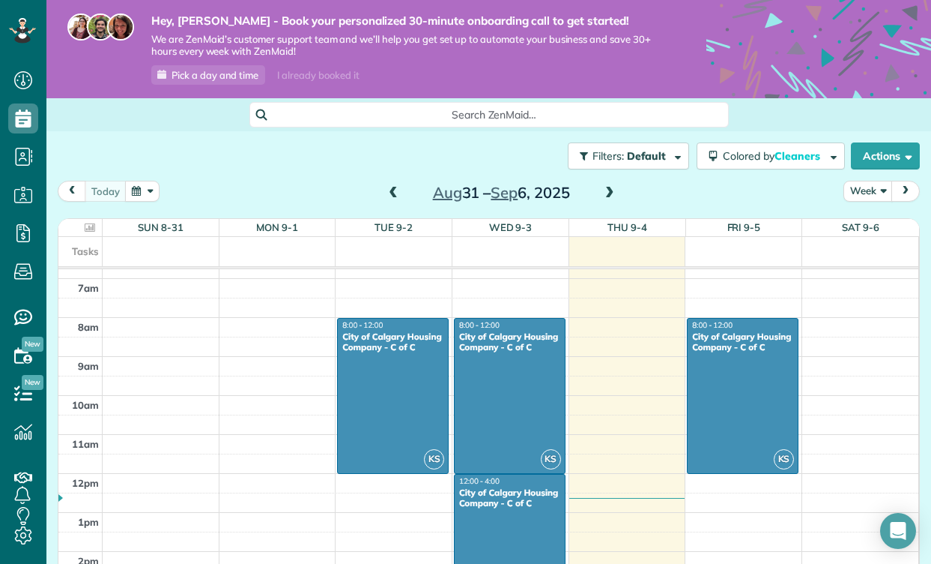
scroll to position [245, 0]
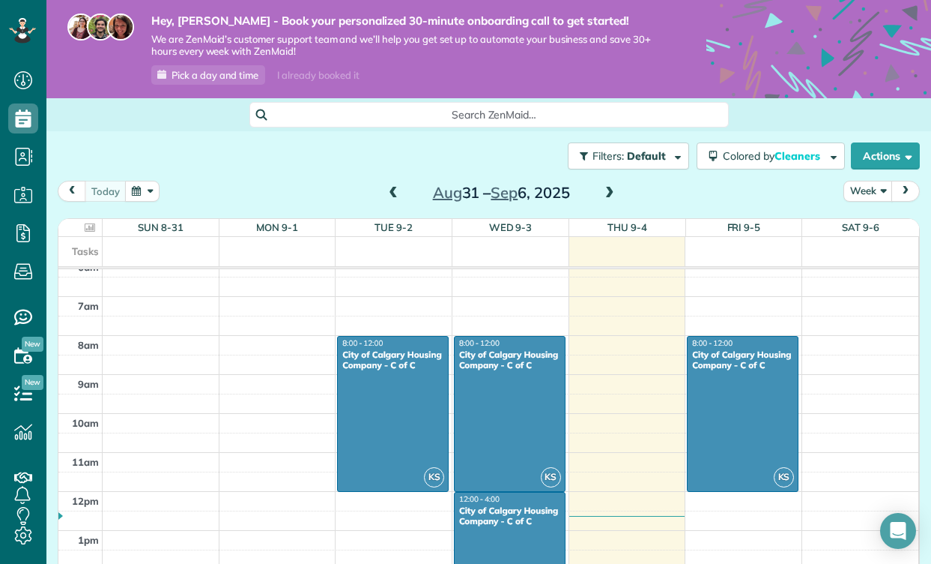
click at [612, 187] on span at bounding box center [610, 193] width 16 height 13
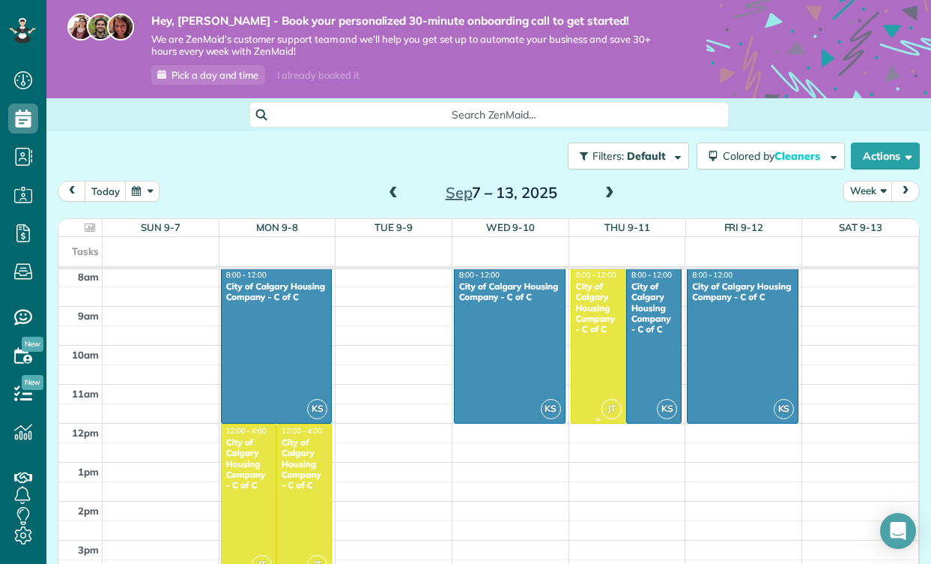
scroll to position [296, 0]
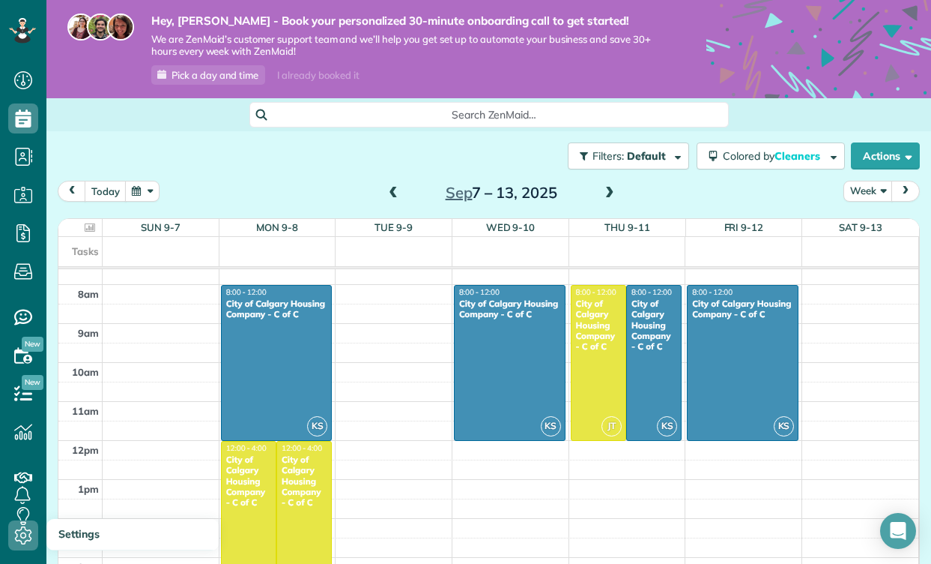
click at [31, 538] on use at bounding box center [23, 535] width 17 height 18
